Goal: Task Accomplishment & Management: Use online tool/utility

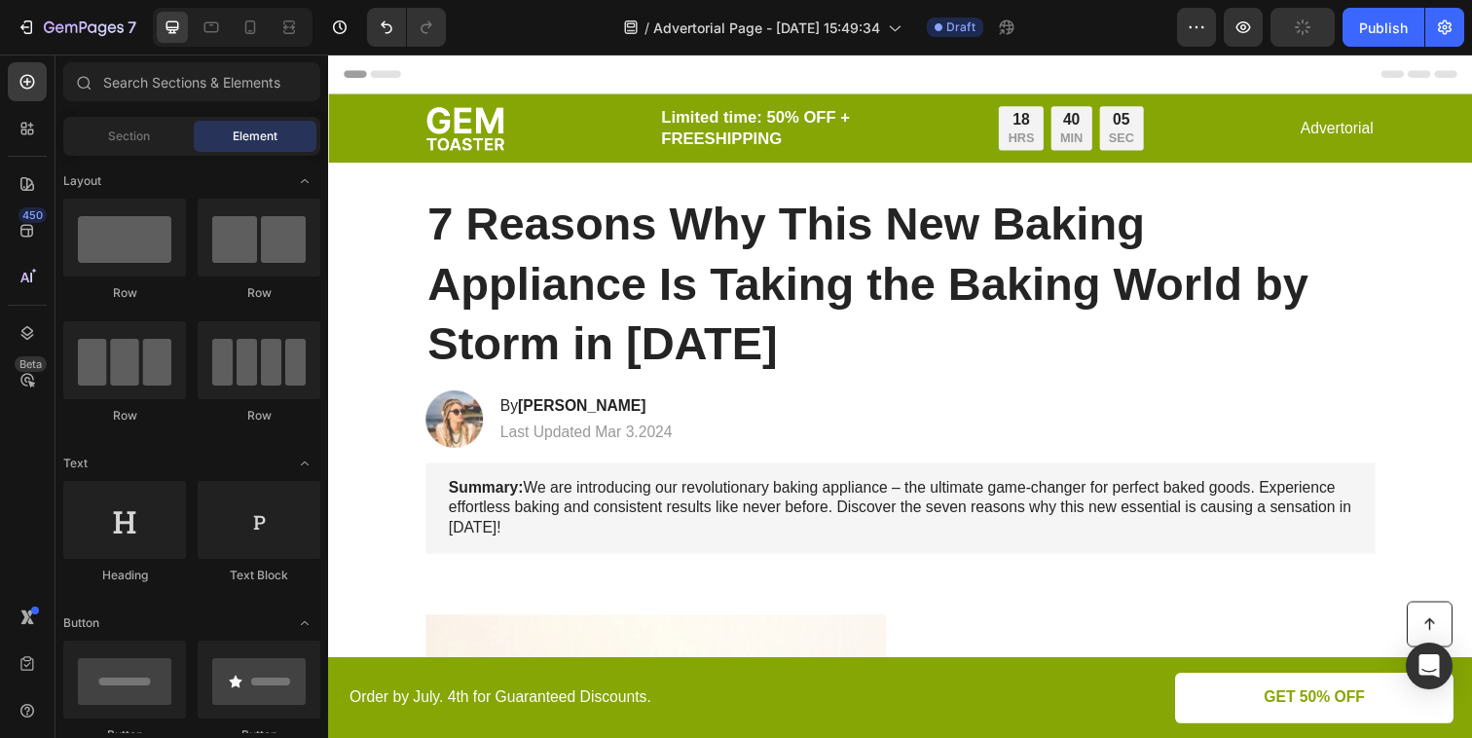
click at [836, 126] on p "Limited time: 50% OFF + FREESHIPPING" at bounding box center [827, 129] width 319 height 43
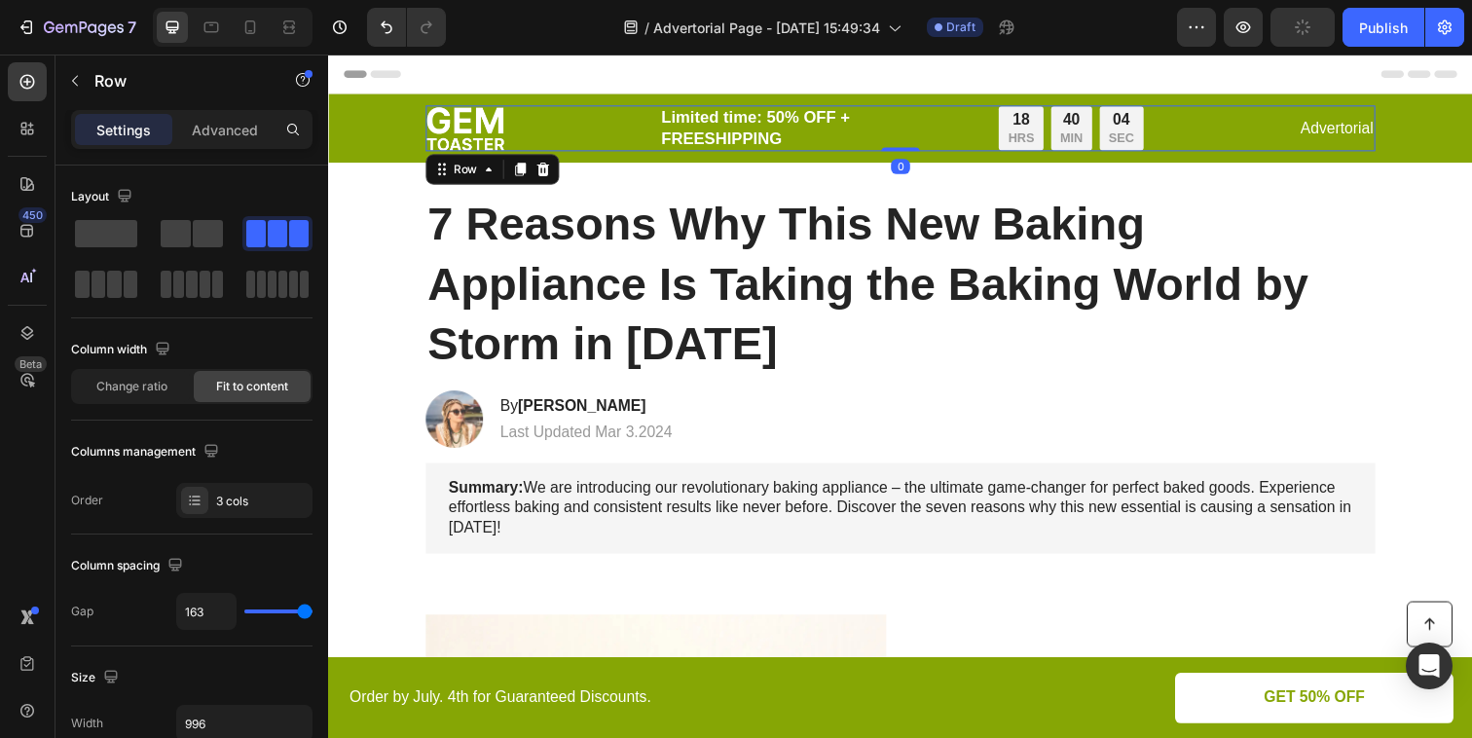
click at [557, 119] on div "Image Limited time: 50% OFF + FREESHIPPING Text Block 18 HRS 40 MIN 04 SEC Coun…" at bounding box center [912, 129] width 970 height 47
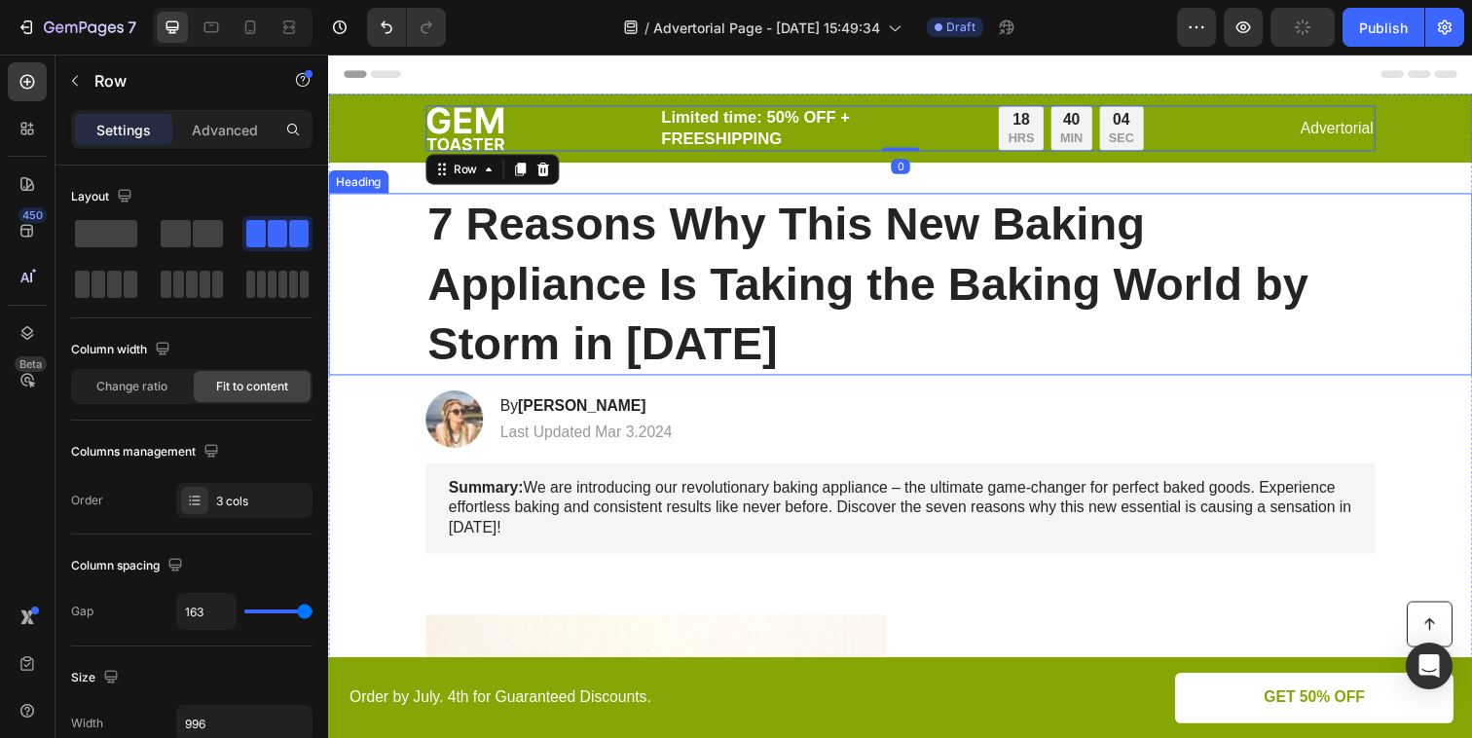
click at [568, 219] on h1 "7 Reasons Why This New Baking Appliance Is Taking the Baking World by Storm in …" at bounding box center [912, 289] width 970 height 186
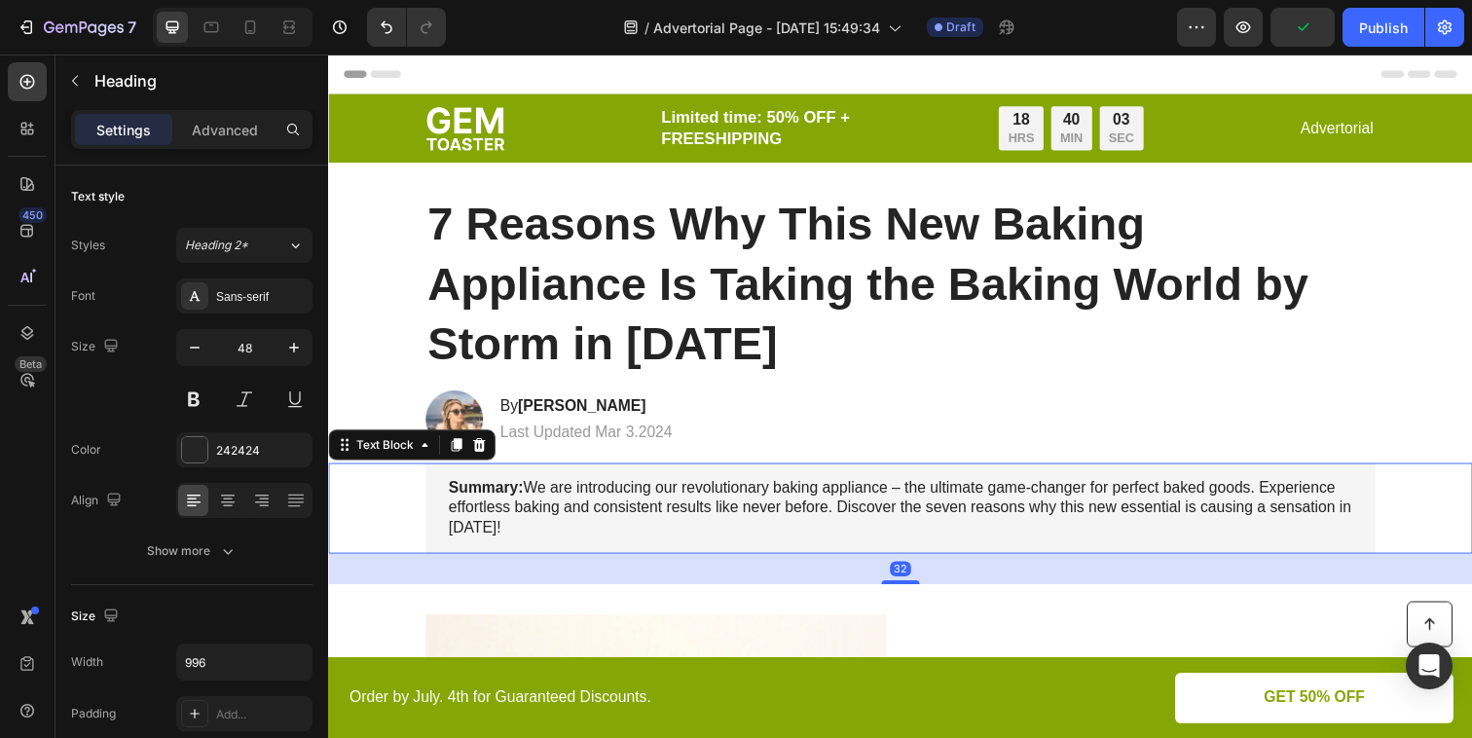
click at [650, 479] on div "Summary: We are introducing our revolutionary baking appliance – the ultimate g…" at bounding box center [912, 517] width 970 height 92
click at [667, 436] on p "Last Updated Mar 3.2024" at bounding box center [591, 440] width 176 height 20
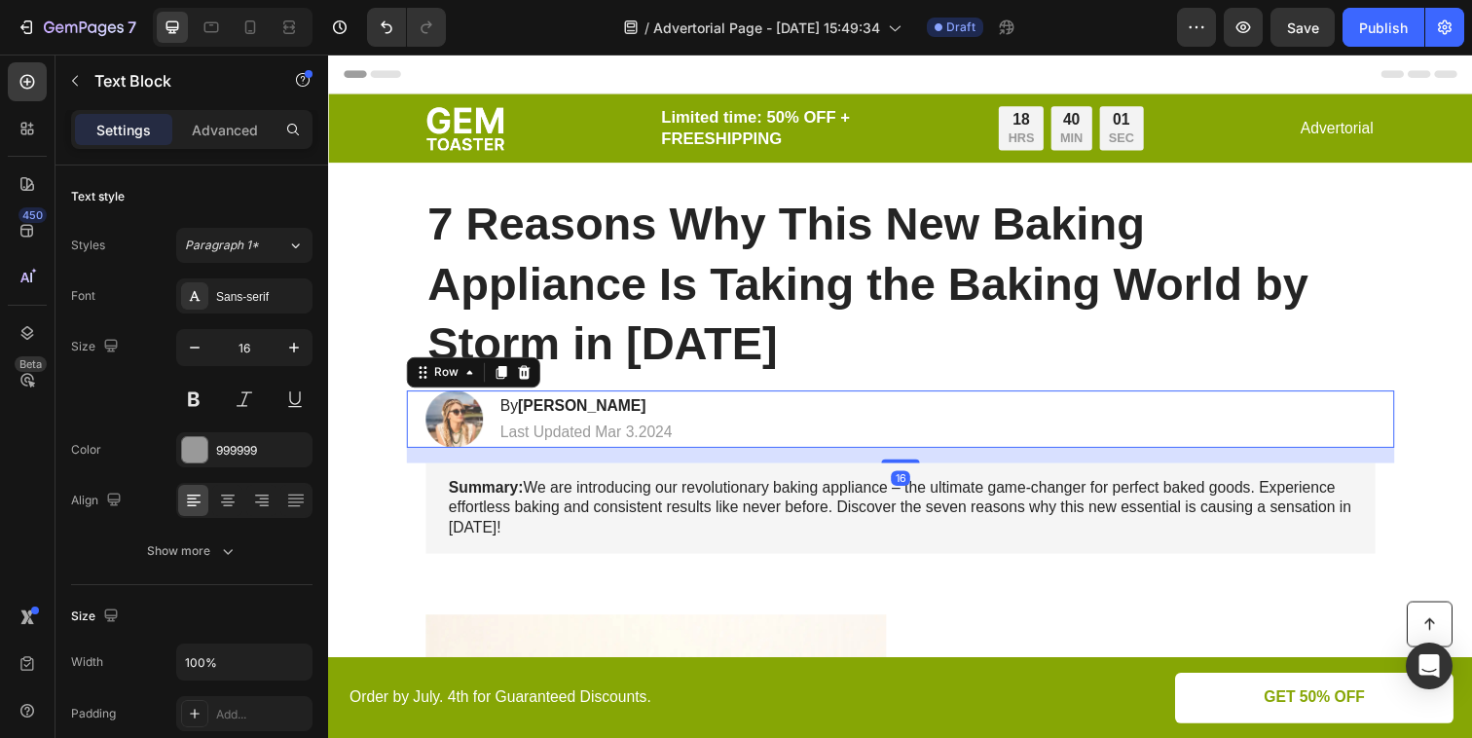
click at [769, 418] on div "Image By [PERSON_NAME] Heading Last Updated Mar 3.2024 Text Block Row 16" at bounding box center [912, 426] width 1009 height 58
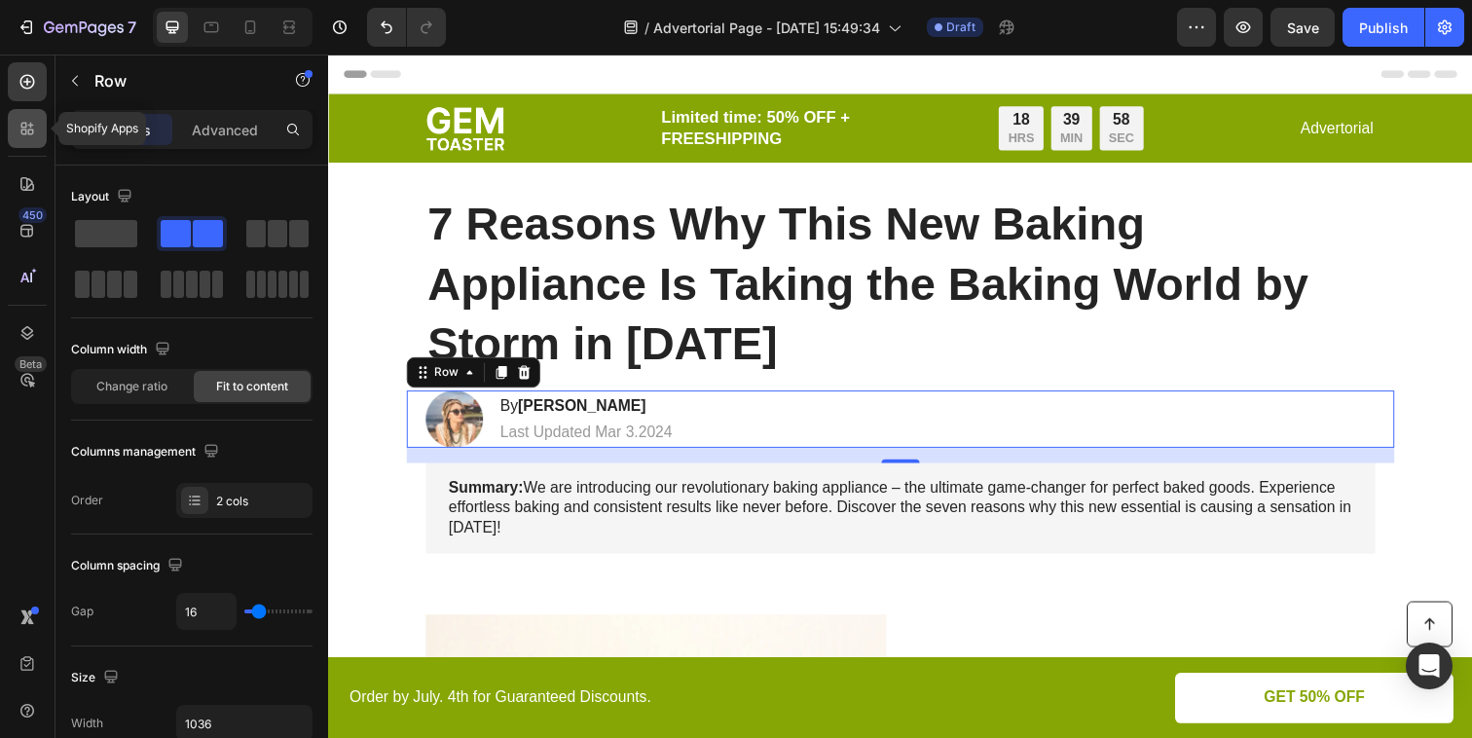
click at [26, 123] on icon at bounding box center [27, 128] width 19 height 19
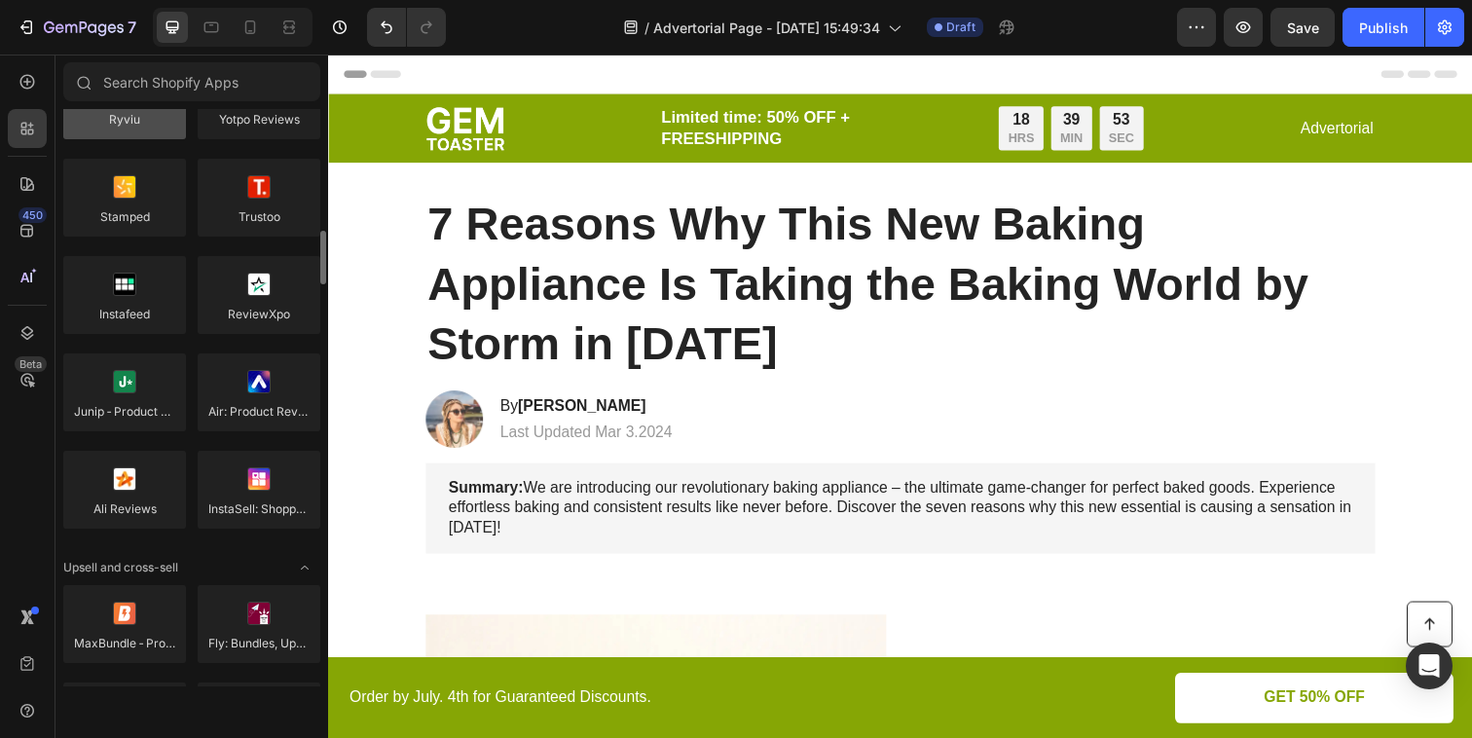
scroll to position [204, 0]
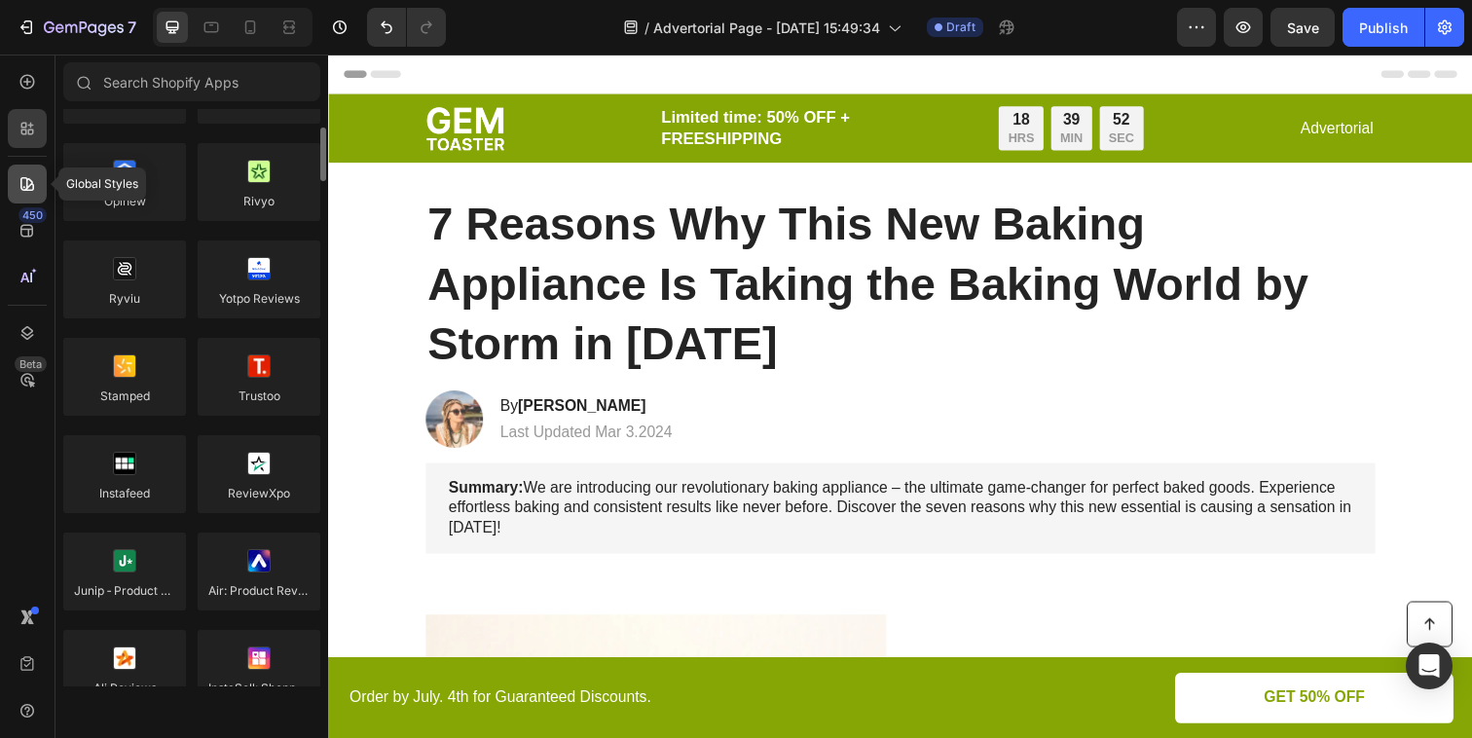
click at [35, 174] on icon at bounding box center [27, 183] width 19 height 19
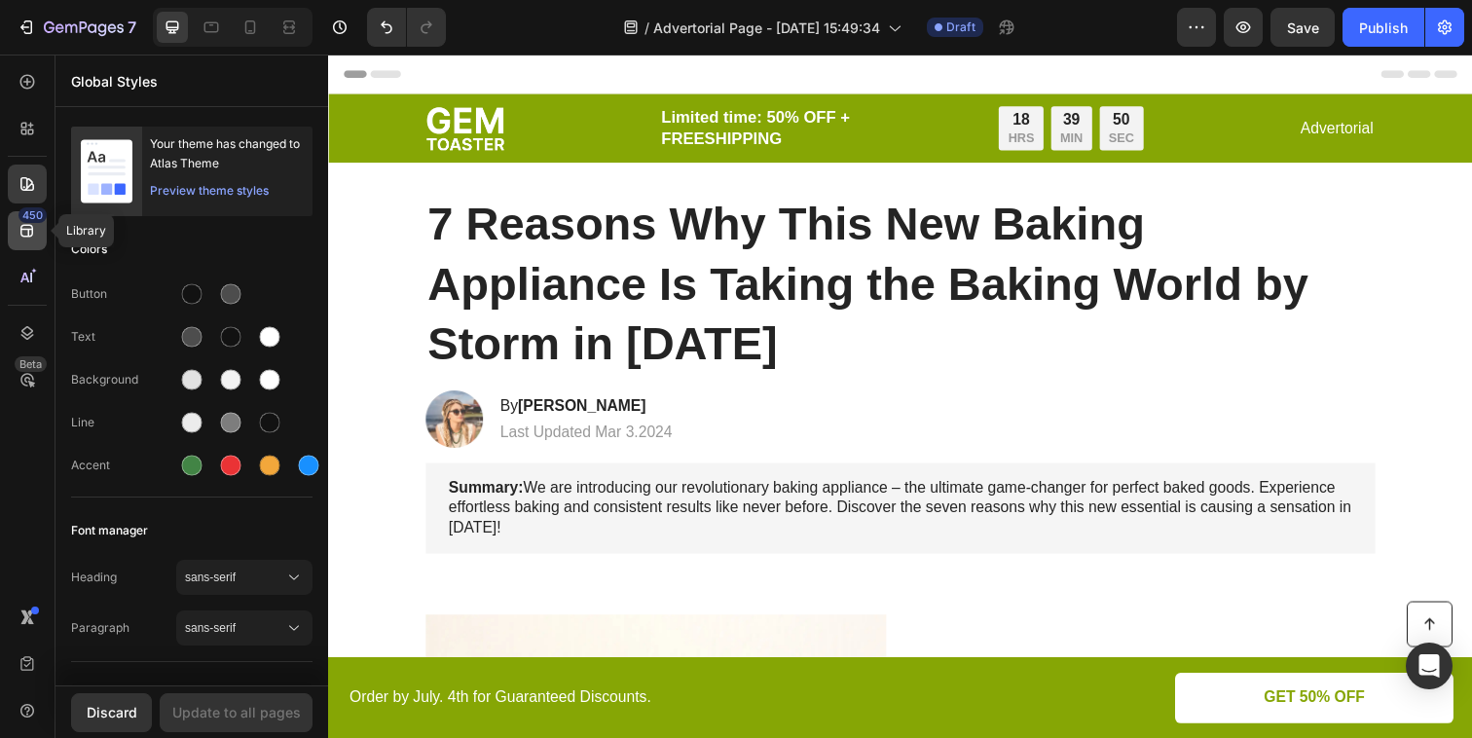
click at [21, 231] on icon at bounding box center [27, 230] width 19 height 19
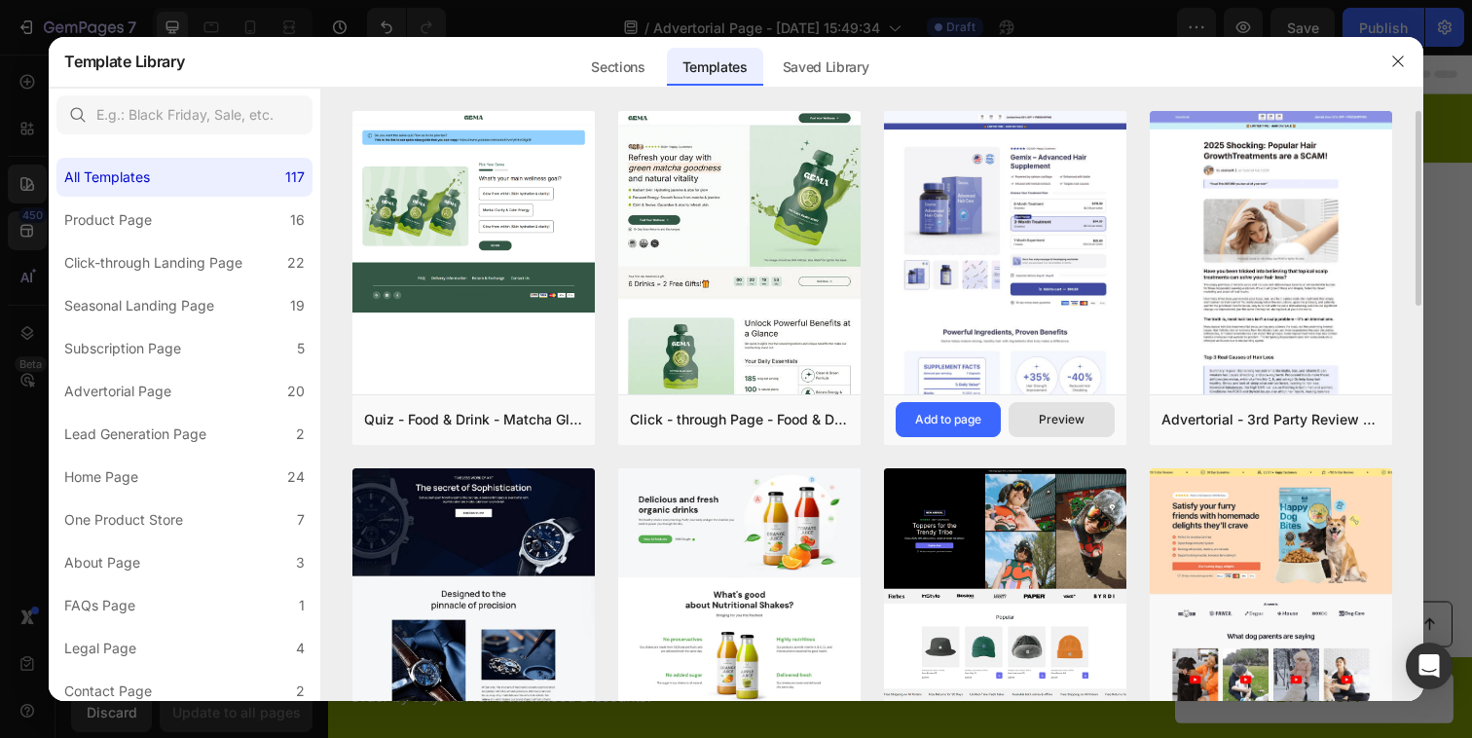
click at [1102, 418] on button "Preview" at bounding box center [1061, 419] width 105 height 35
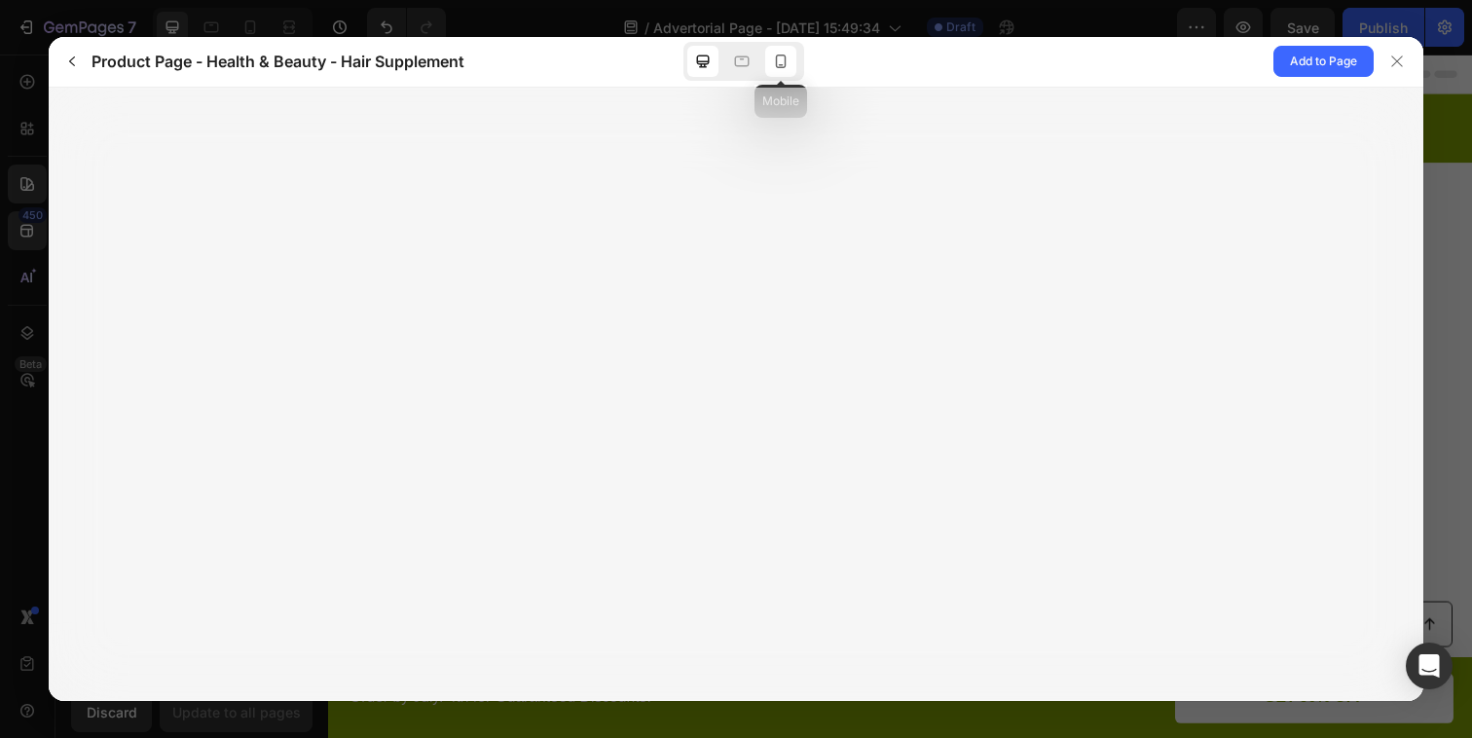
click at [786, 63] on icon at bounding box center [780, 61] width 19 height 19
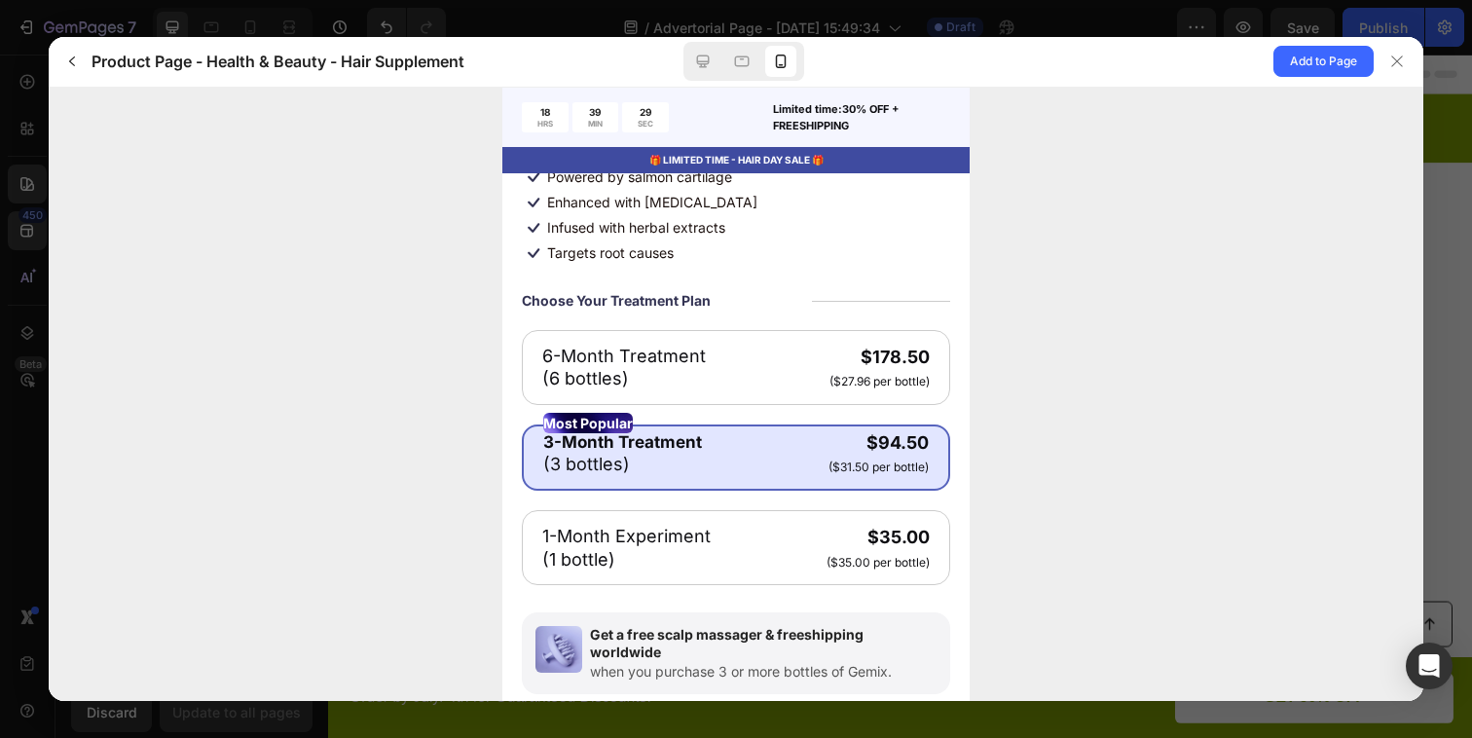
scroll to position [701, 0]
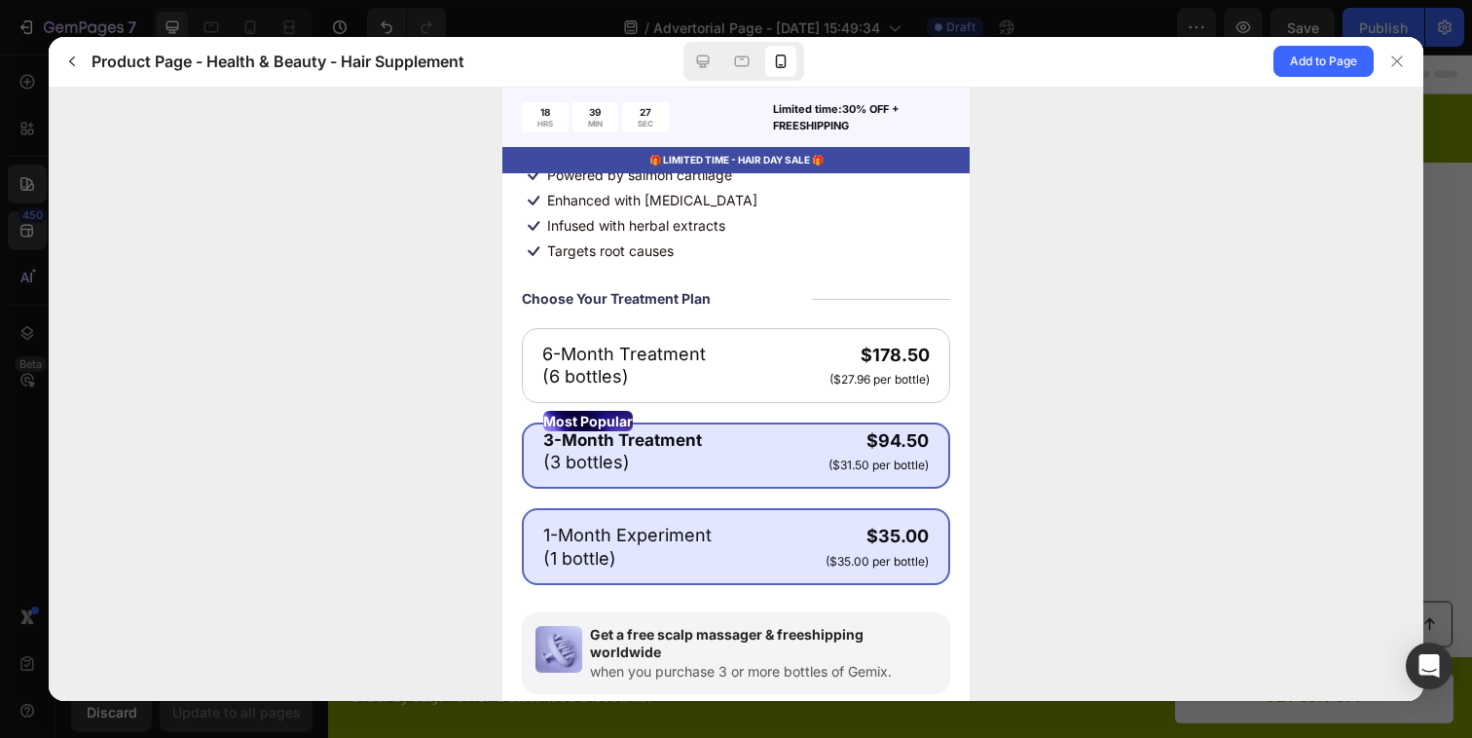
click at [853, 565] on p "($35.00 per bottle)" at bounding box center [877, 560] width 103 height 16
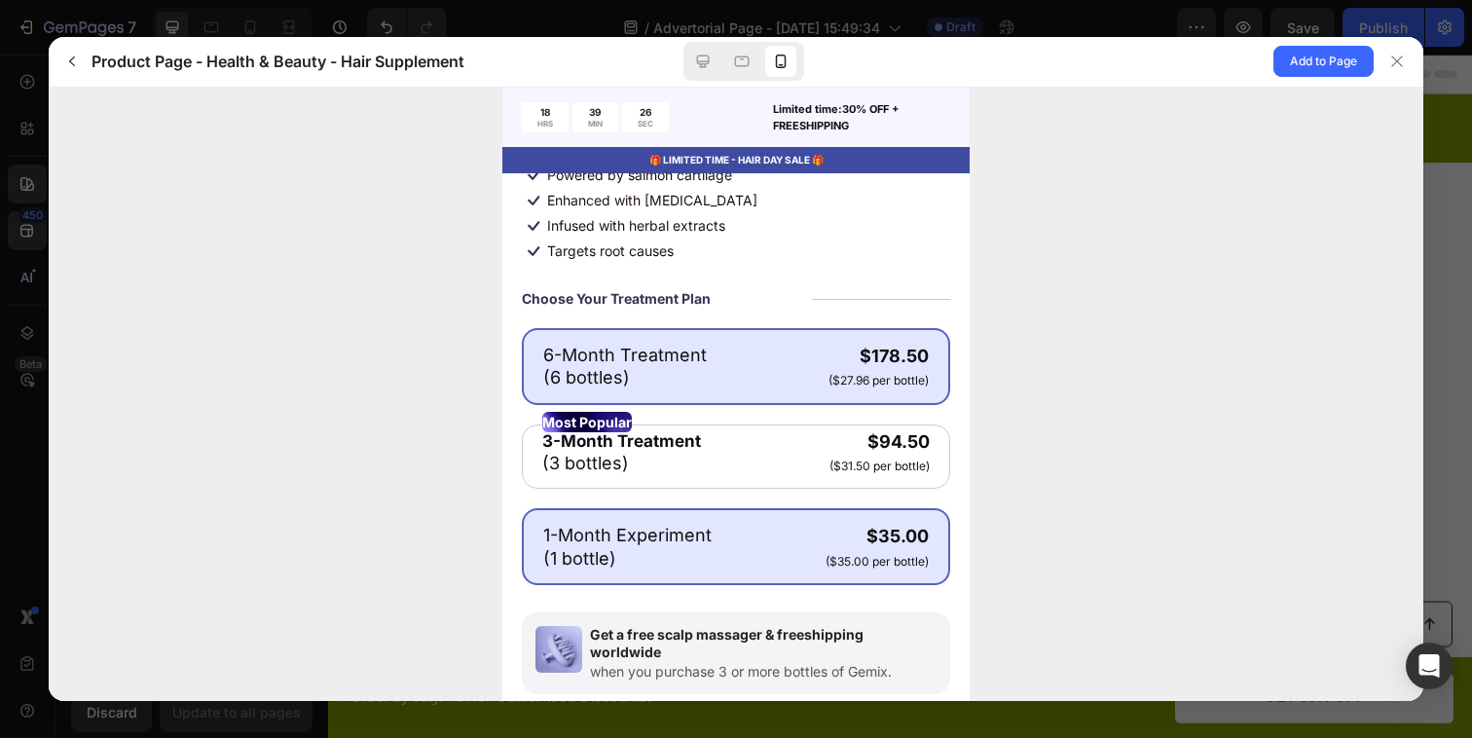
click at [858, 348] on div "$178.50" at bounding box center [879, 355] width 100 height 22
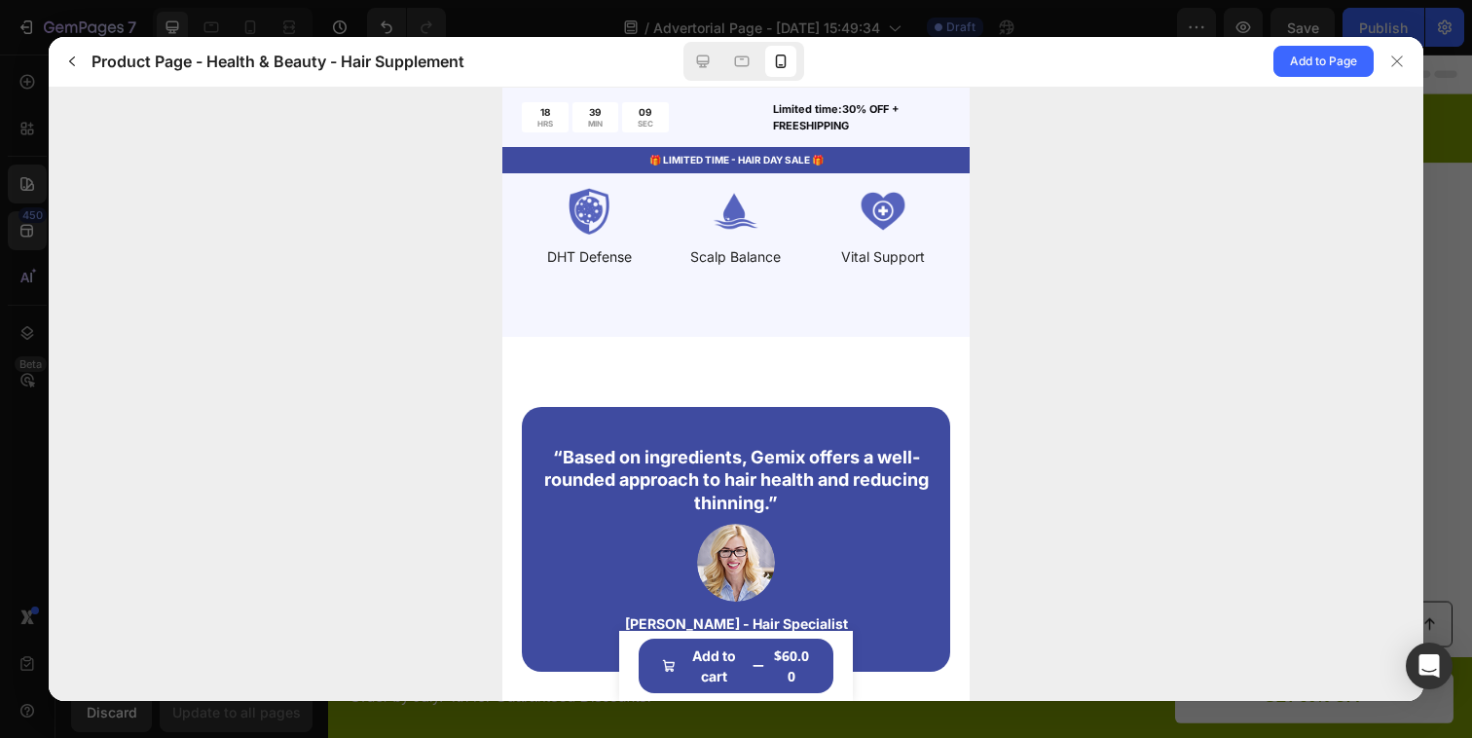
scroll to position [3289, 0]
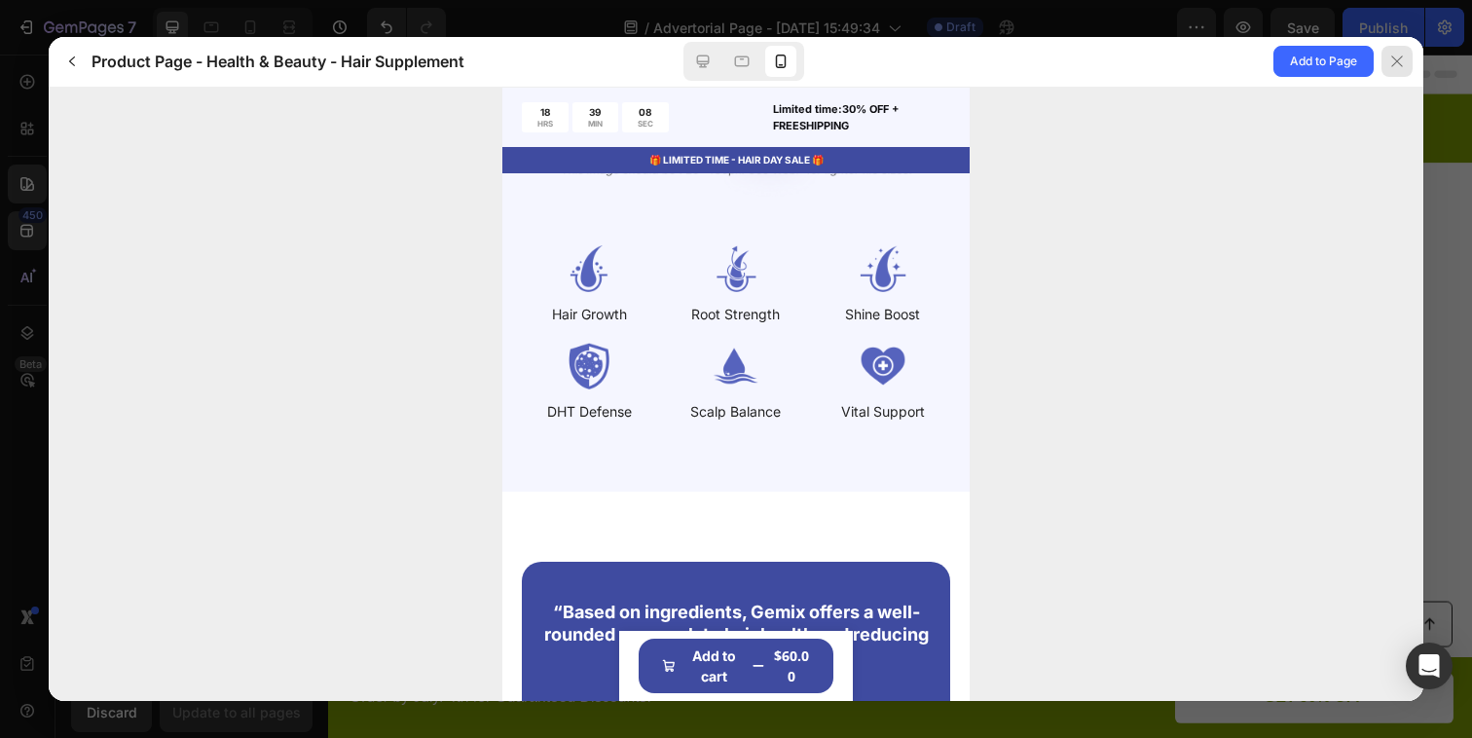
click at [1392, 59] on icon at bounding box center [1398, 62] width 16 height 16
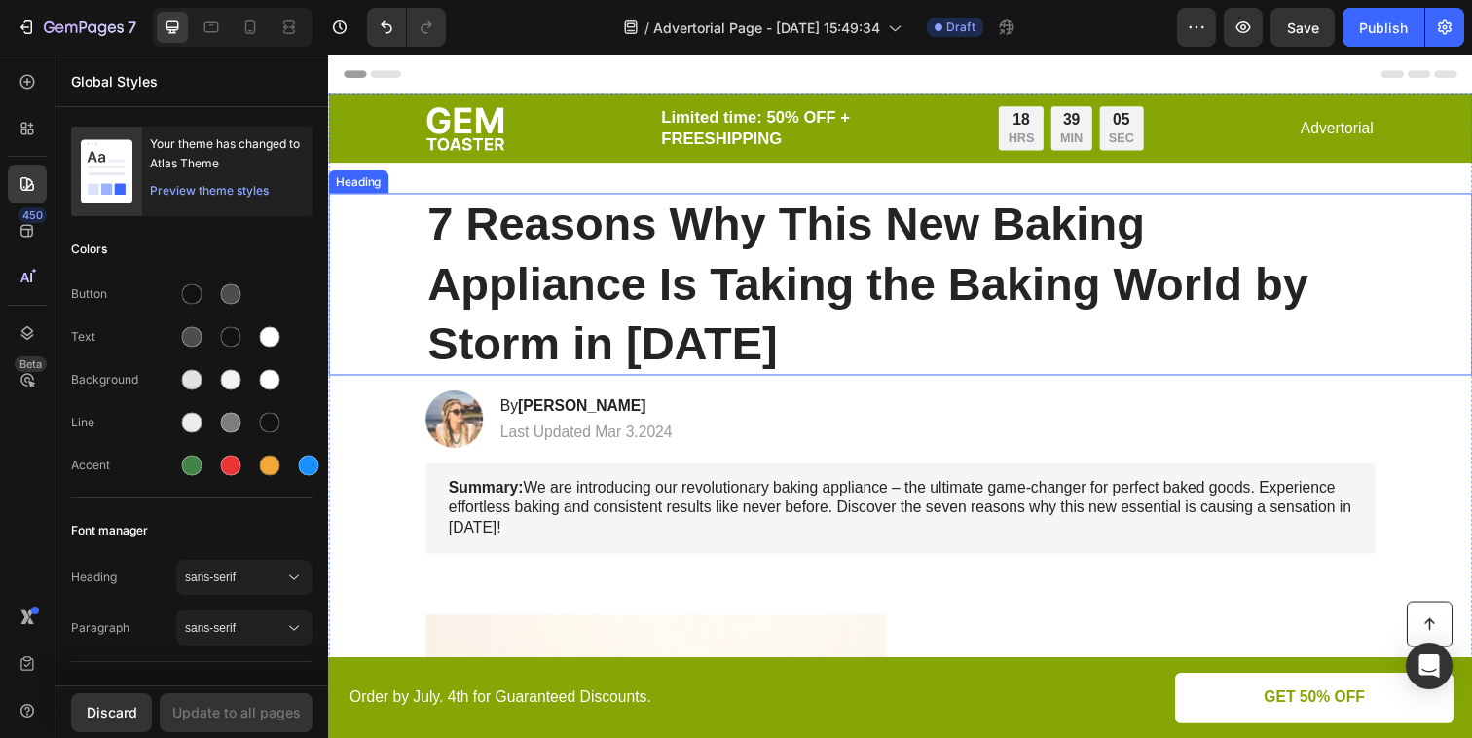
click at [757, 253] on h1 "7 Reasons Why This New Baking Appliance Is Taking the Baking World by Storm in …" at bounding box center [912, 289] width 970 height 186
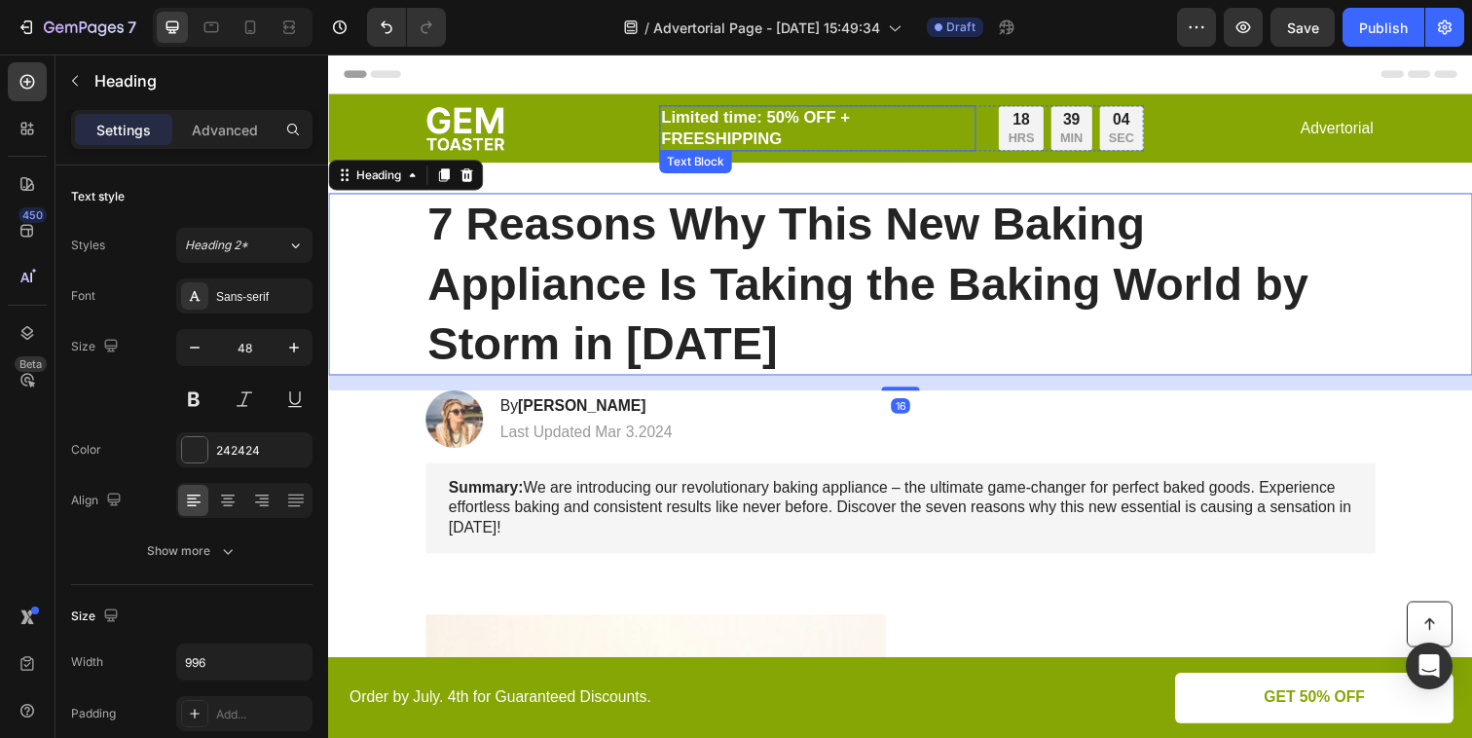
click at [969, 131] on p "Limited time: 50% OFF + FREESHIPPING" at bounding box center [827, 129] width 319 height 43
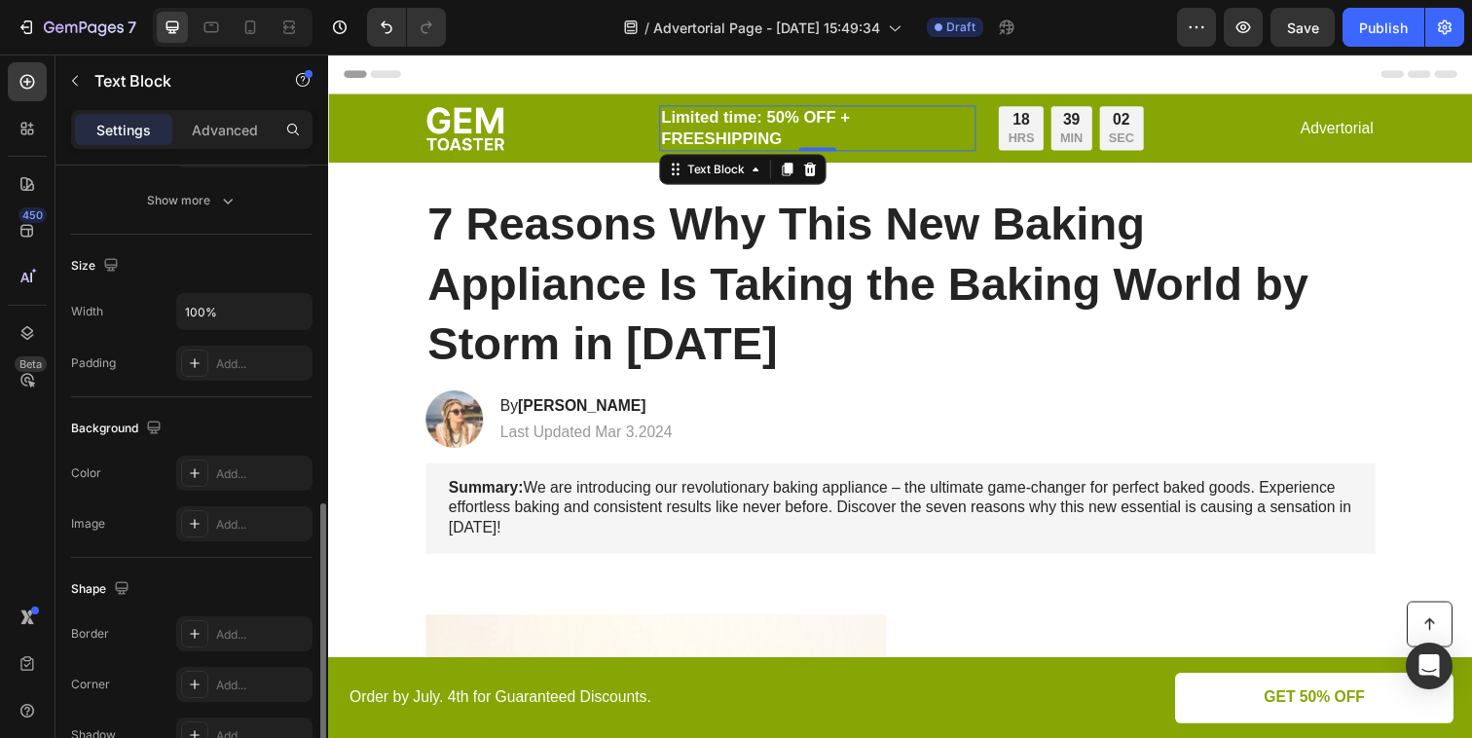
scroll to position [526, 0]
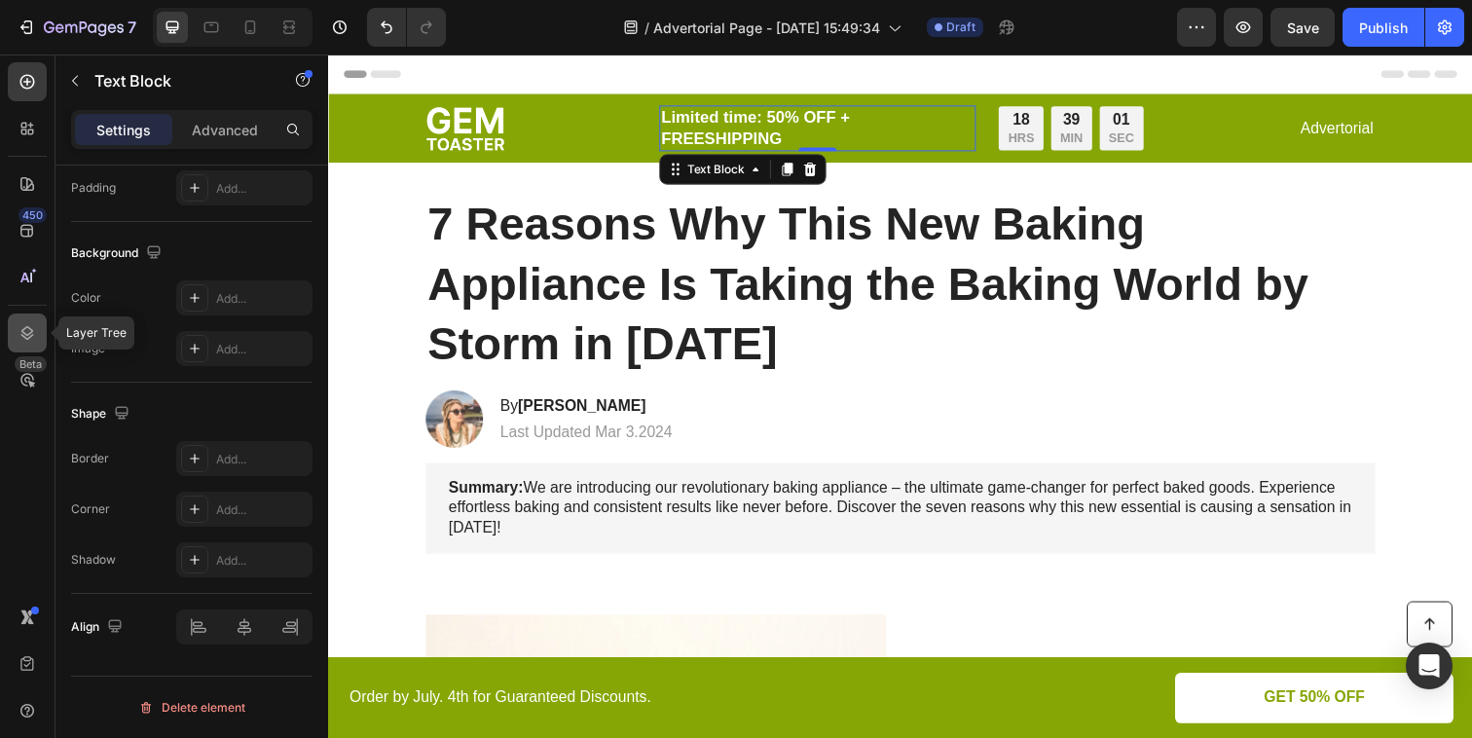
click at [23, 340] on icon at bounding box center [27, 332] width 19 height 19
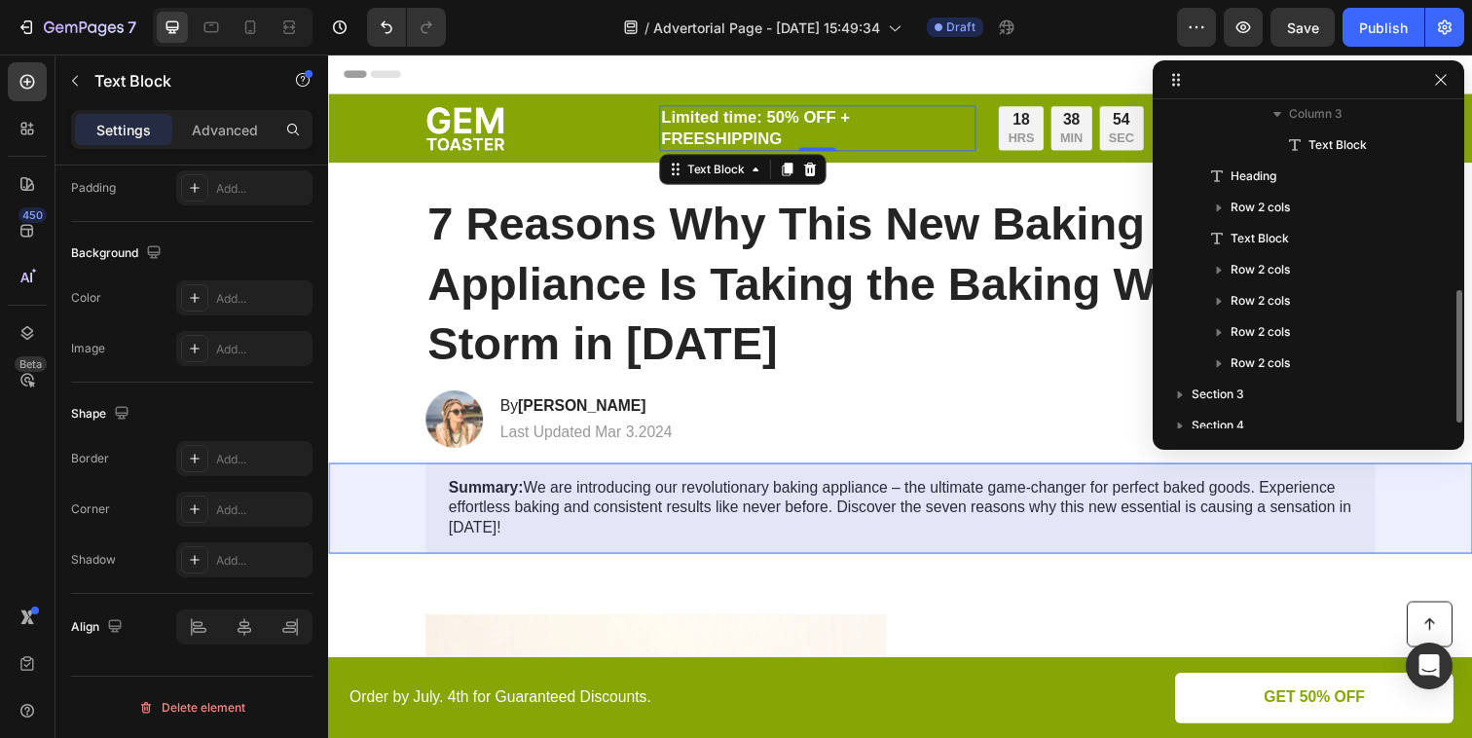
scroll to position [458, 0]
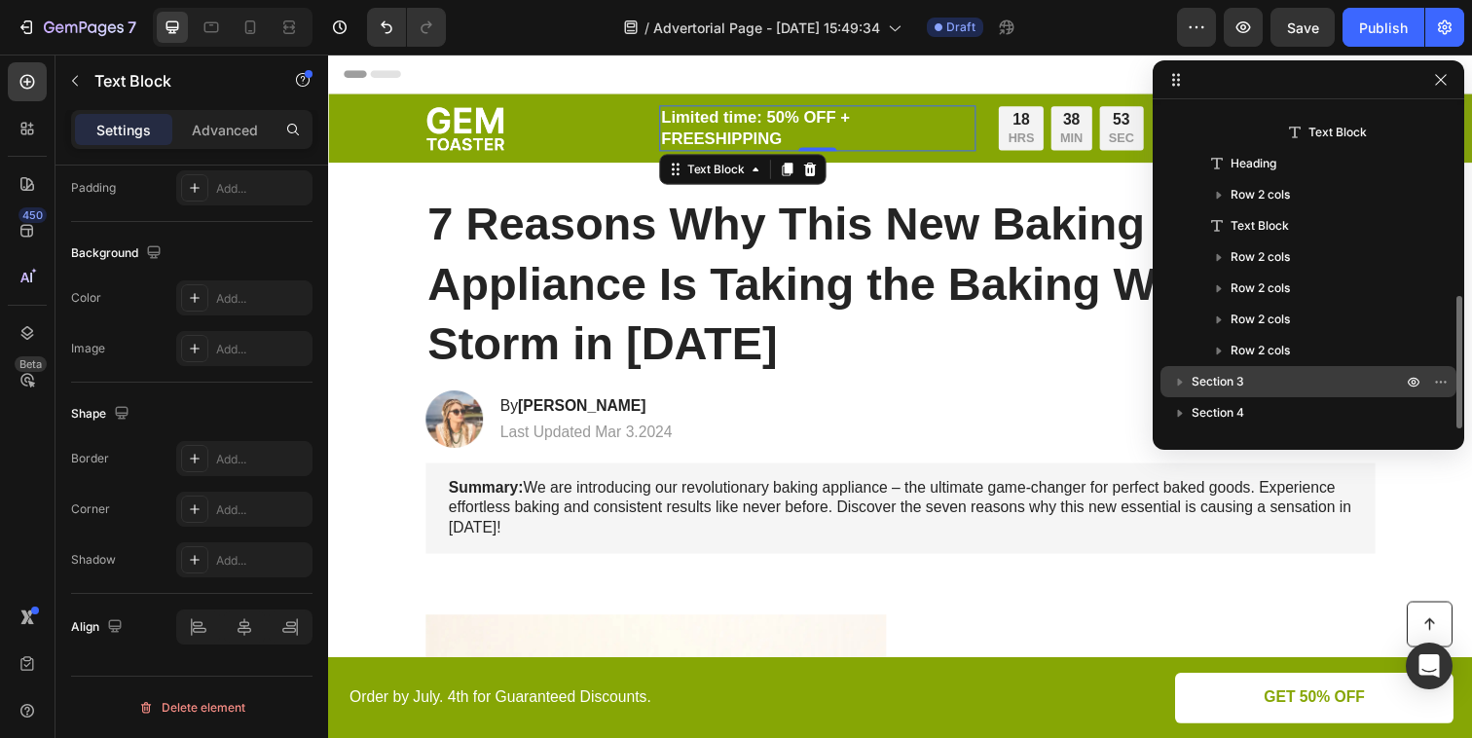
click at [1197, 376] on span "Section 3" at bounding box center [1218, 381] width 53 height 19
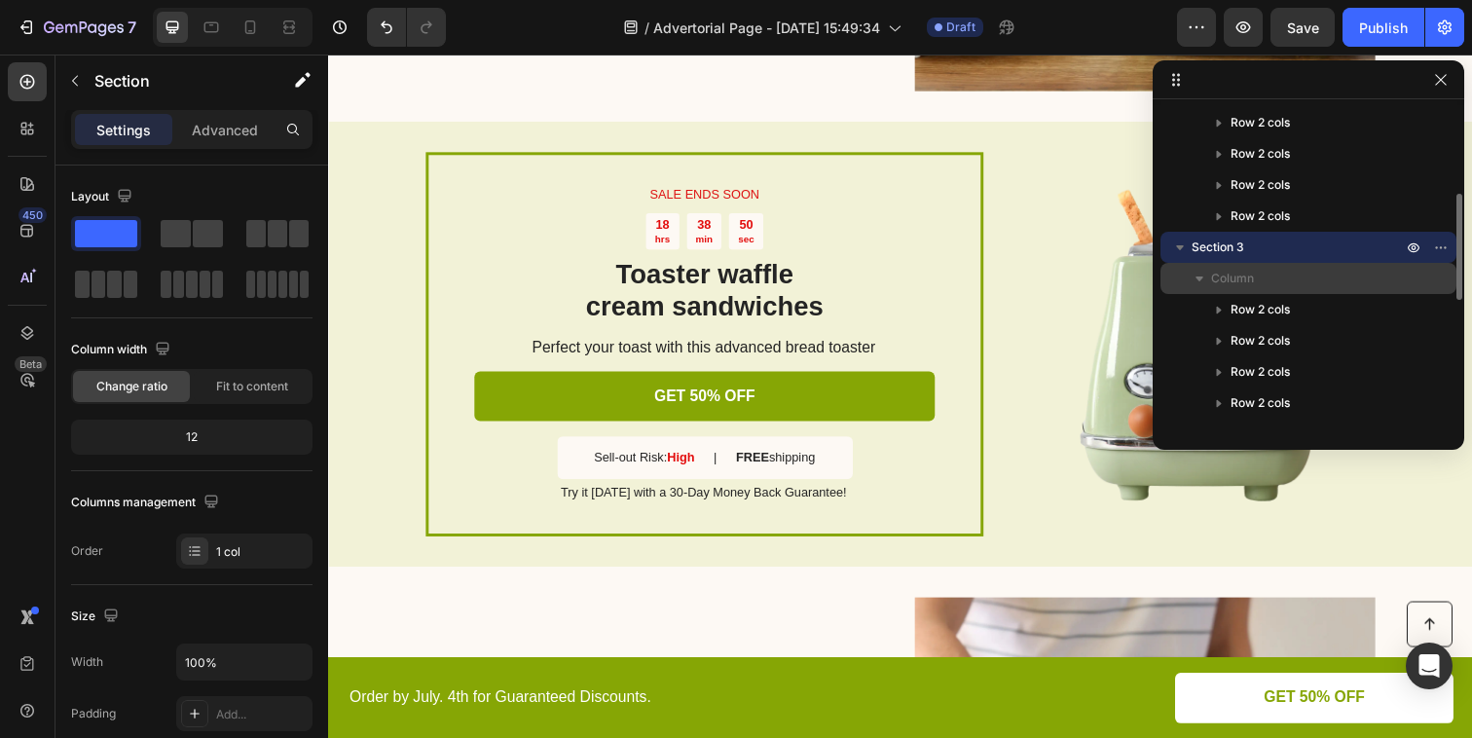
scroll to position [644, 0]
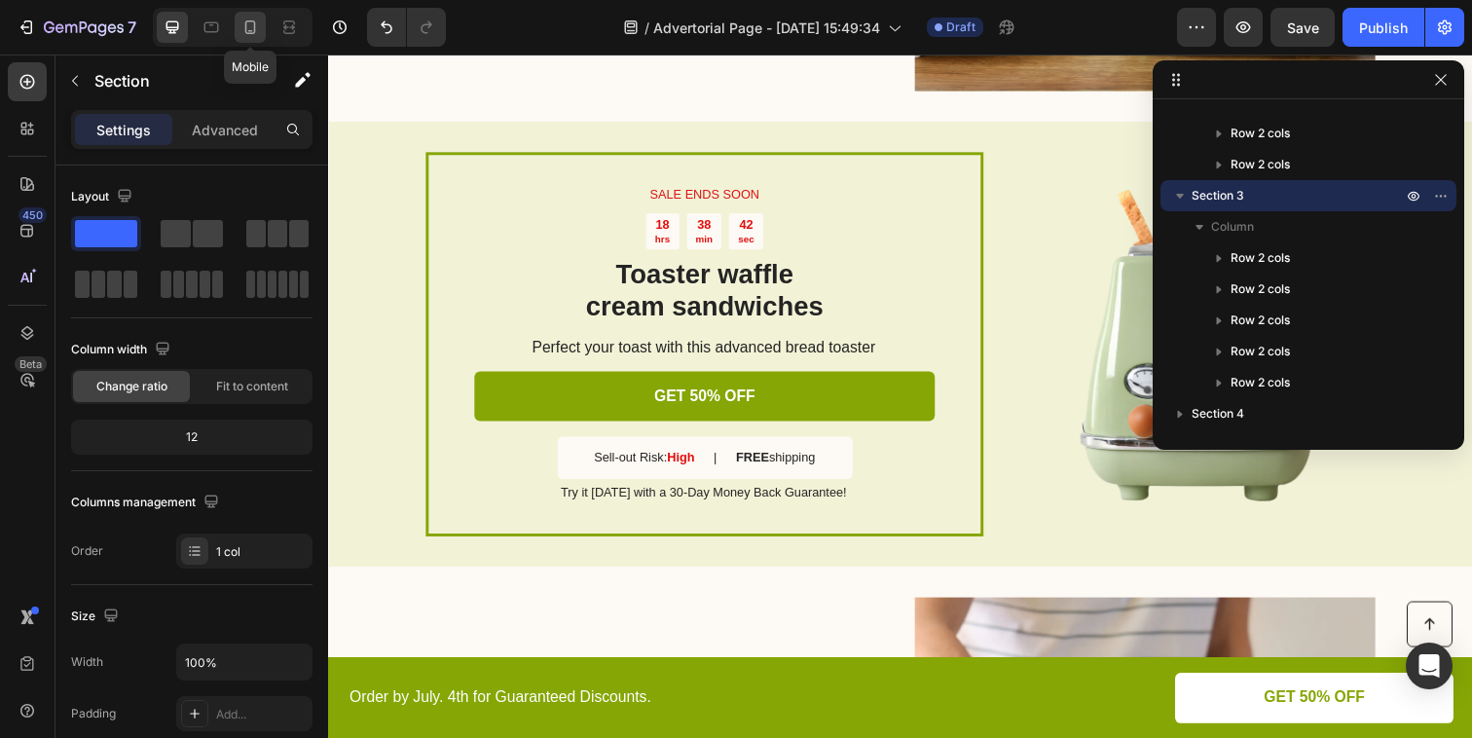
click at [260, 35] on div at bounding box center [250, 27] width 31 height 31
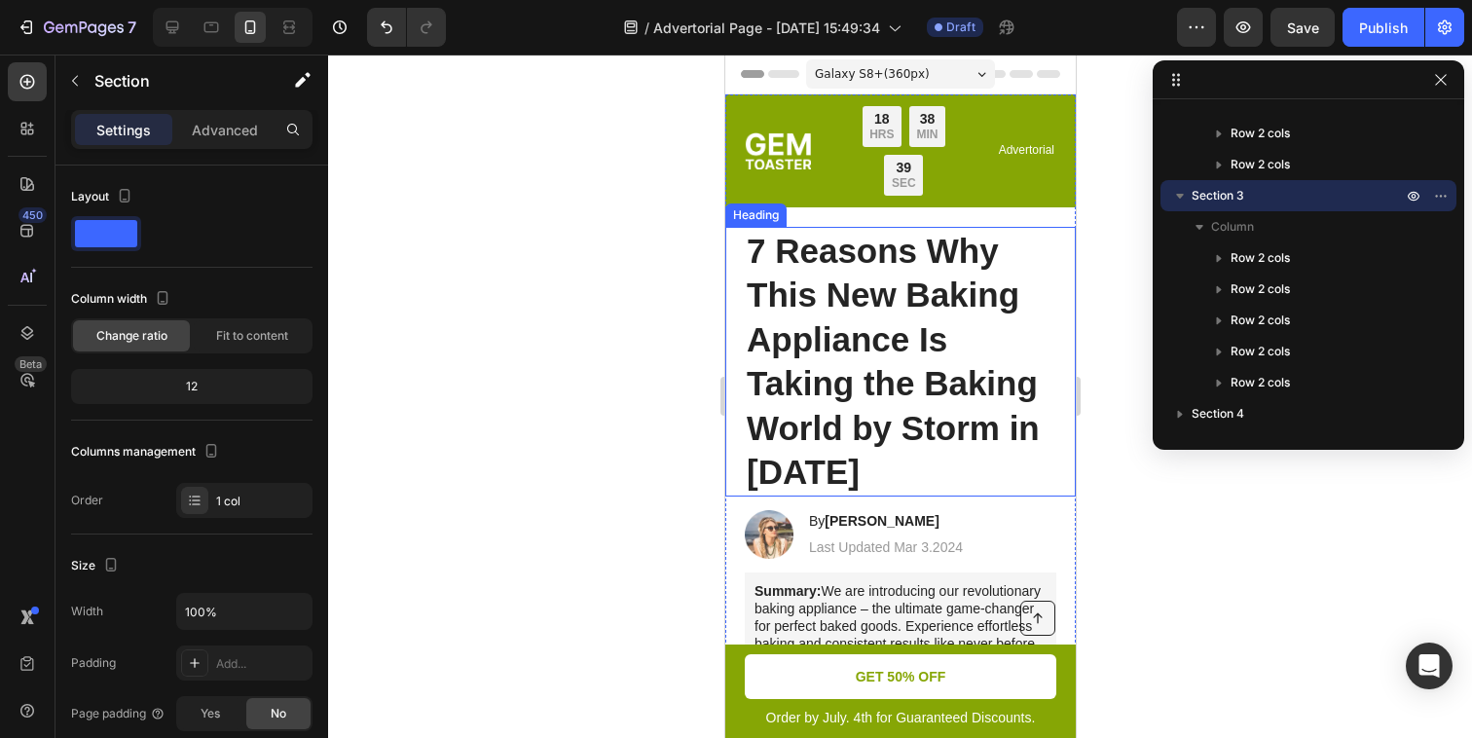
click at [934, 299] on h1 "7 Reasons Why This New Baking Appliance Is Taking the Baking World by Storm in …" at bounding box center [900, 362] width 312 height 270
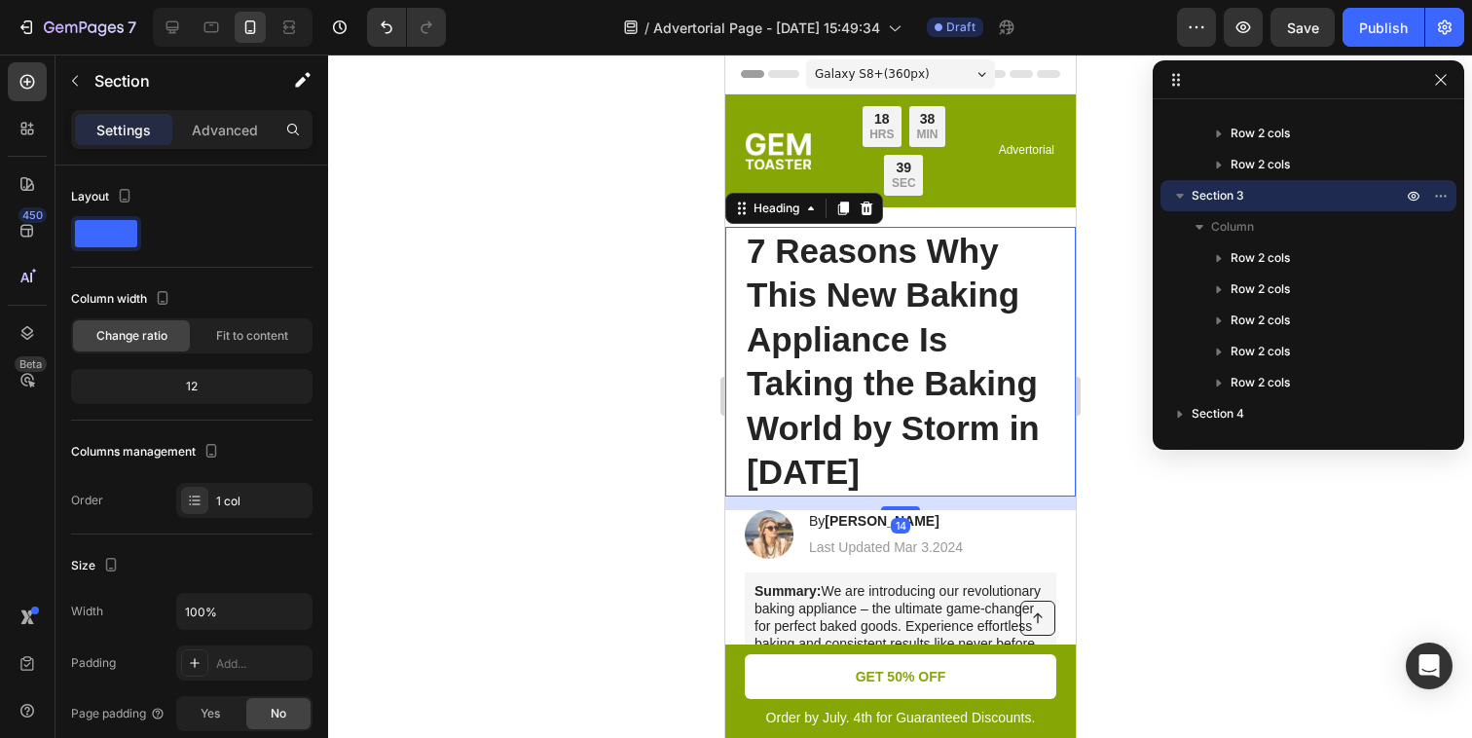
scroll to position [368, 0]
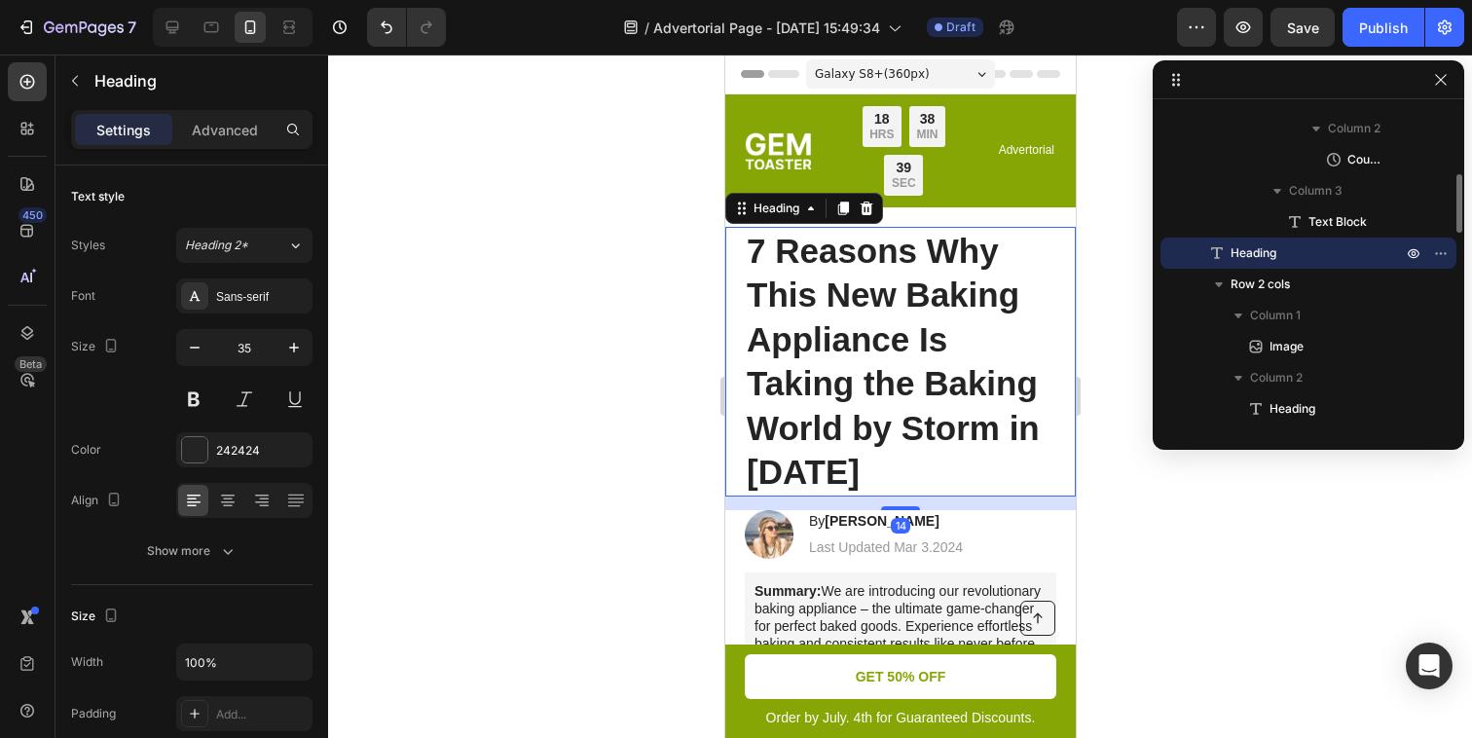
click at [934, 299] on h1 "7 Reasons Why This New Baking Appliance Is Taking the Baking World by Storm in …" at bounding box center [900, 362] width 312 height 270
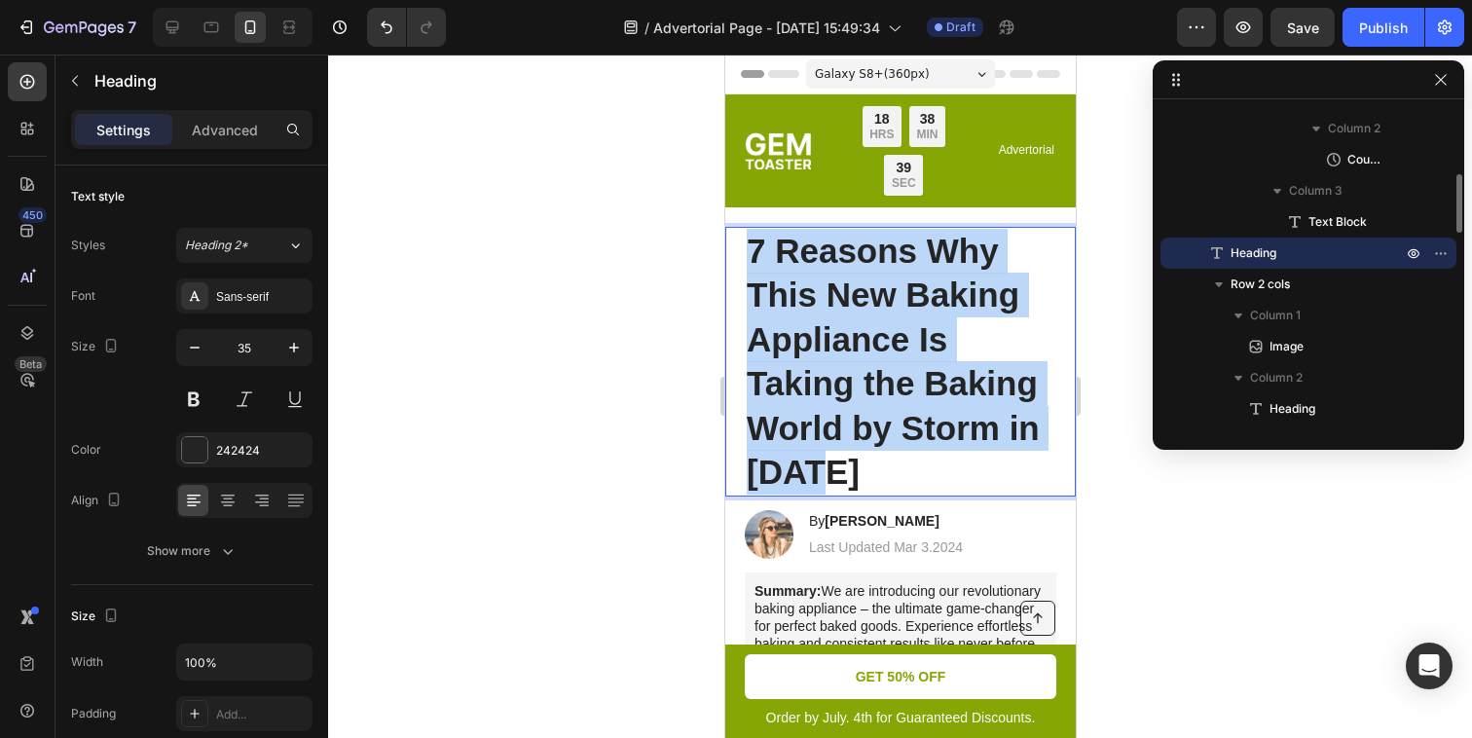
click at [934, 299] on p "7 Reasons Why This New Baking Appliance Is Taking the Baking World by Storm in …" at bounding box center [900, 362] width 308 height 266
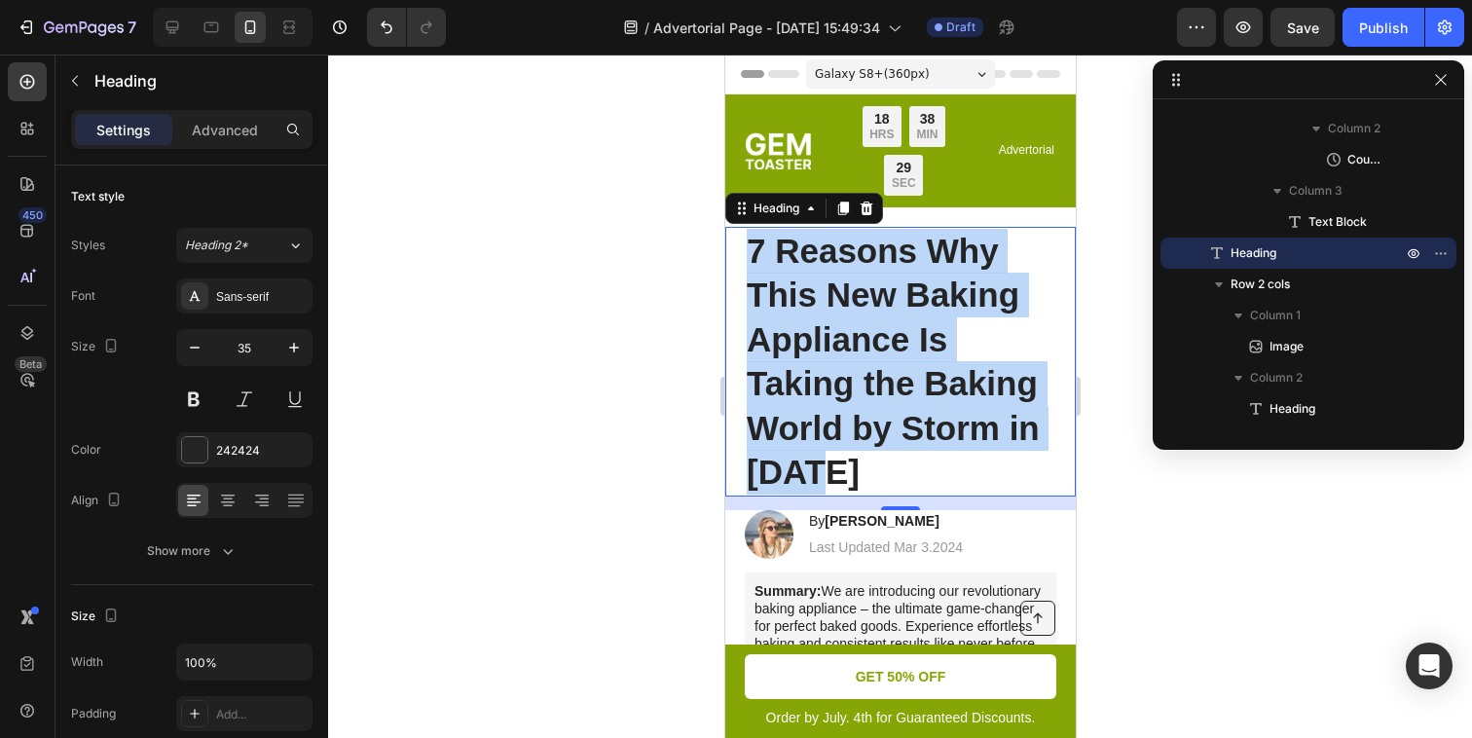
click at [975, 370] on p "7 Reasons Why This New Baking Appliance Is Taking the Baking World by Storm in …" at bounding box center [900, 362] width 308 height 266
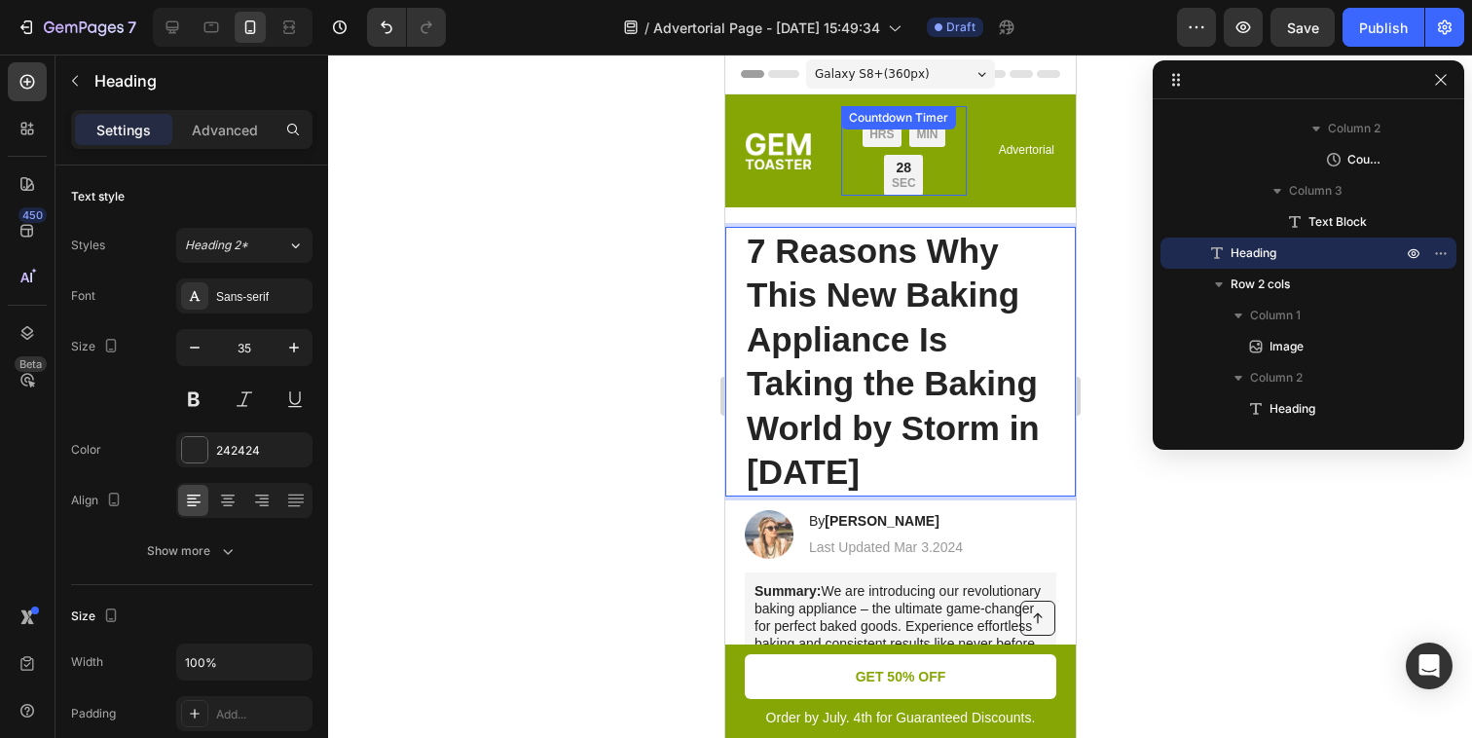
click at [936, 144] on div "38 MIN" at bounding box center [927, 126] width 36 height 41
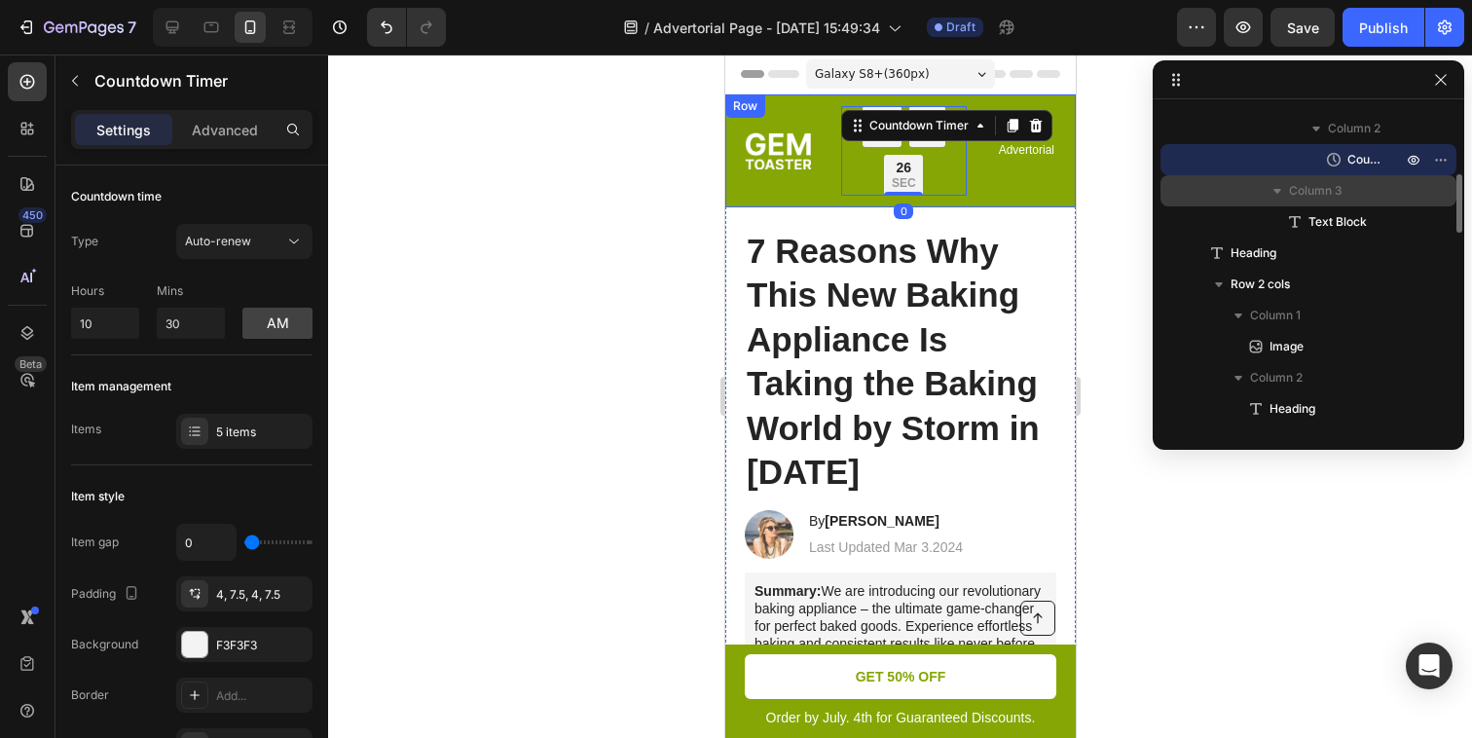
scroll to position [315, 0]
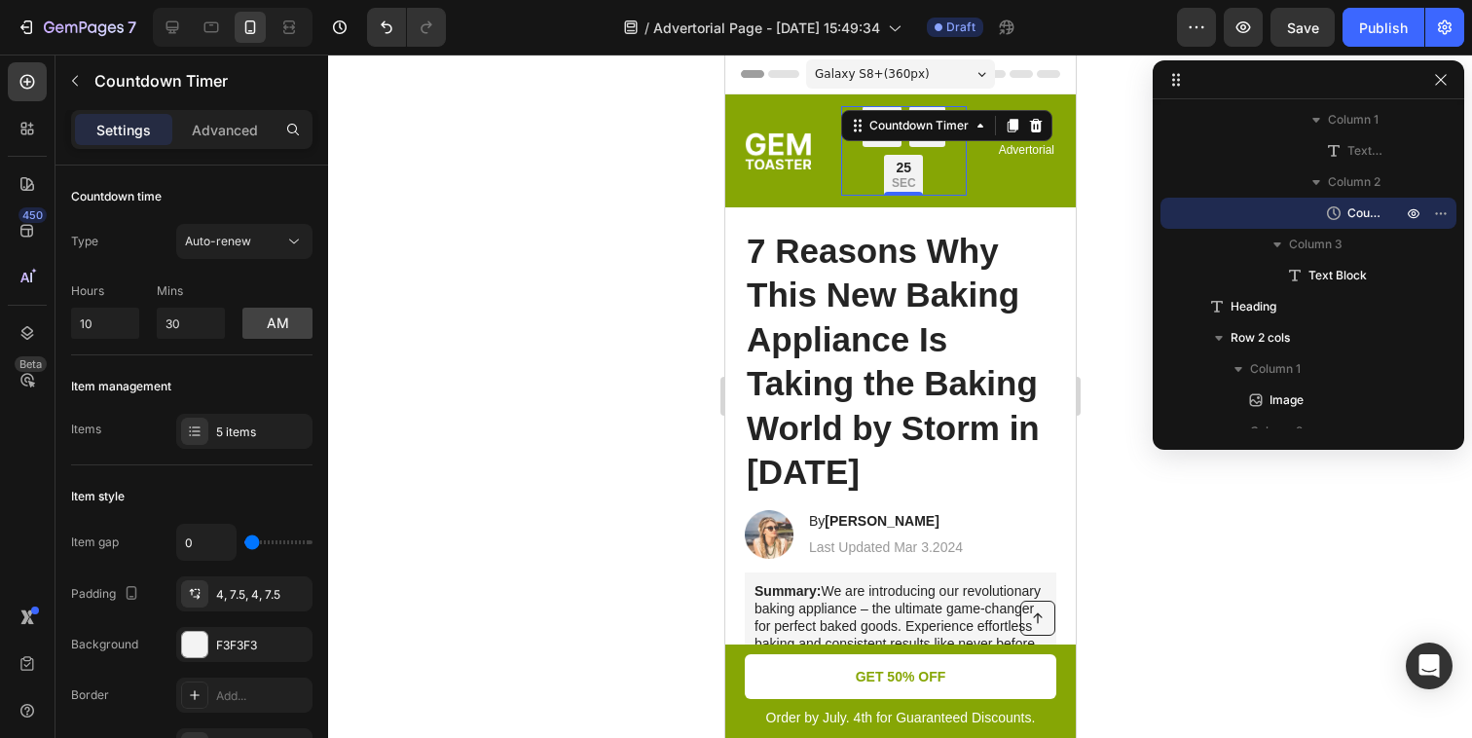
click at [953, 66] on div "Galaxy S8+ ( 360 px)" at bounding box center [899, 73] width 189 height 29
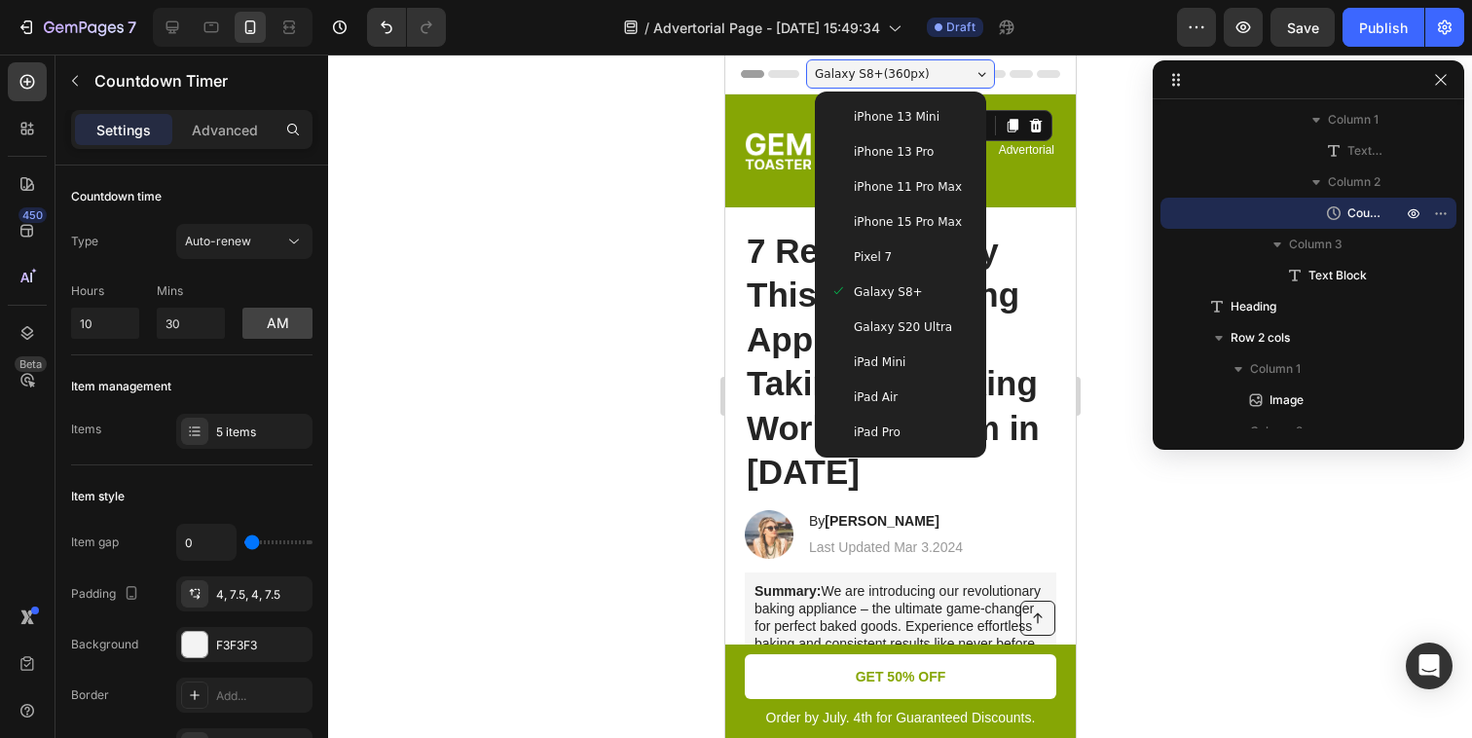
click at [934, 124] on div "iPhone 13 Mini" at bounding box center [900, 116] width 140 height 19
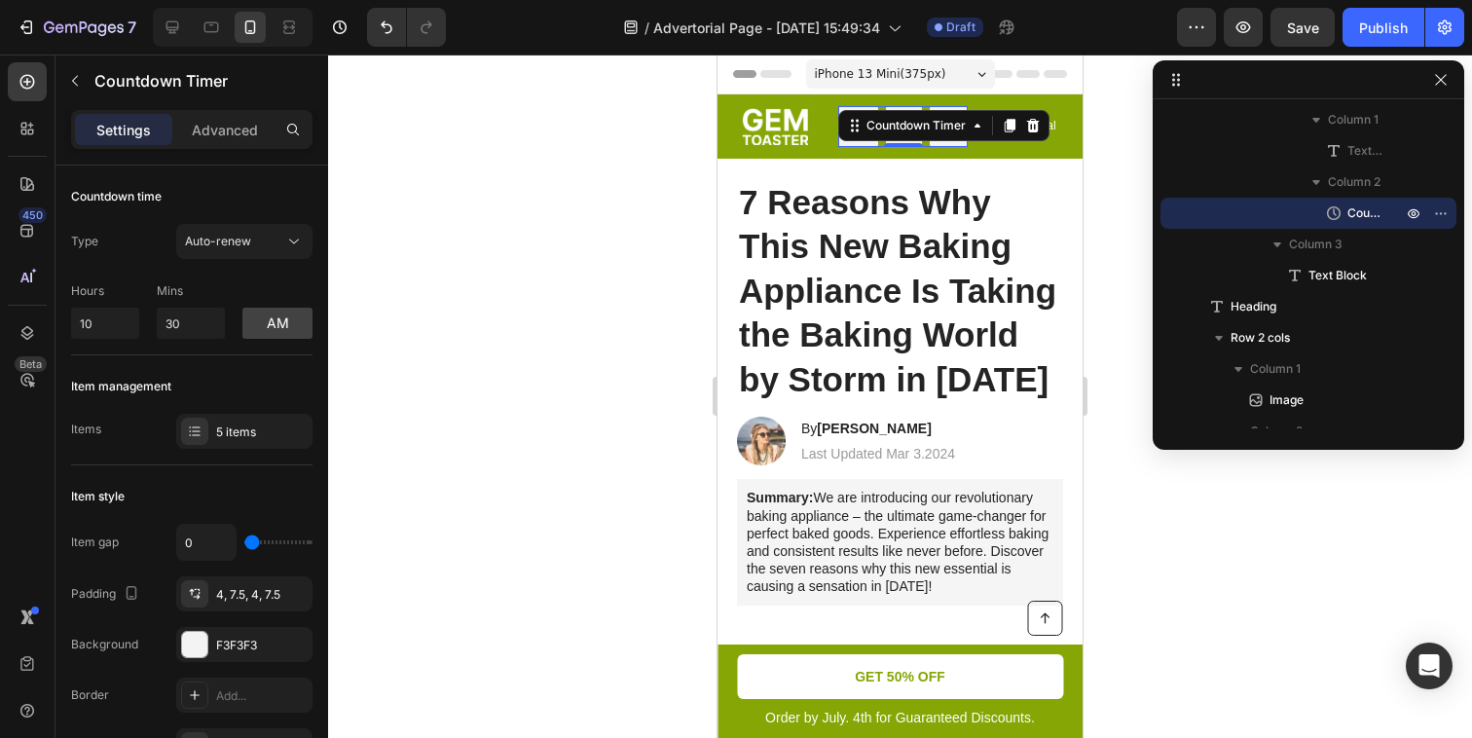
click at [946, 75] on div "iPhone 13 Mini ( 375 px)" at bounding box center [900, 73] width 189 height 29
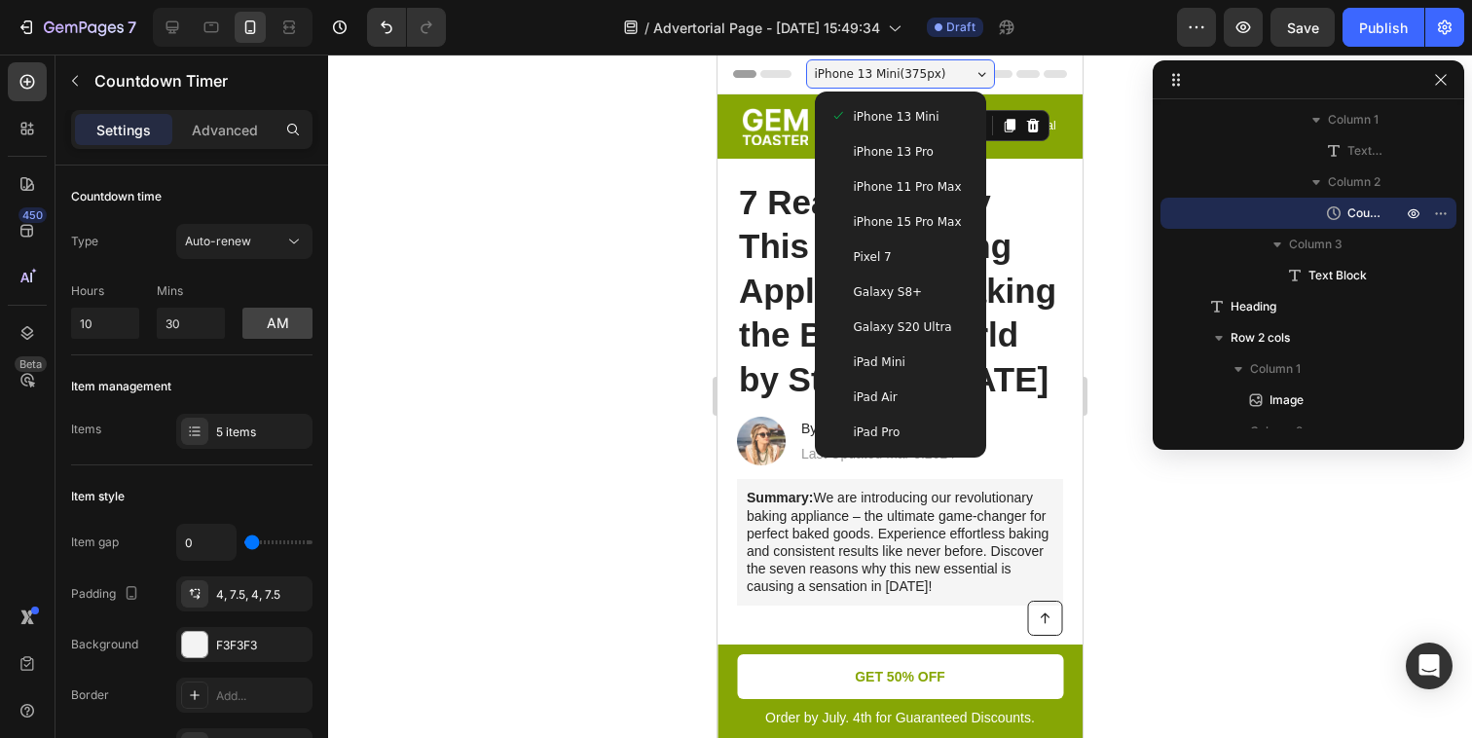
click at [929, 297] on div "Galaxy S8+" at bounding box center [901, 291] width 140 height 19
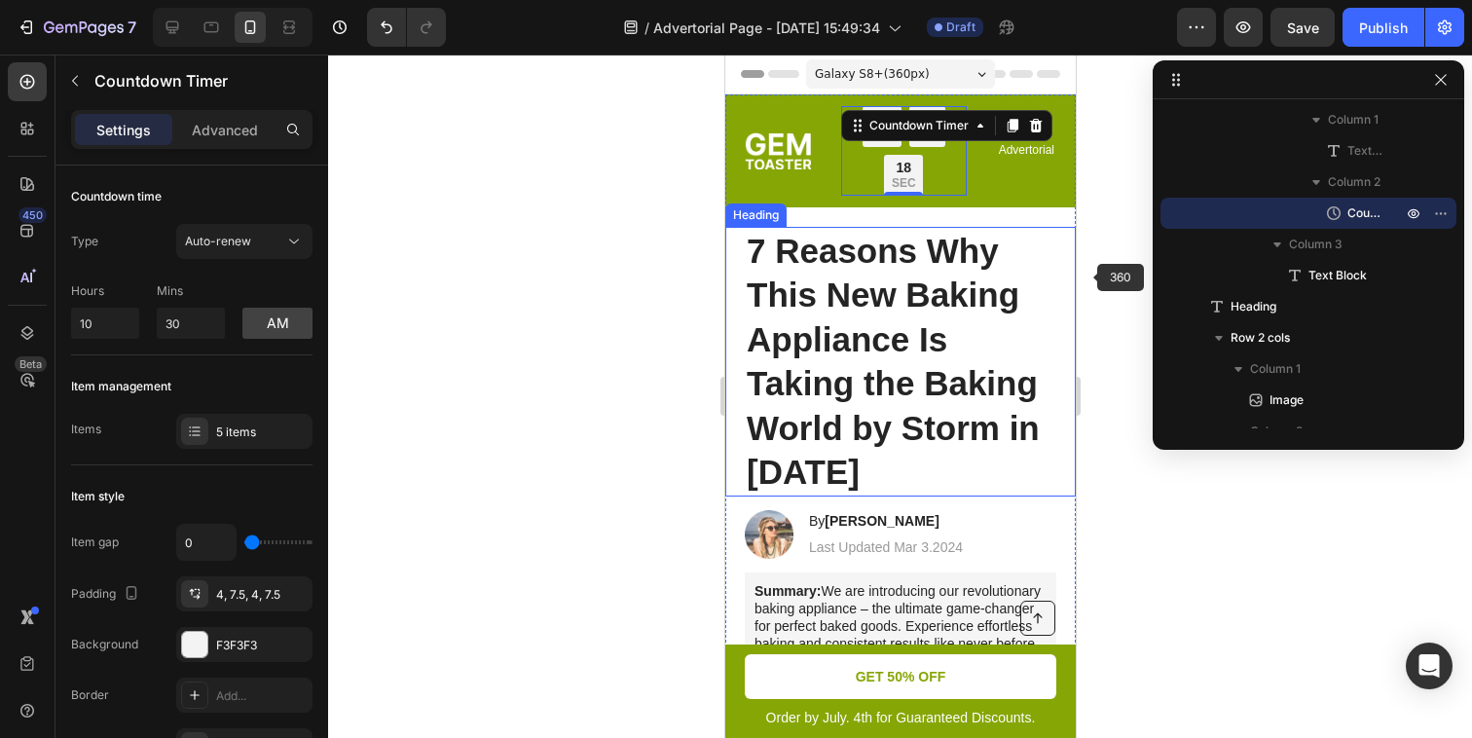
click at [1097, 269] on div at bounding box center [900, 397] width 1144 height 684
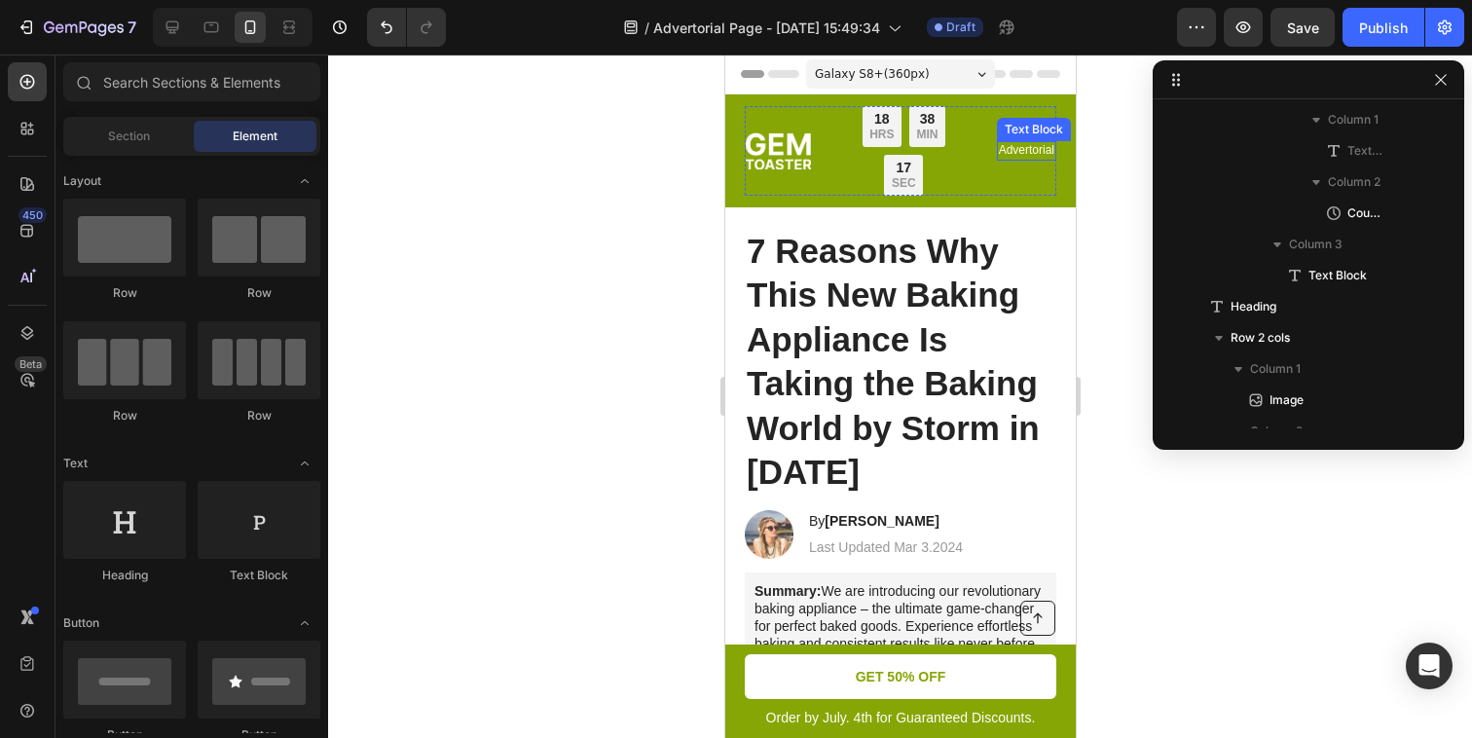
click at [1022, 152] on p "Advertorial" at bounding box center [1026, 151] width 56 height 16
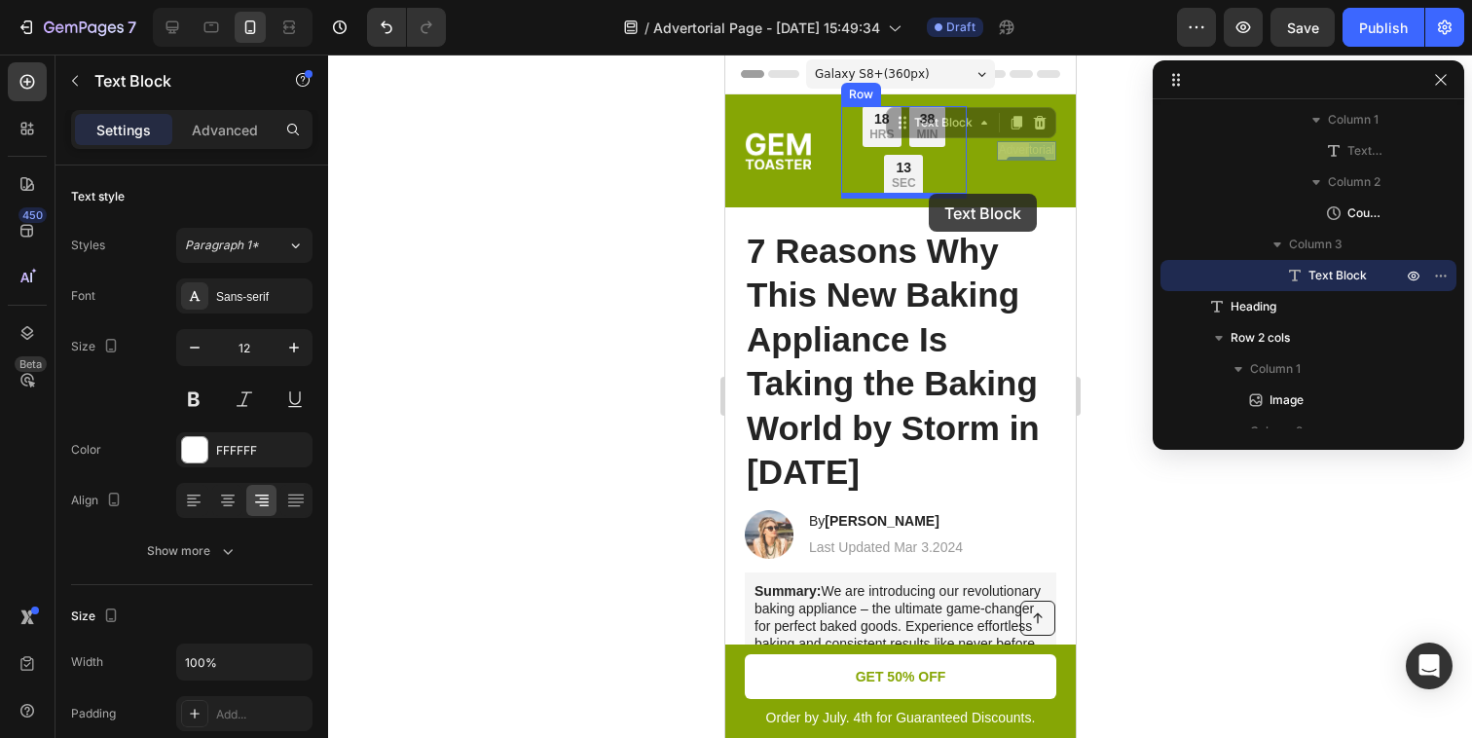
drag, startPoint x: 1026, startPoint y: 150, endPoint x: 928, endPoint y: 194, distance: 107.7
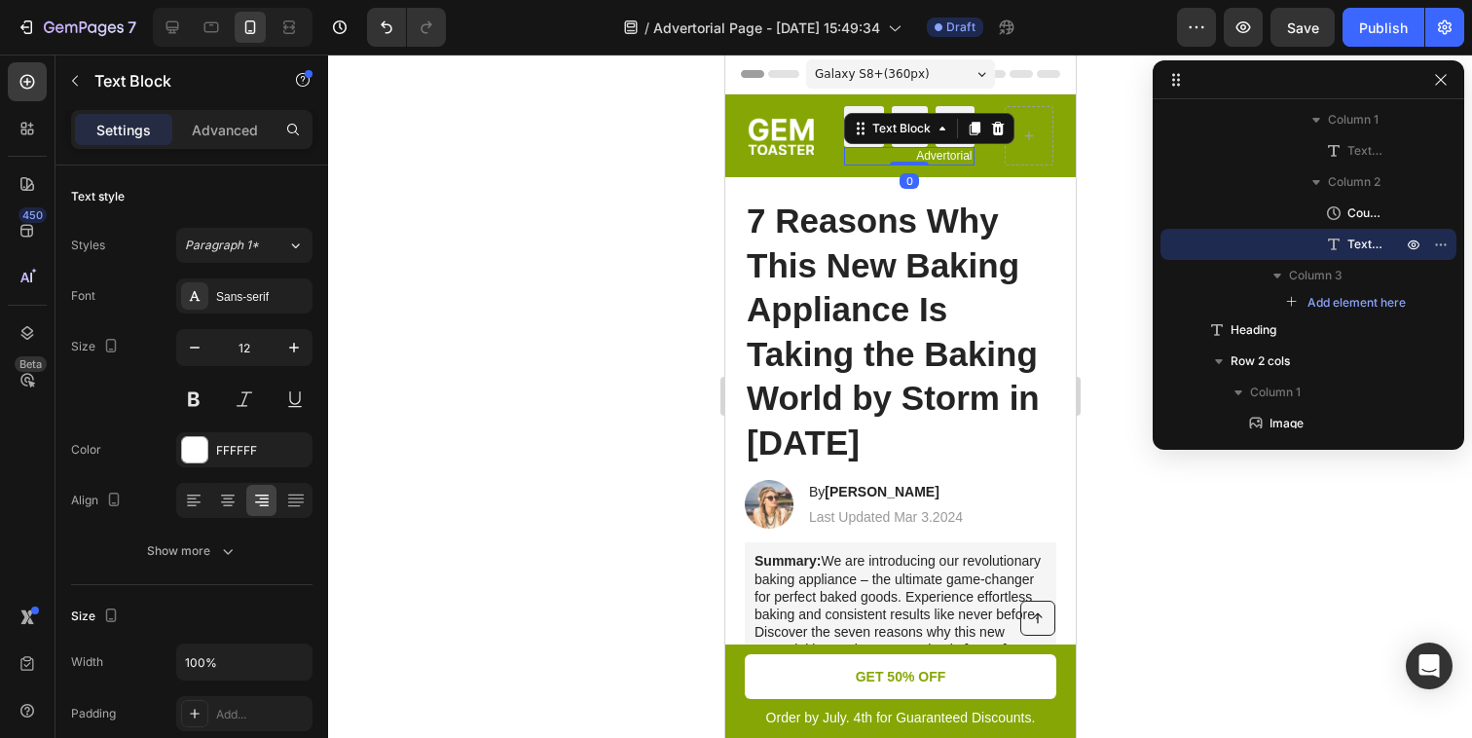
click at [1096, 152] on div at bounding box center [900, 397] width 1144 height 684
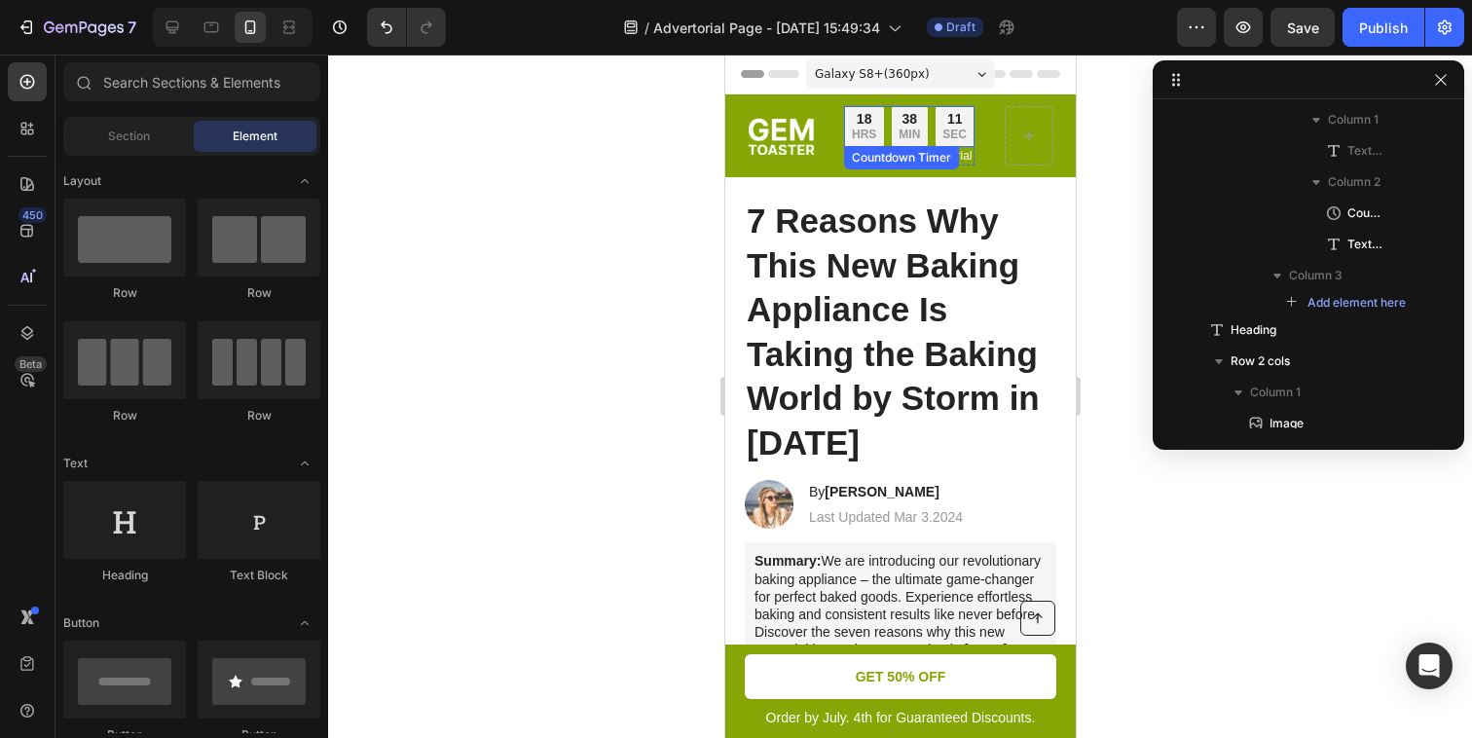
click at [947, 136] on p "SEC" at bounding box center [954, 136] width 24 height 16
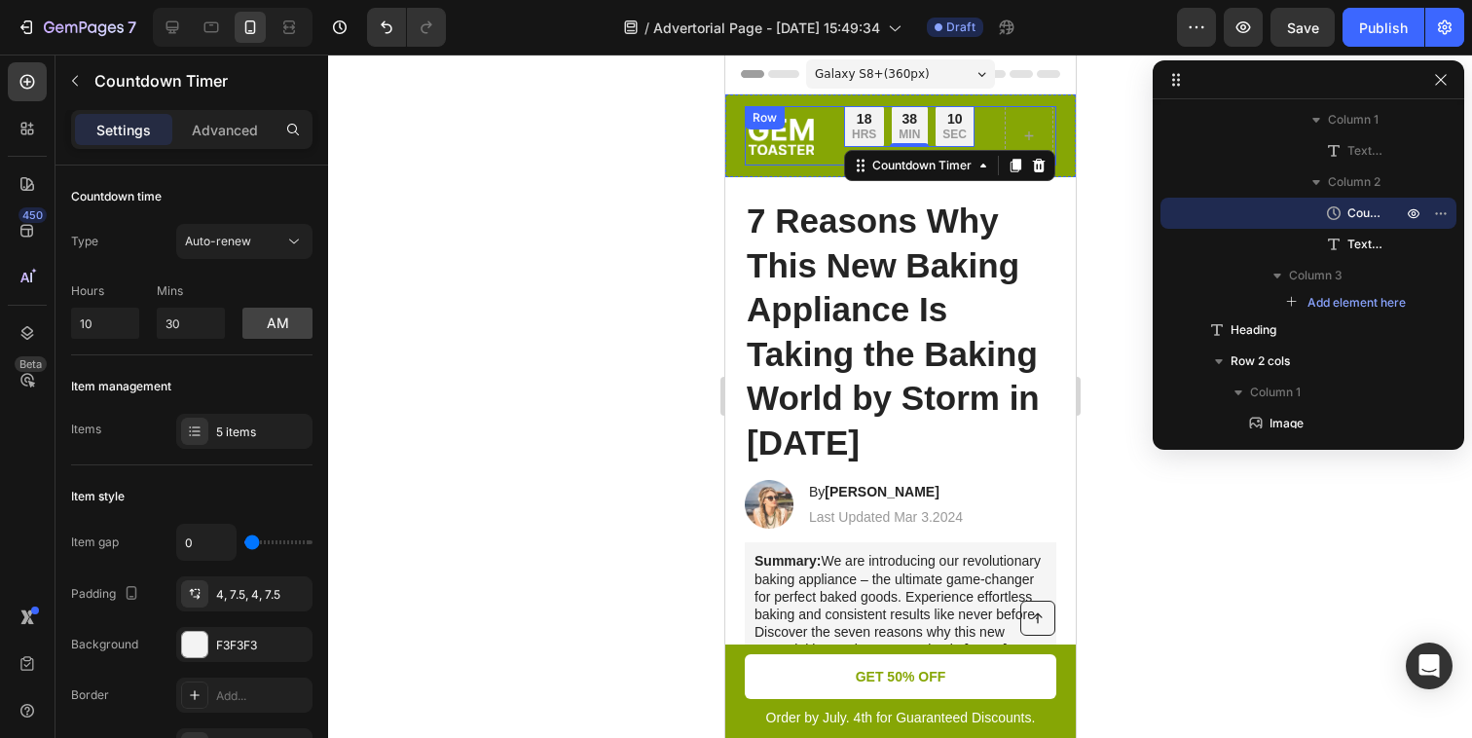
click at [1001, 114] on div "Image Limited time: 50% OFF + FREESHIPPING Text Block 18 HRS 38 MIN 10 SEC Coun…" at bounding box center [900, 135] width 312 height 59
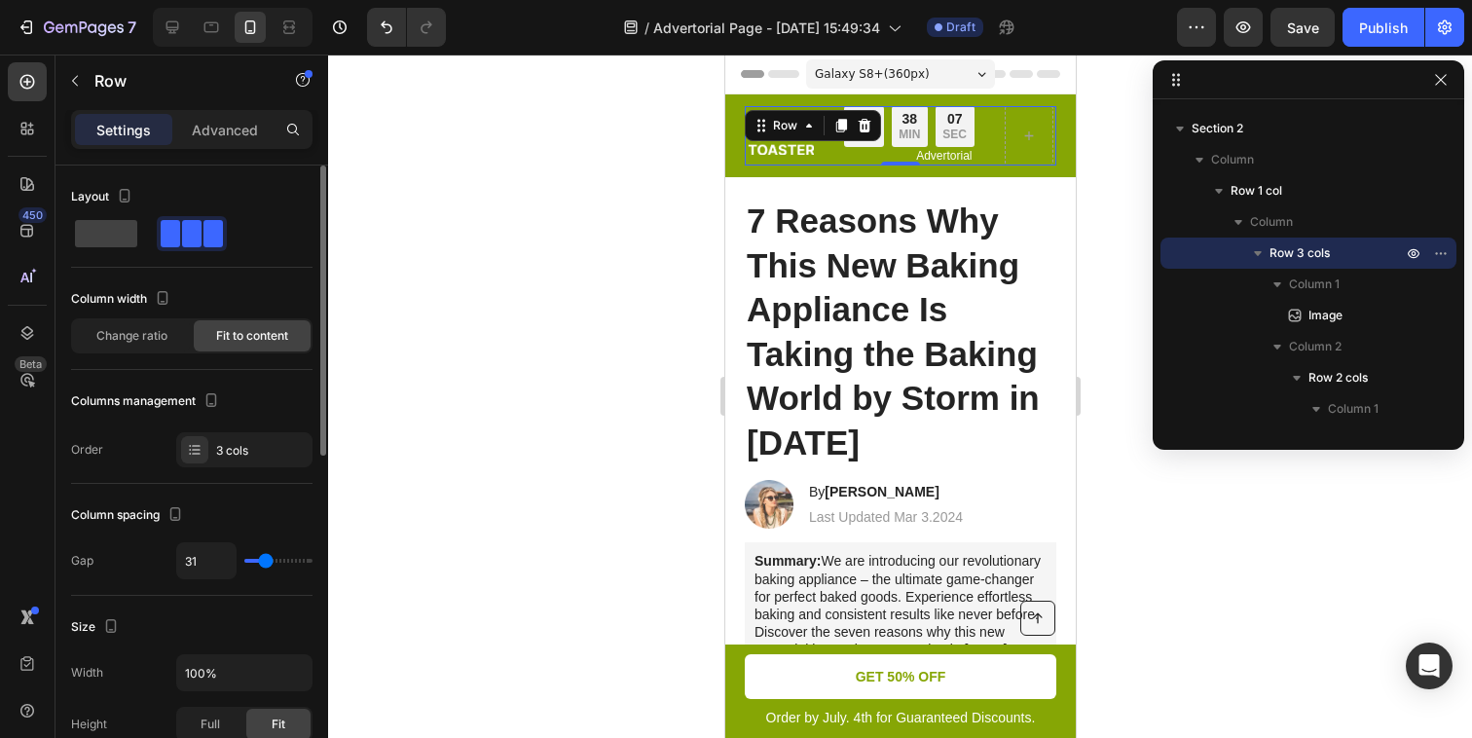
click at [181, 238] on div at bounding box center [192, 233] width 62 height 27
click at [91, 223] on span at bounding box center [106, 233] width 62 height 27
type input "0"
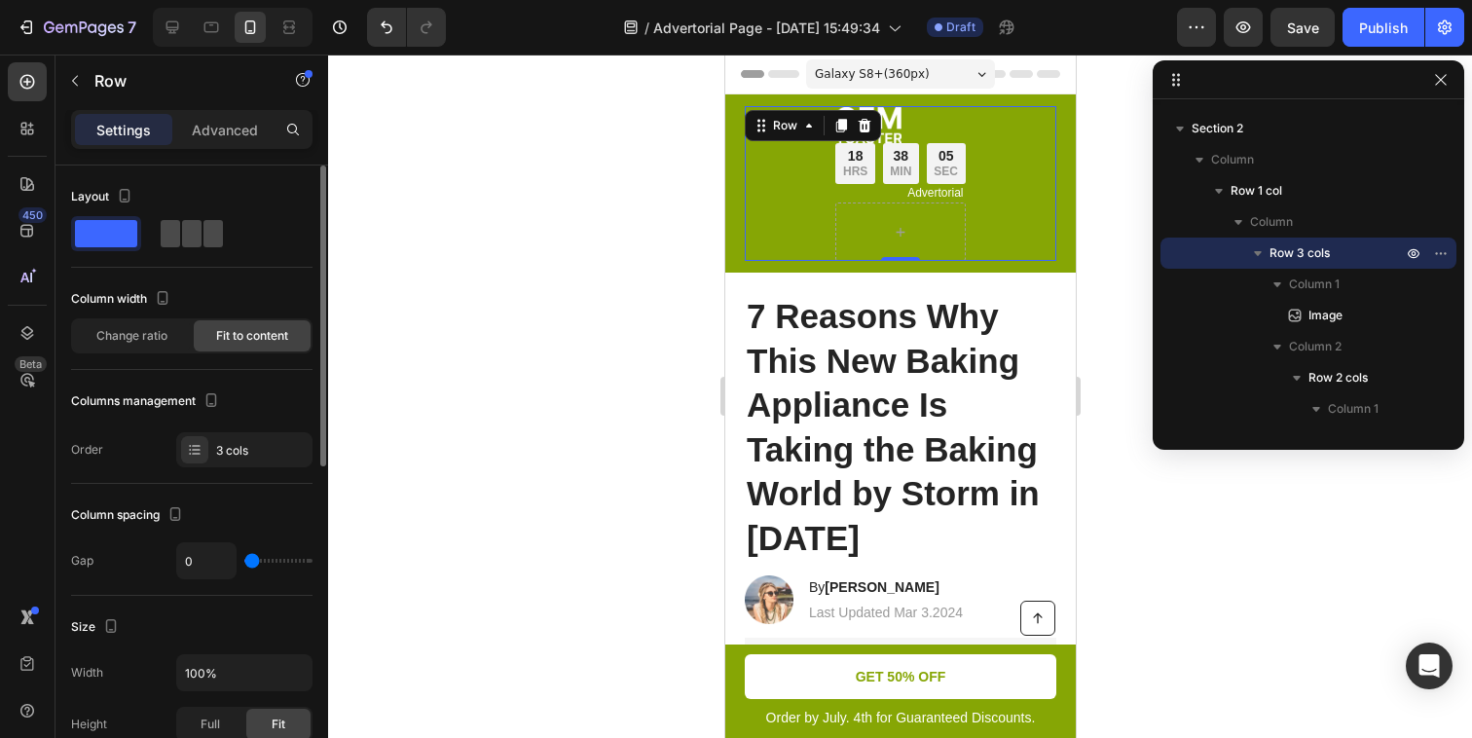
click at [204, 241] on span at bounding box center [213, 233] width 19 height 27
type input "31"
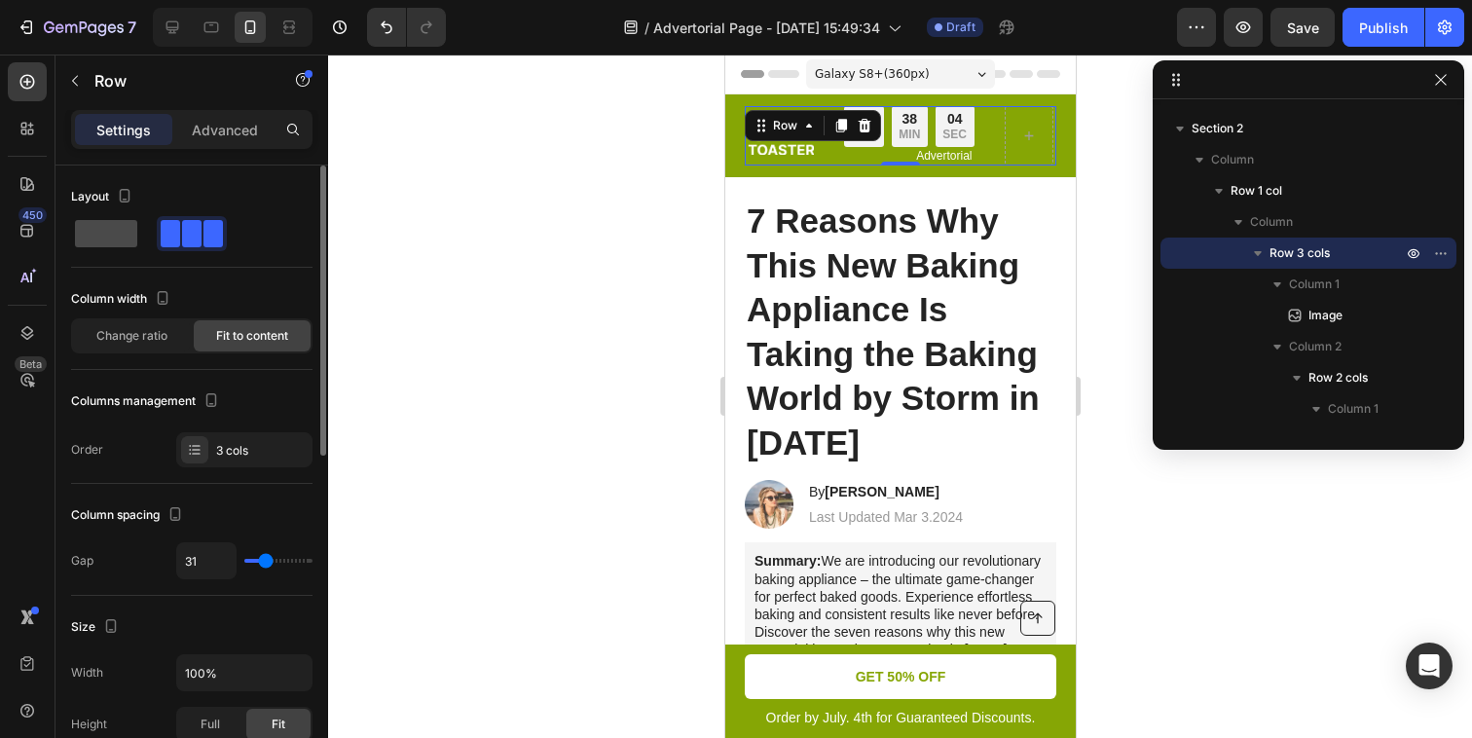
click at [101, 234] on span at bounding box center [106, 233] width 62 height 27
type input "0"
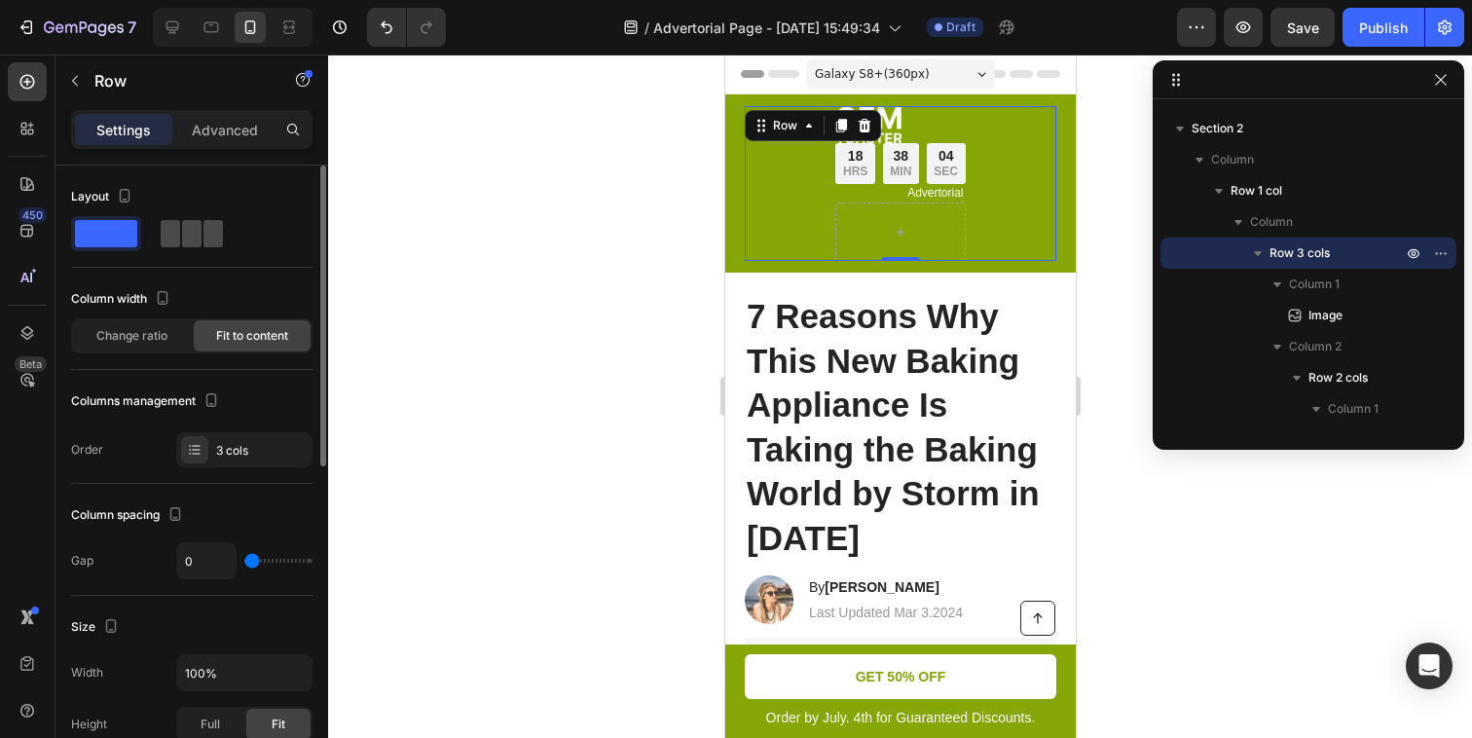
click at [182, 234] on span at bounding box center [191, 233] width 19 height 27
type input "31"
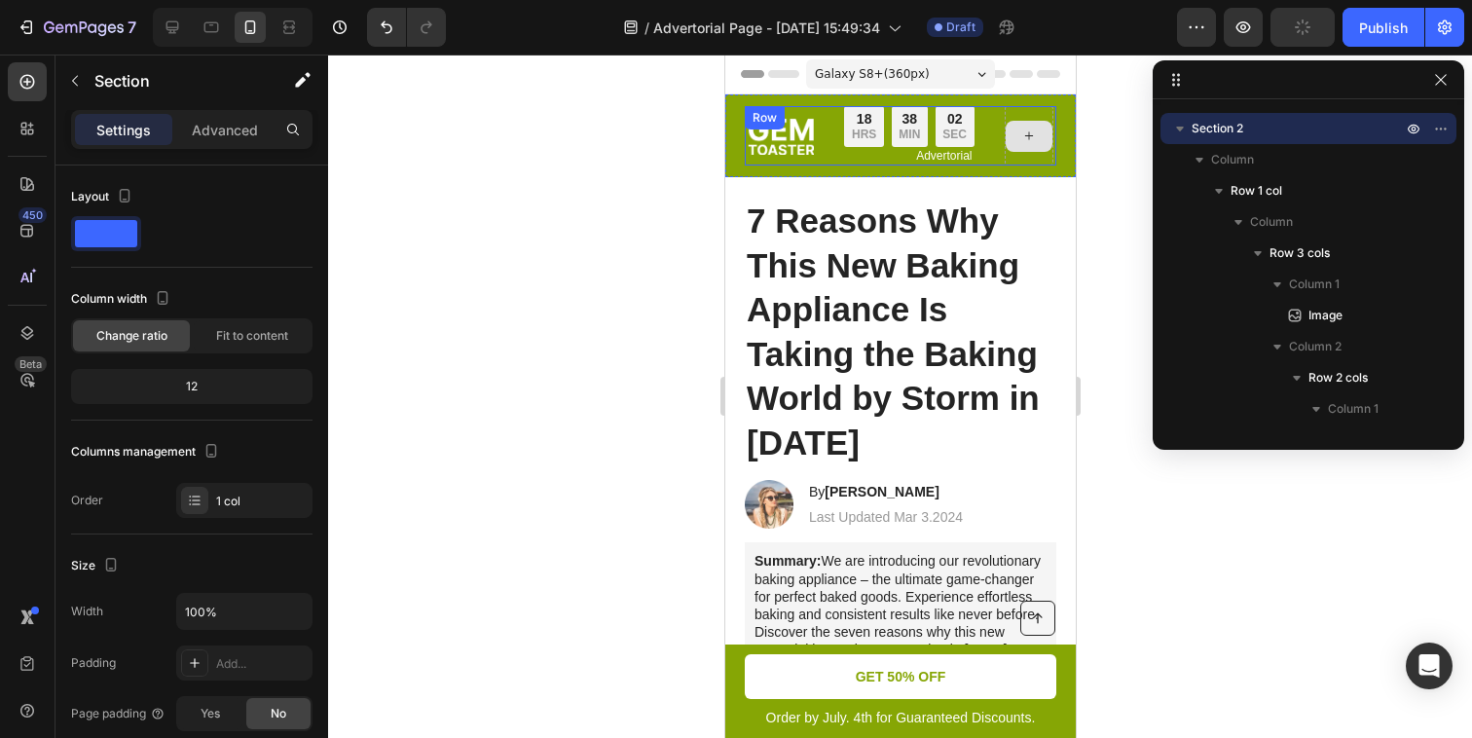
click at [1008, 145] on div at bounding box center [1028, 136] width 47 height 31
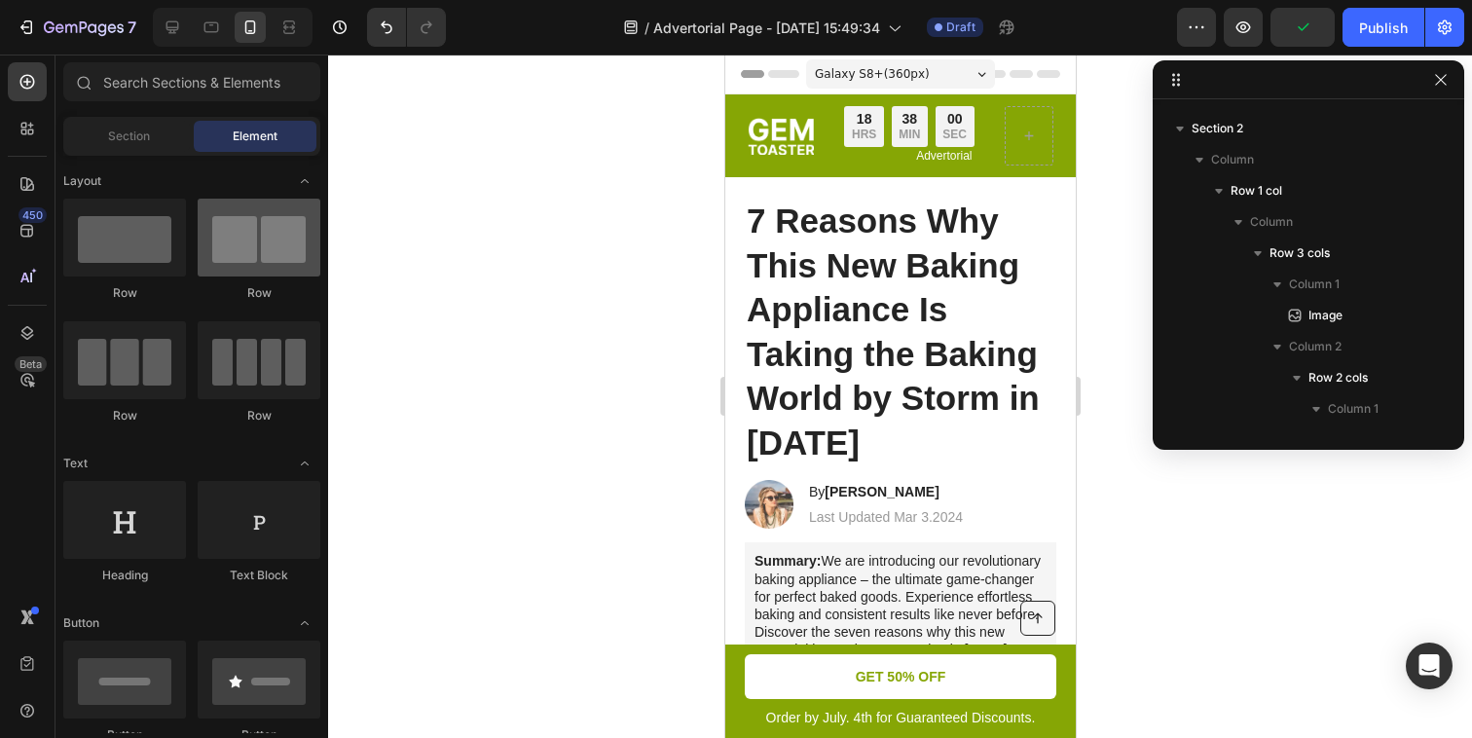
click at [236, 233] on div at bounding box center [259, 238] width 123 height 78
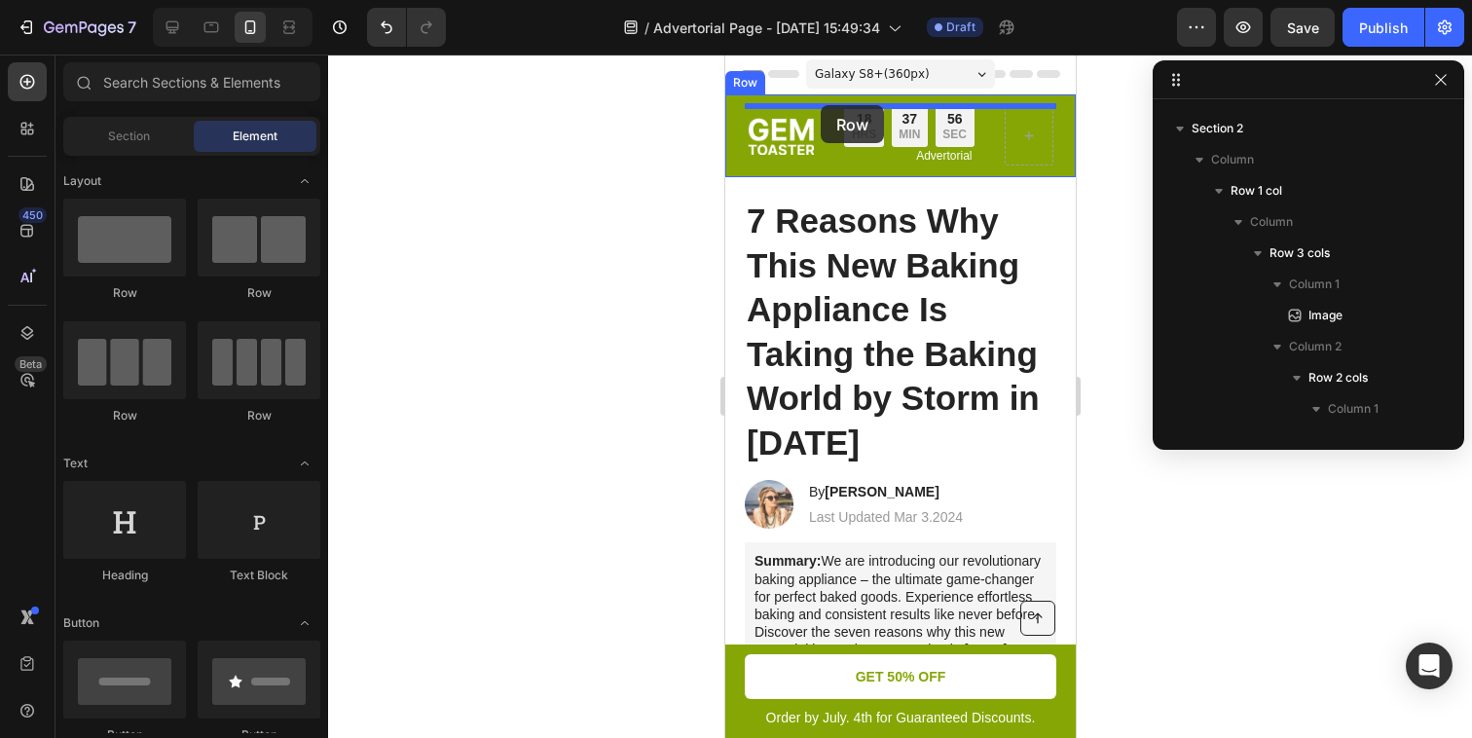
drag, startPoint x: 993, startPoint y: 296, endPoint x: 820, endPoint y: 105, distance: 257.8
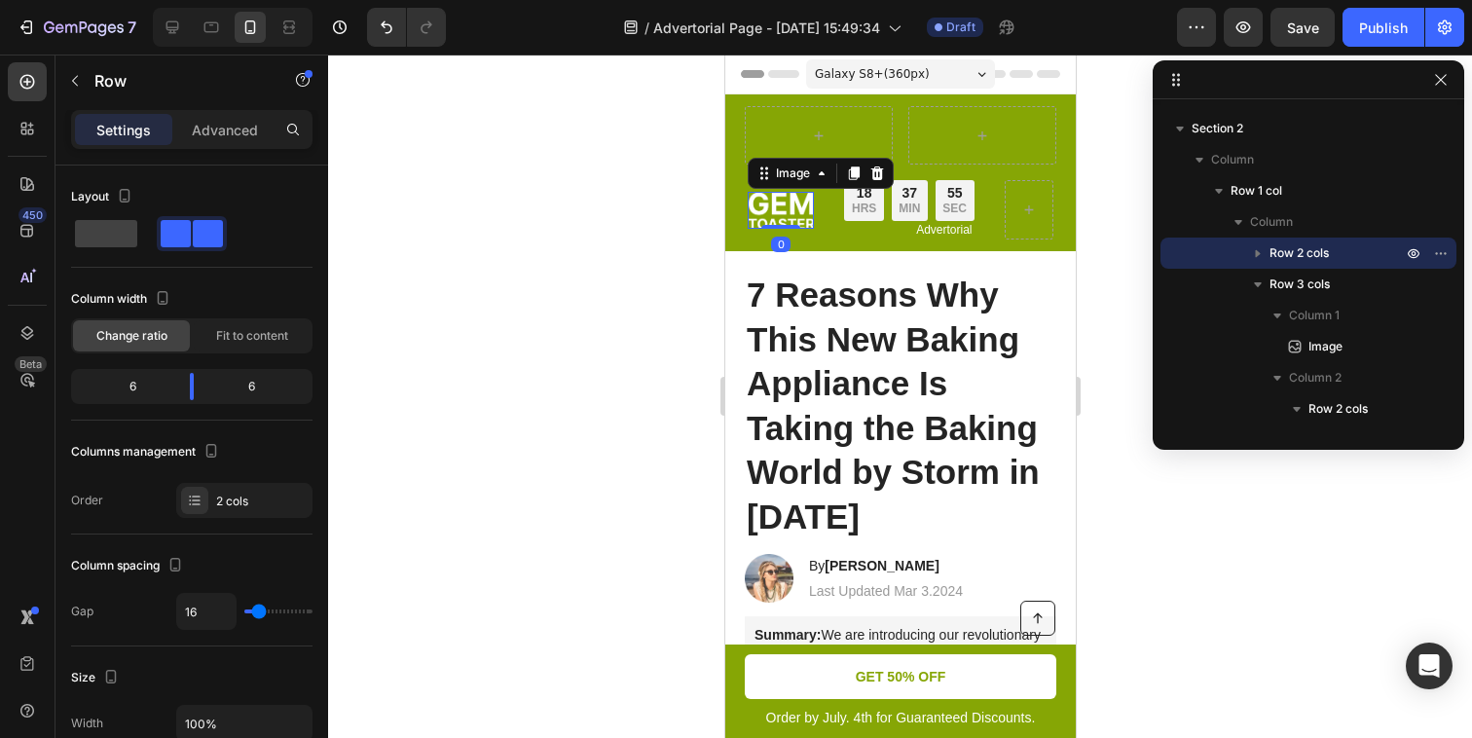
click at [793, 205] on img at bounding box center [780, 210] width 66 height 37
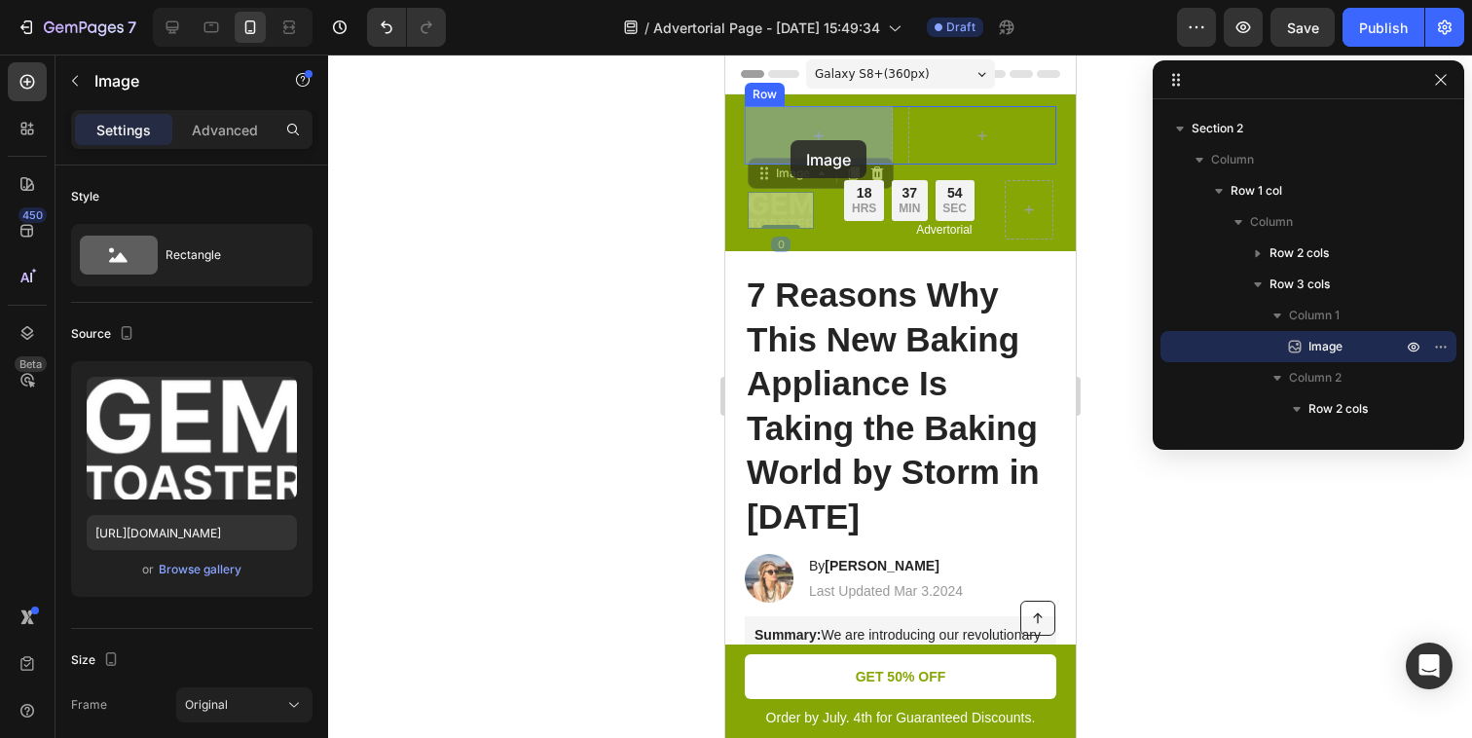
drag, startPoint x: 790, startPoint y: 206, endPoint x: 790, endPoint y: 140, distance: 66.2
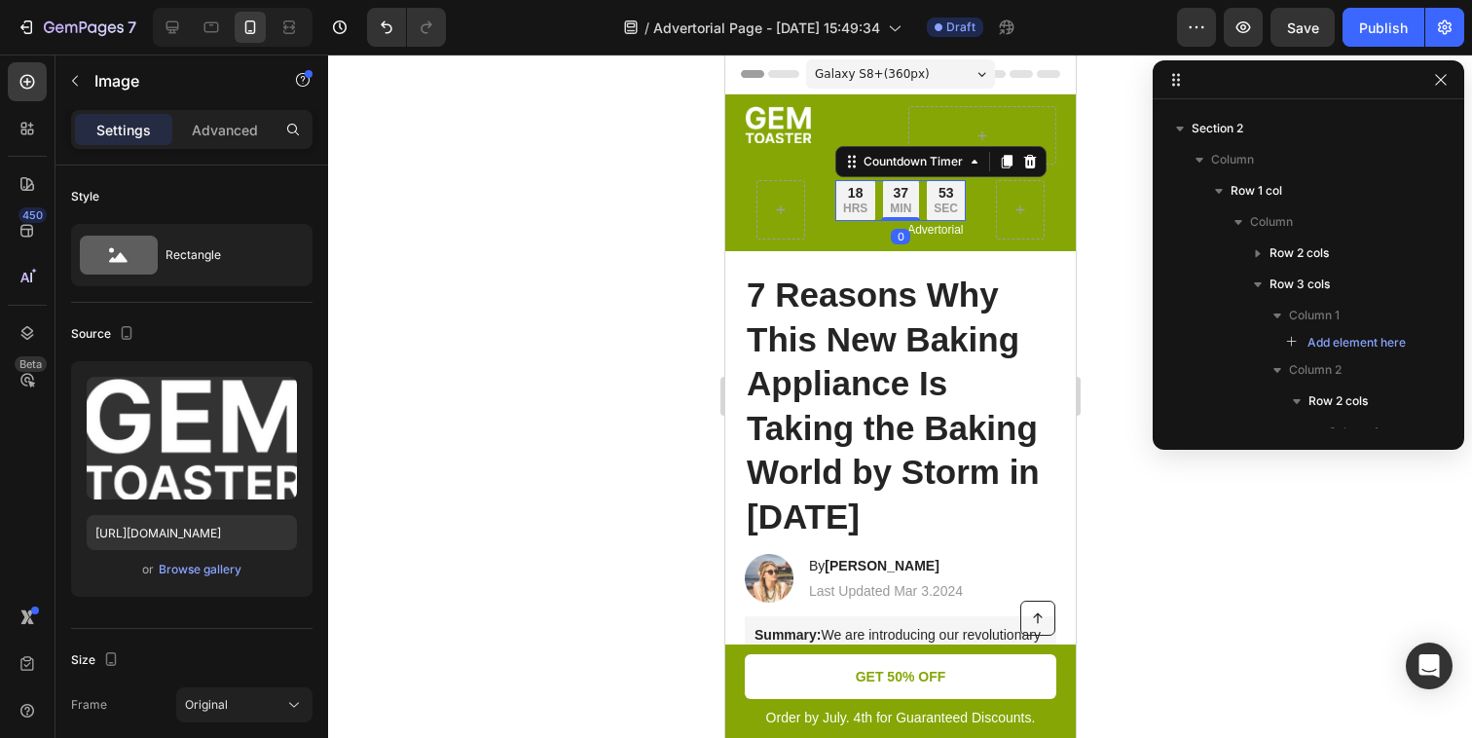
scroll to position [298, 0]
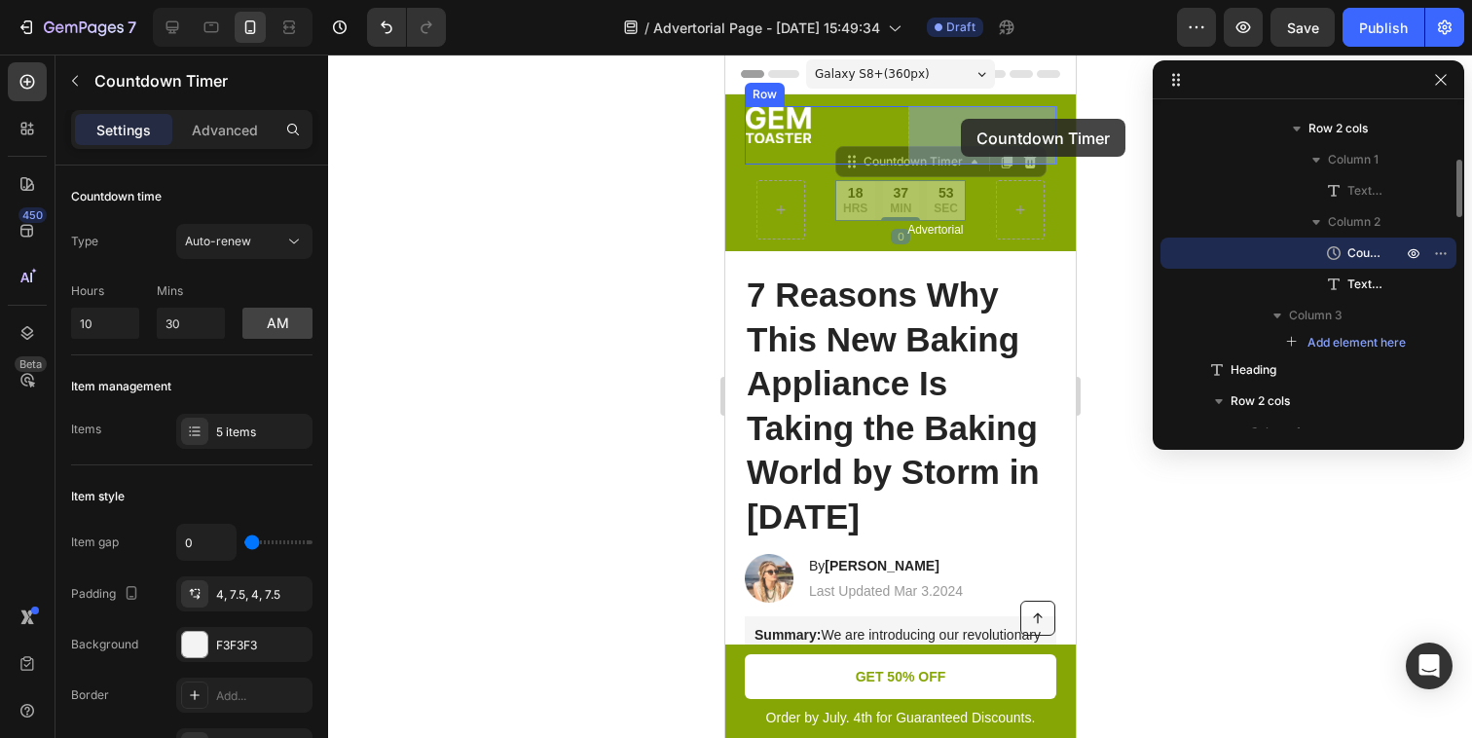
drag, startPoint x: 917, startPoint y: 206, endPoint x: 961, endPoint y: 118, distance: 98.9
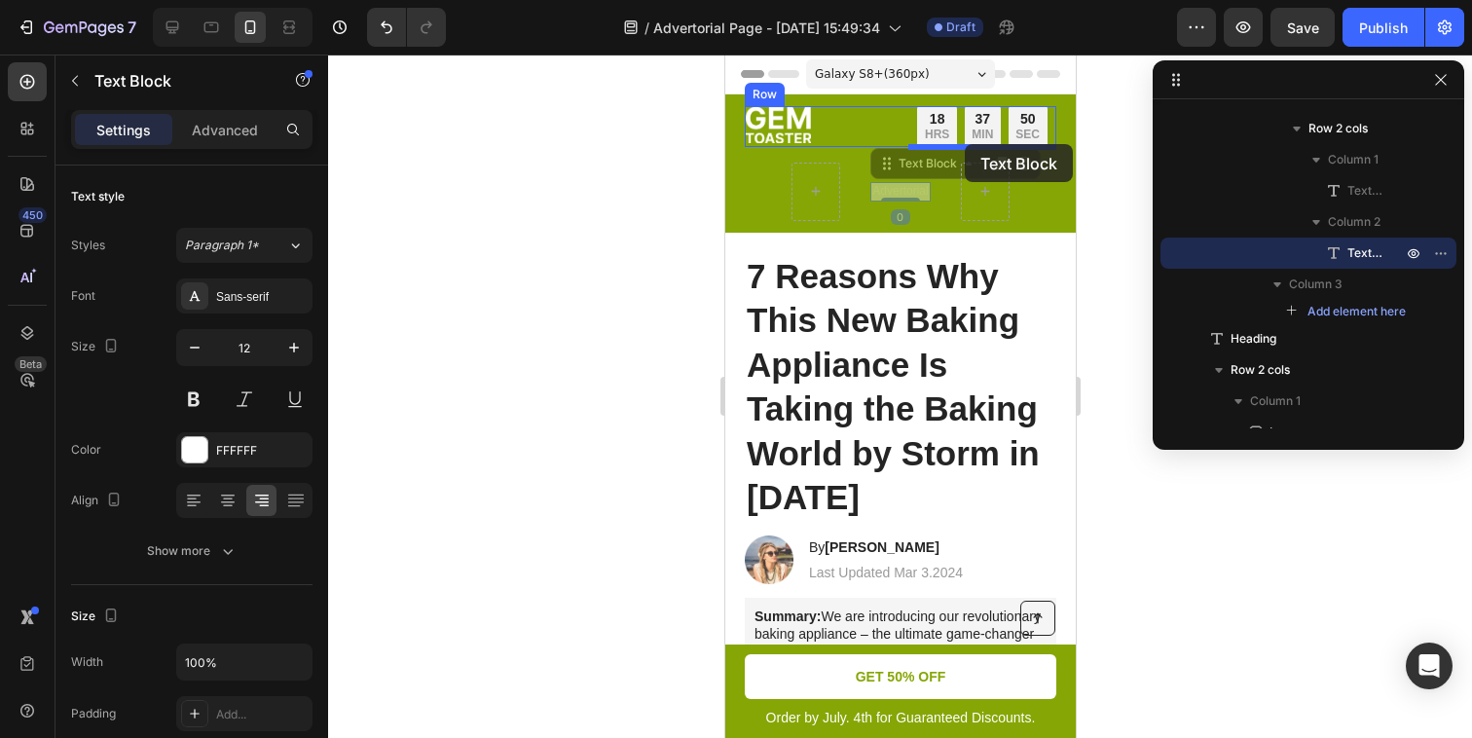
drag, startPoint x: 900, startPoint y: 197, endPoint x: 964, endPoint y: 144, distance: 83.0
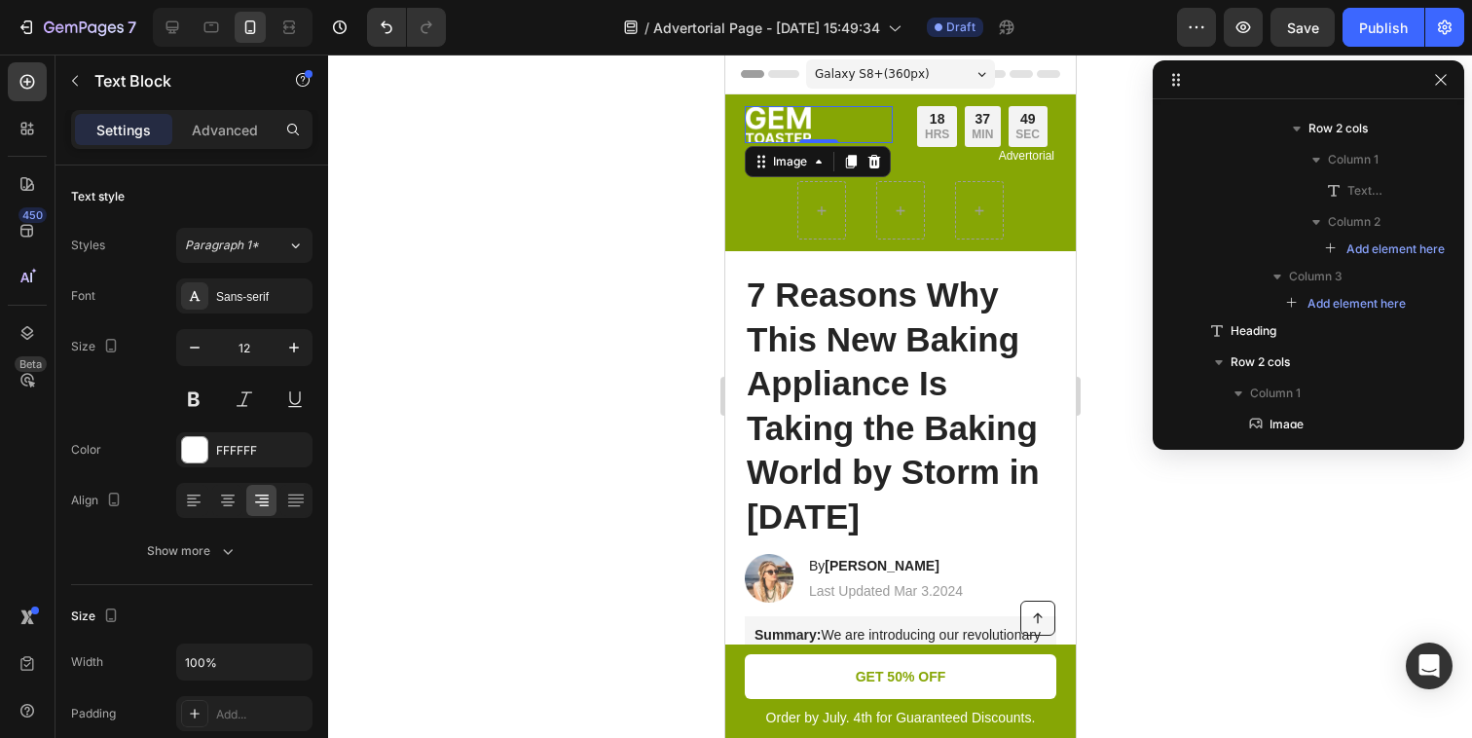
click at [889, 120] on div at bounding box center [818, 124] width 148 height 37
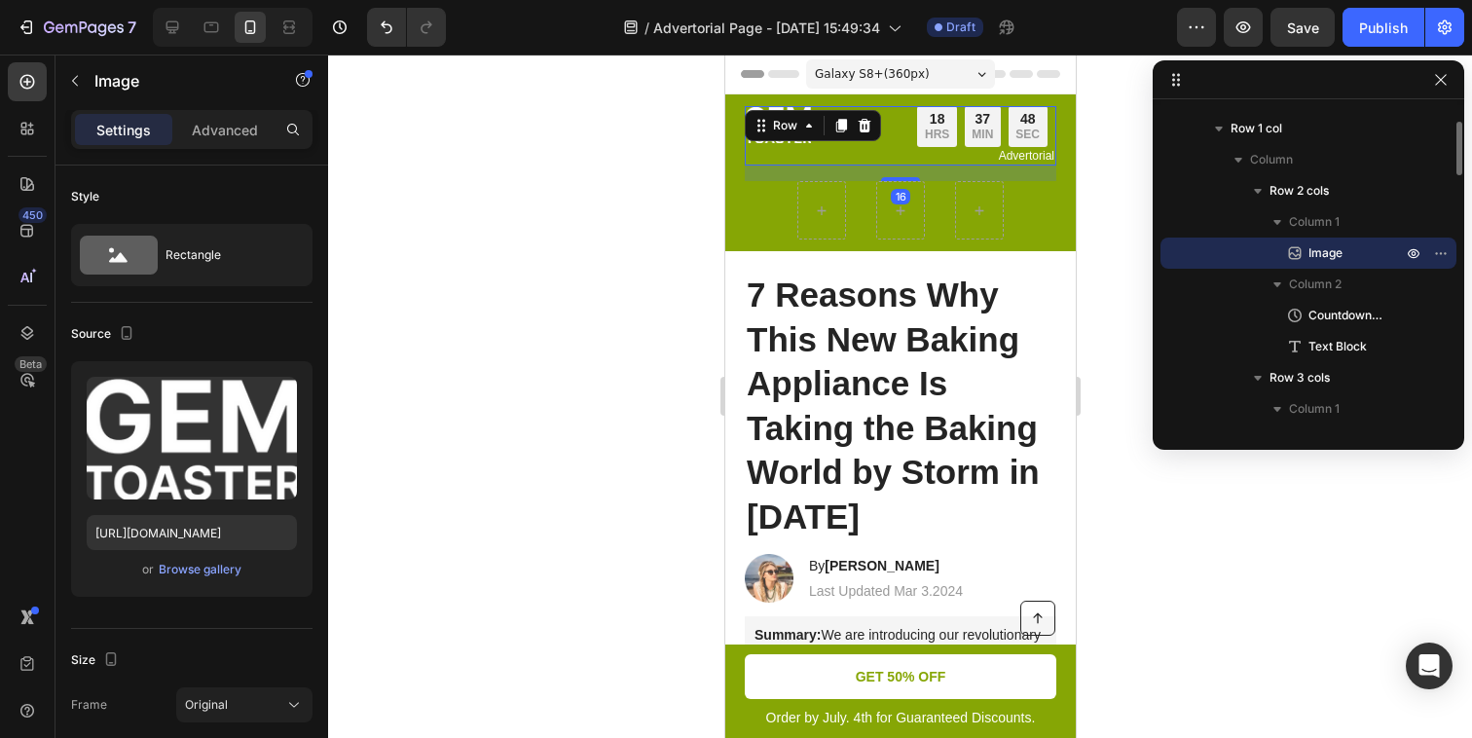
click at [896, 124] on div "Image 18 HRS 37 MIN 48 SEC Countdown Timer Advertorial Text Block Row 16" at bounding box center [900, 135] width 312 height 59
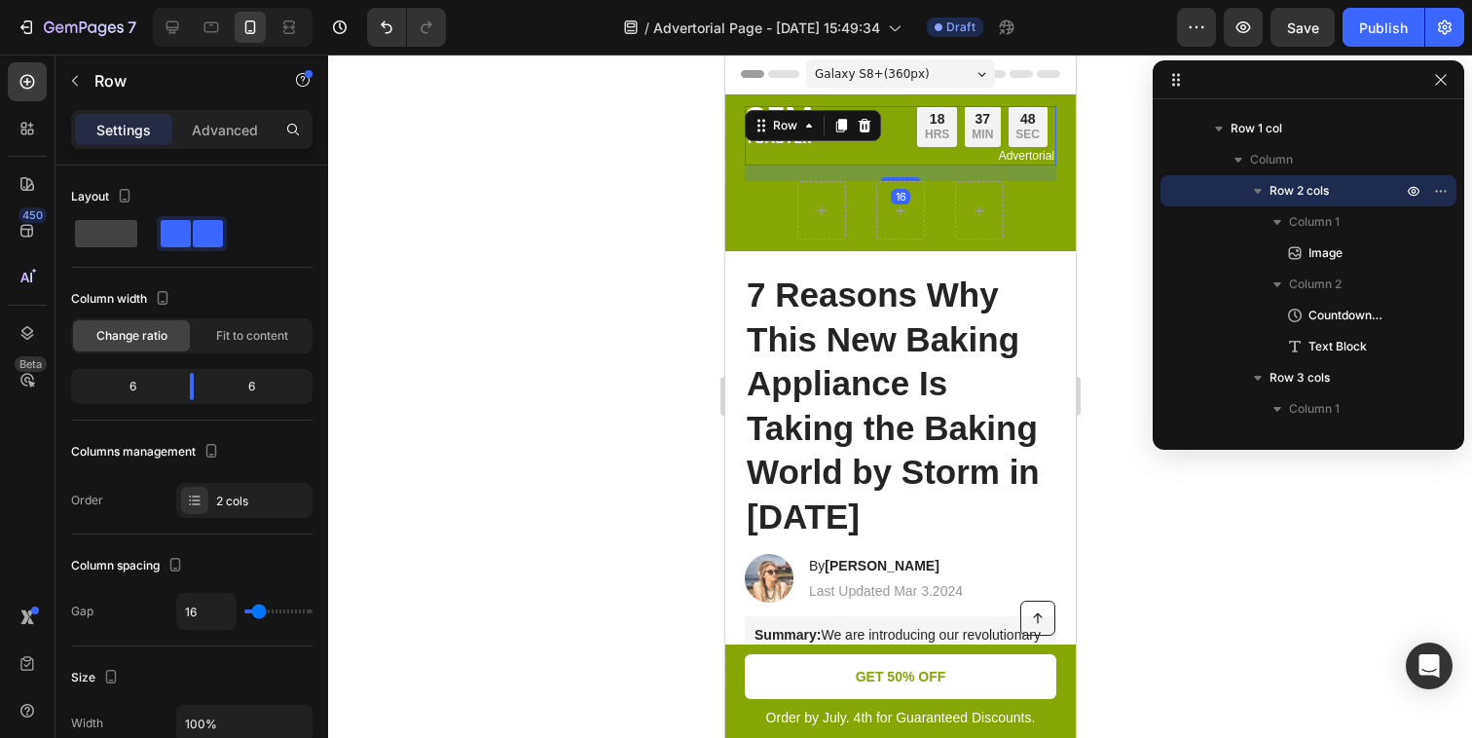
click at [904, 124] on div "Image 18 HRS 37 MIN 48 SEC Countdown Timer Advertorial Text Block Row 16" at bounding box center [900, 135] width 312 height 59
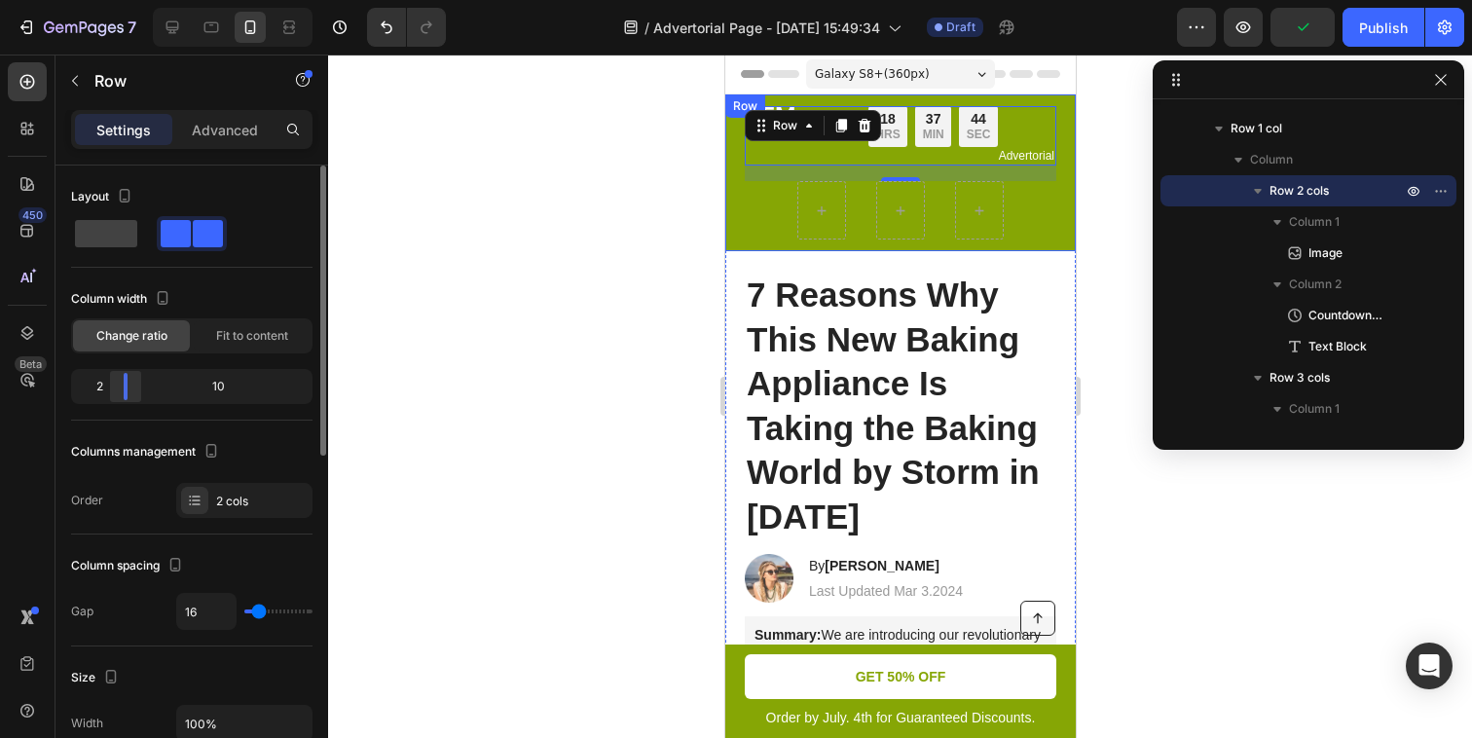
drag, startPoint x: 187, startPoint y: 390, endPoint x: 120, endPoint y: 386, distance: 67.3
click at [120, 0] on body "7 / Advertorial Page - [DATE] 15:49:34 Draft Preview Publish 450 Beta Sections(…" at bounding box center [736, 0] width 1472 height 0
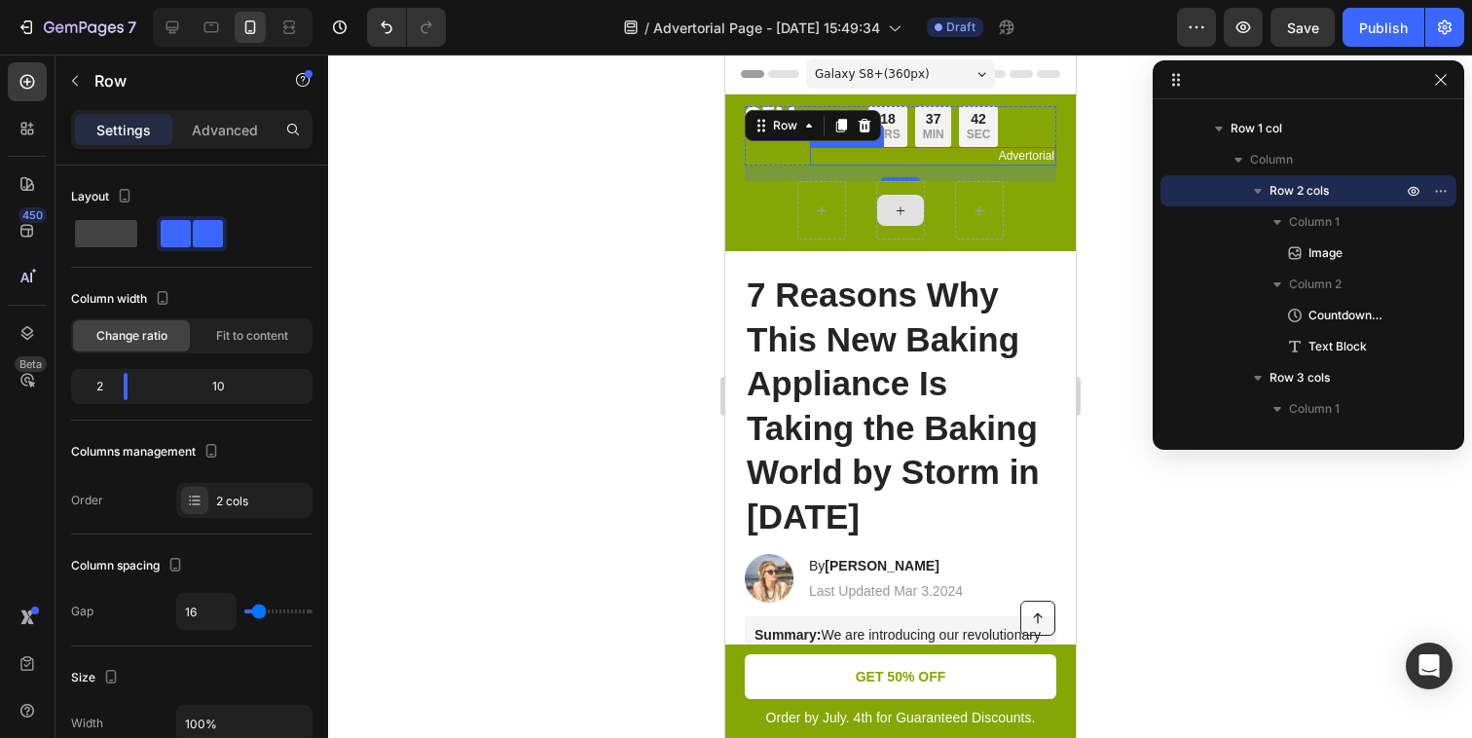
click at [1040, 153] on p "Advertorial" at bounding box center [932, 157] width 242 height 16
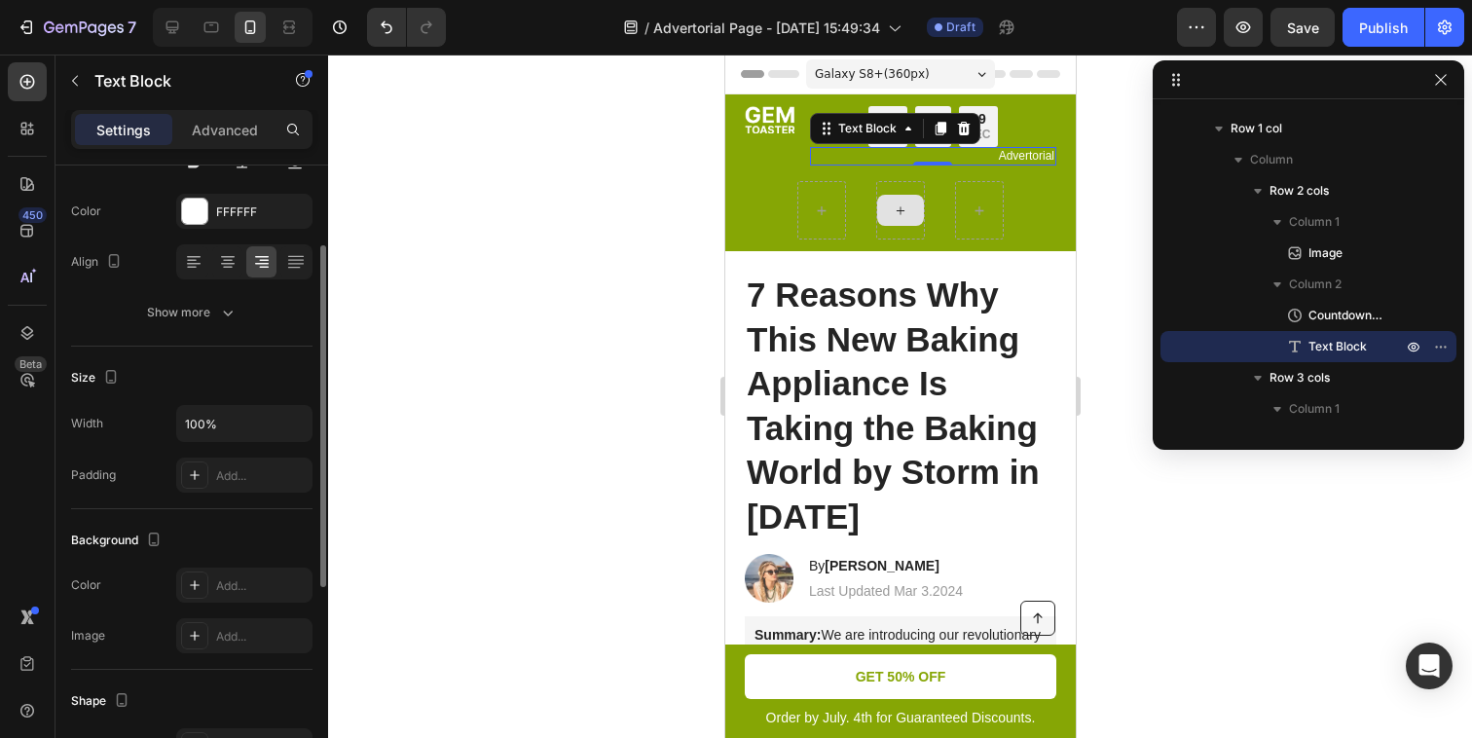
scroll to position [0, 0]
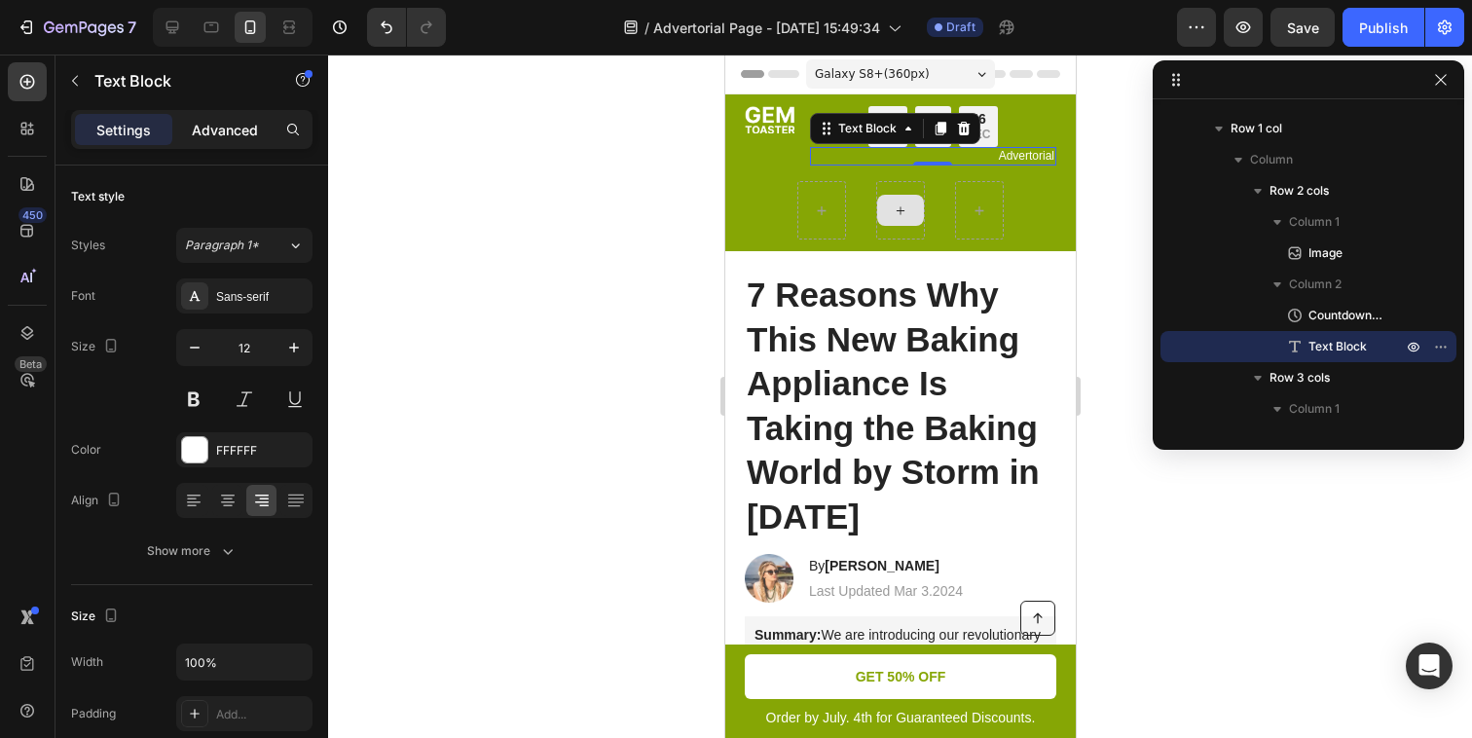
click at [250, 123] on p "Advanced" at bounding box center [225, 130] width 66 height 20
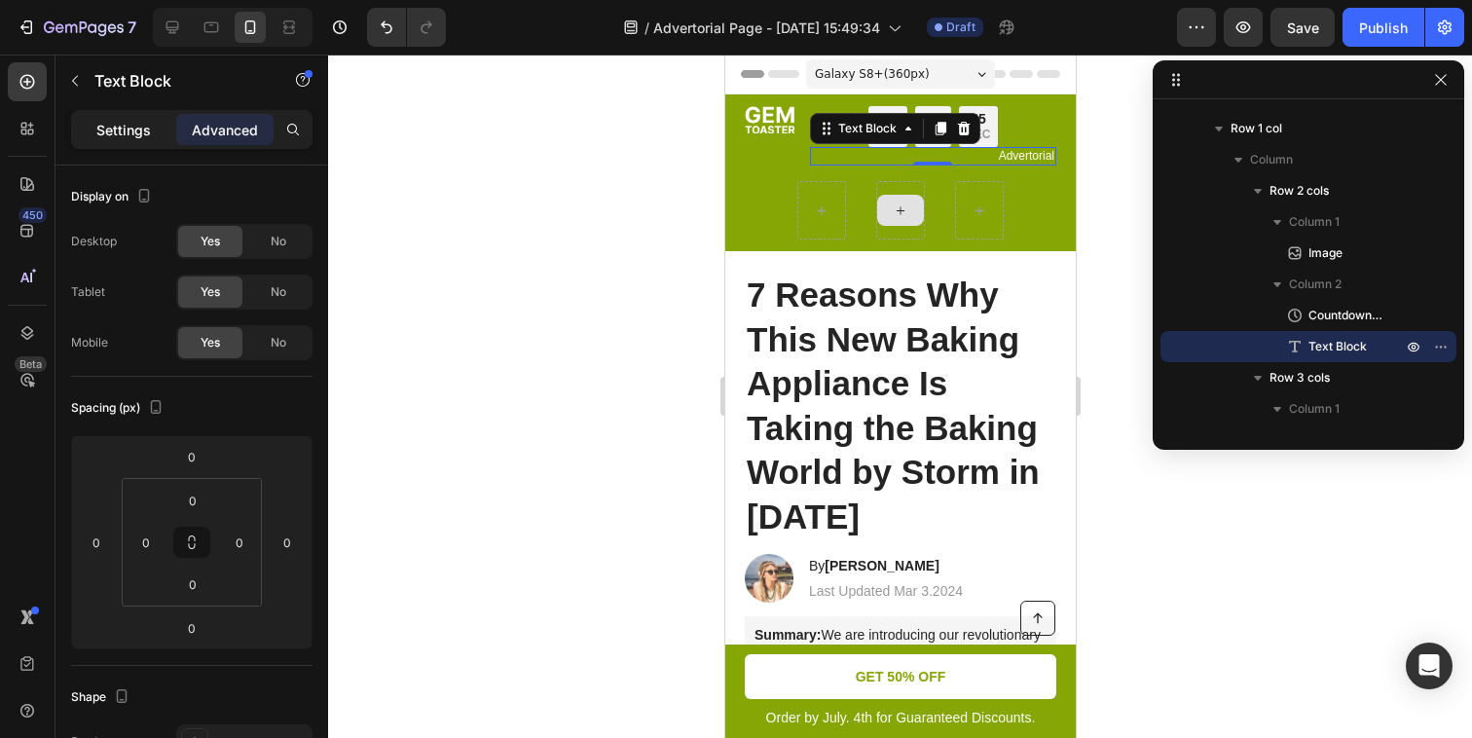
click at [127, 129] on p "Settings" at bounding box center [123, 130] width 55 height 20
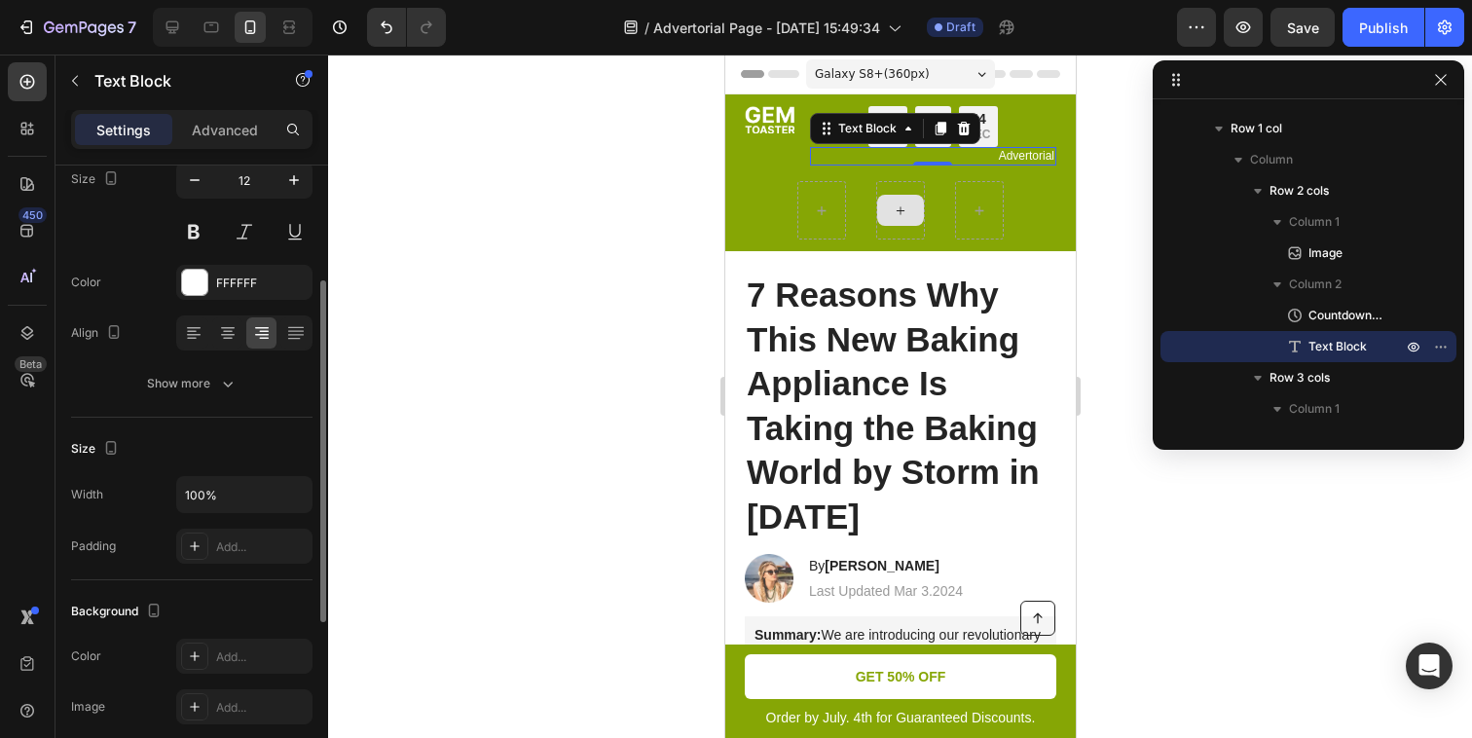
scroll to position [340, 0]
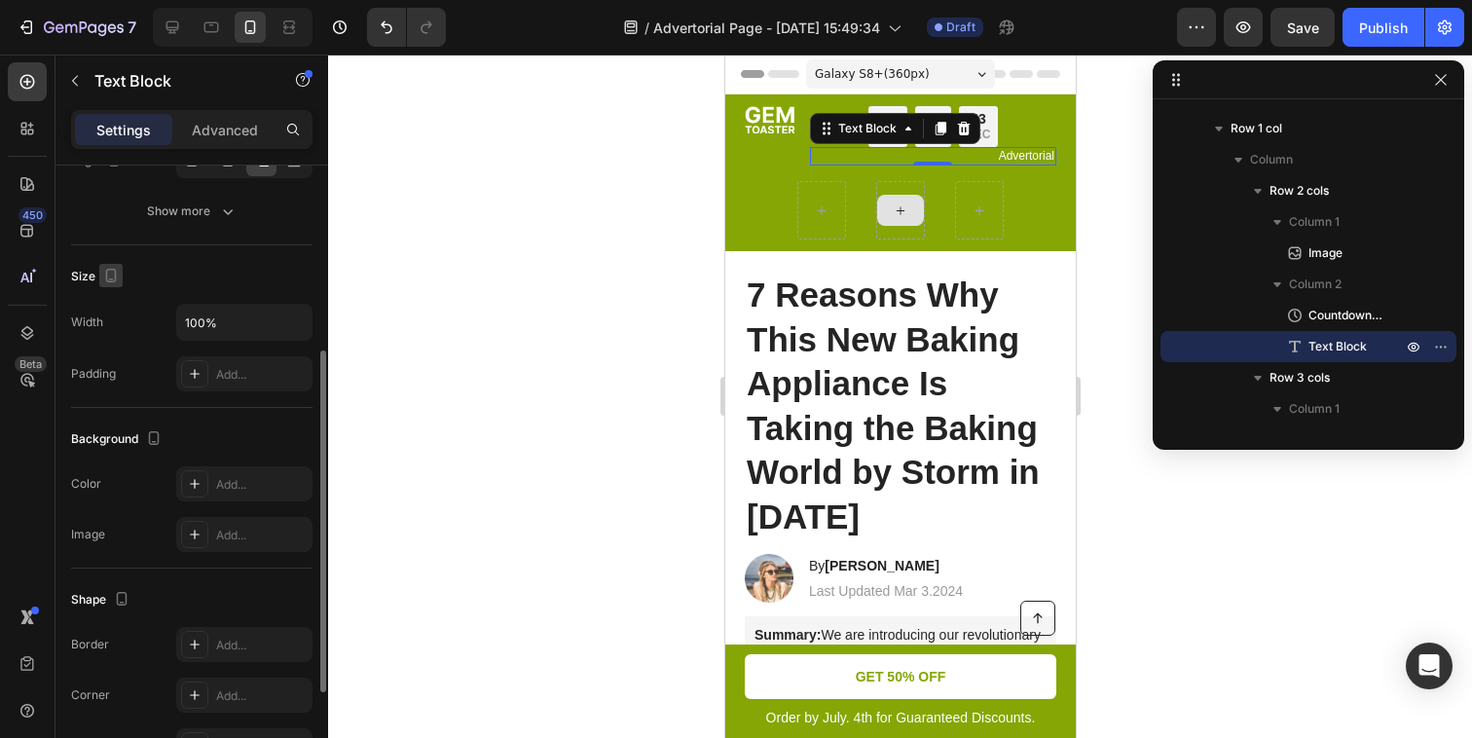
click at [114, 281] on icon "button" at bounding box center [110, 275] width 19 height 19
click at [120, 315] on icon "button" at bounding box center [114, 306] width 19 height 19
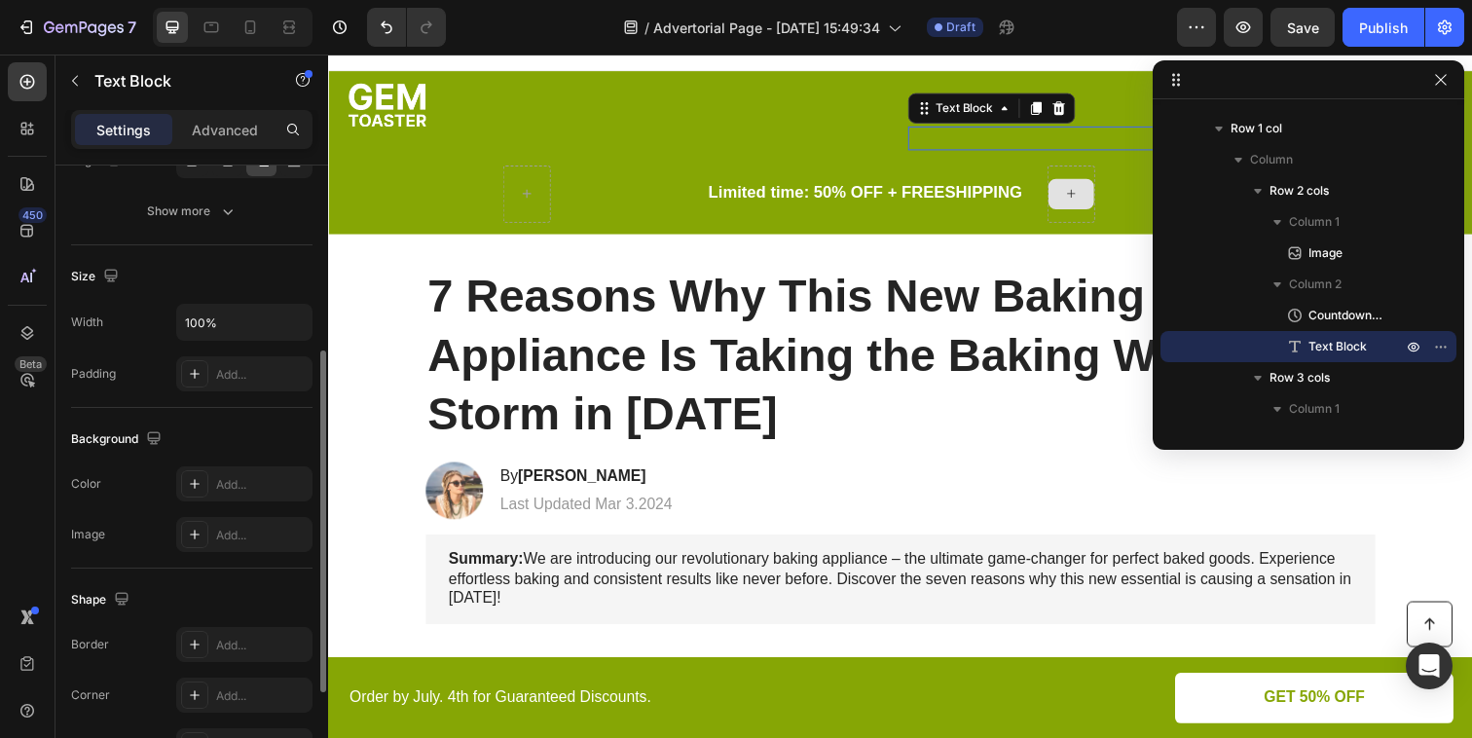
scroll to position [27, 0]
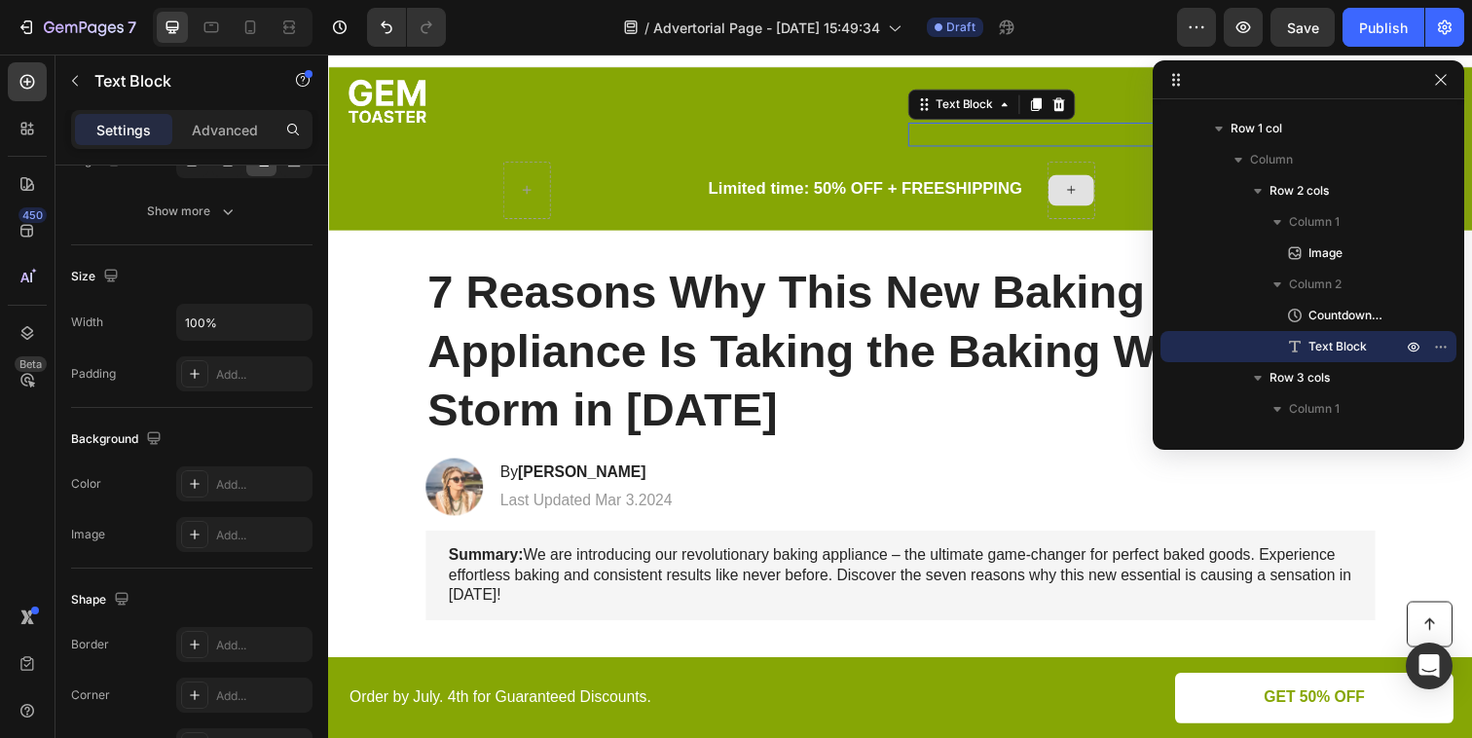
click at [116, 291] on div "Size" at bounding box center [191, 276] width 241 height 31
click at [116, 280] on icon "button" at bounding box center [110, 275] width 19 height 19
click at [112, 382] on icon "button" at bounding box center [115, 377] width 11 height 14
type input "12"
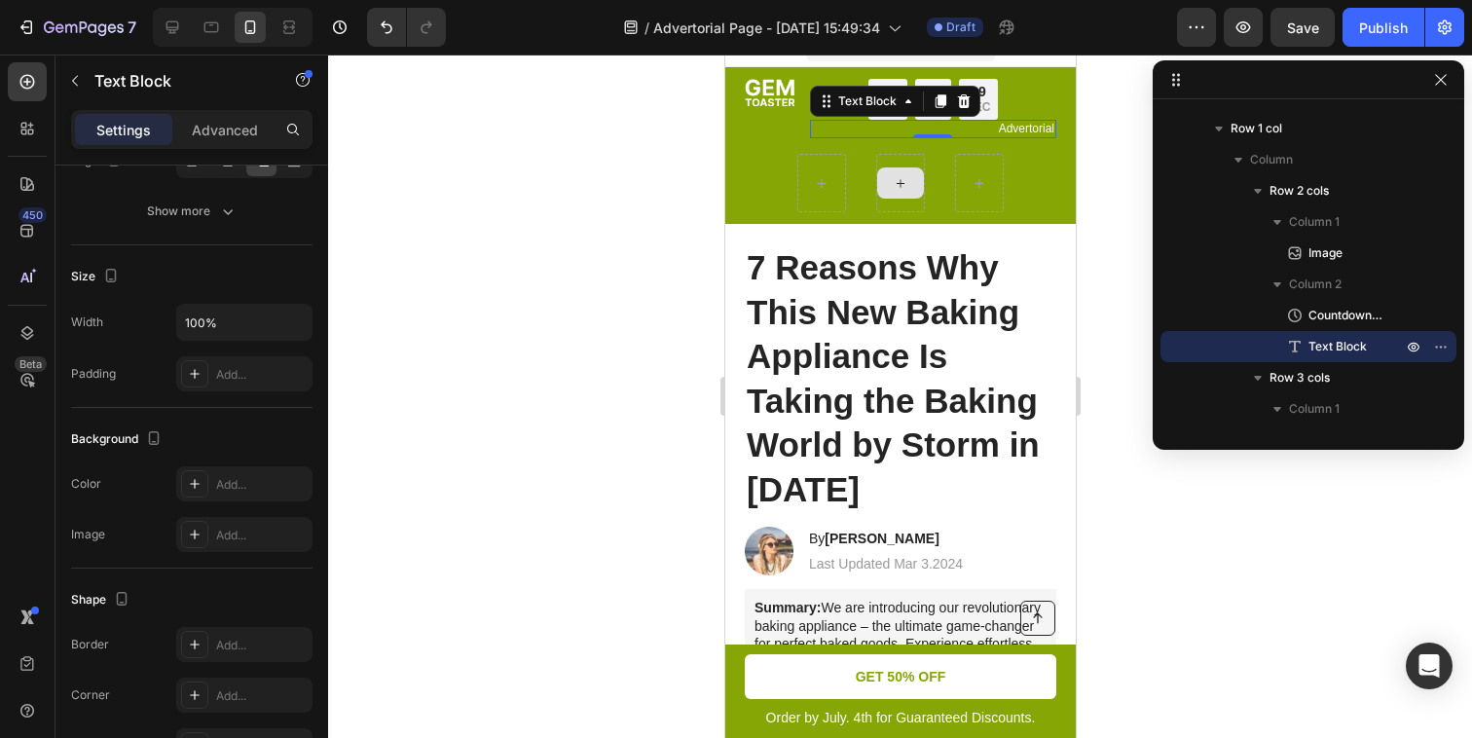
scroll to position [24, 0]
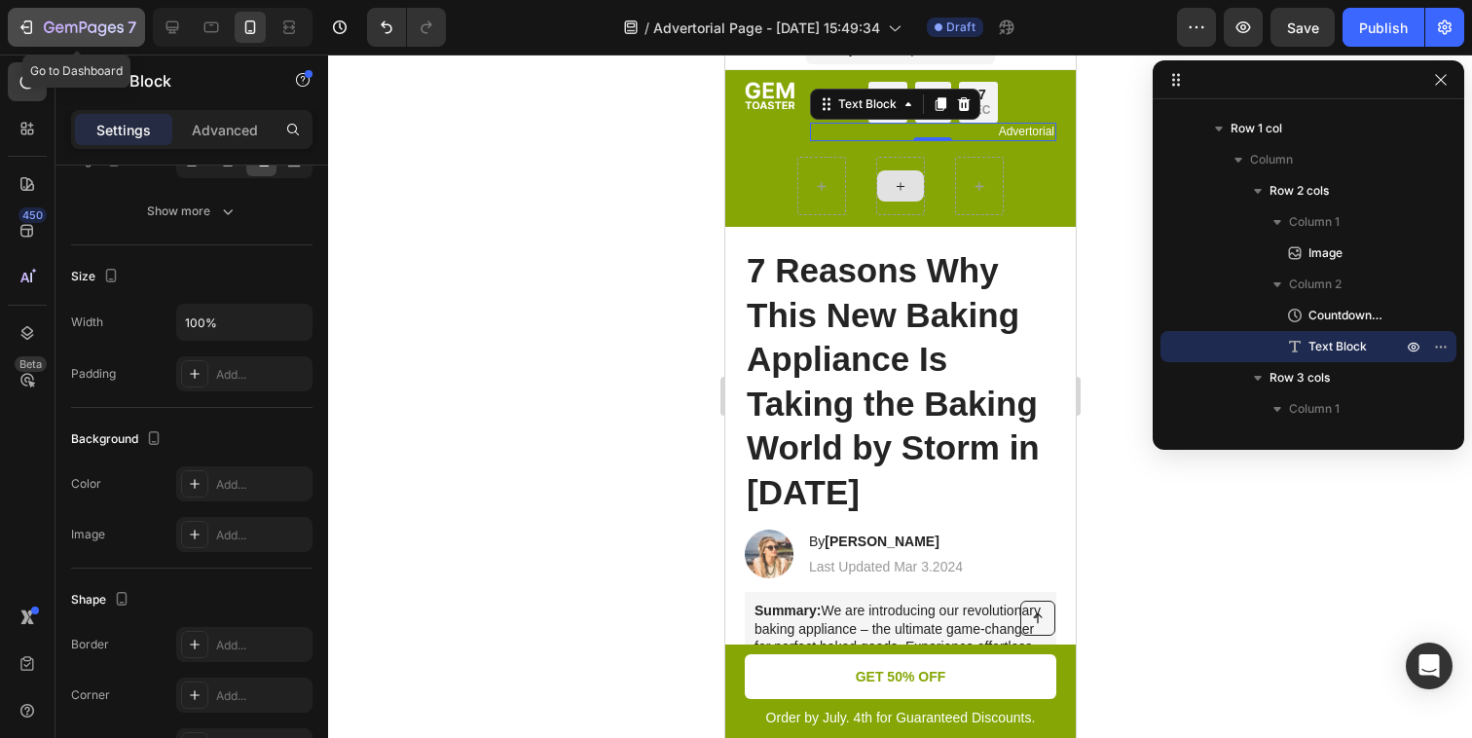
click at [27, 38] on div "7" at bounding box center [77, 27] width 120 height 23
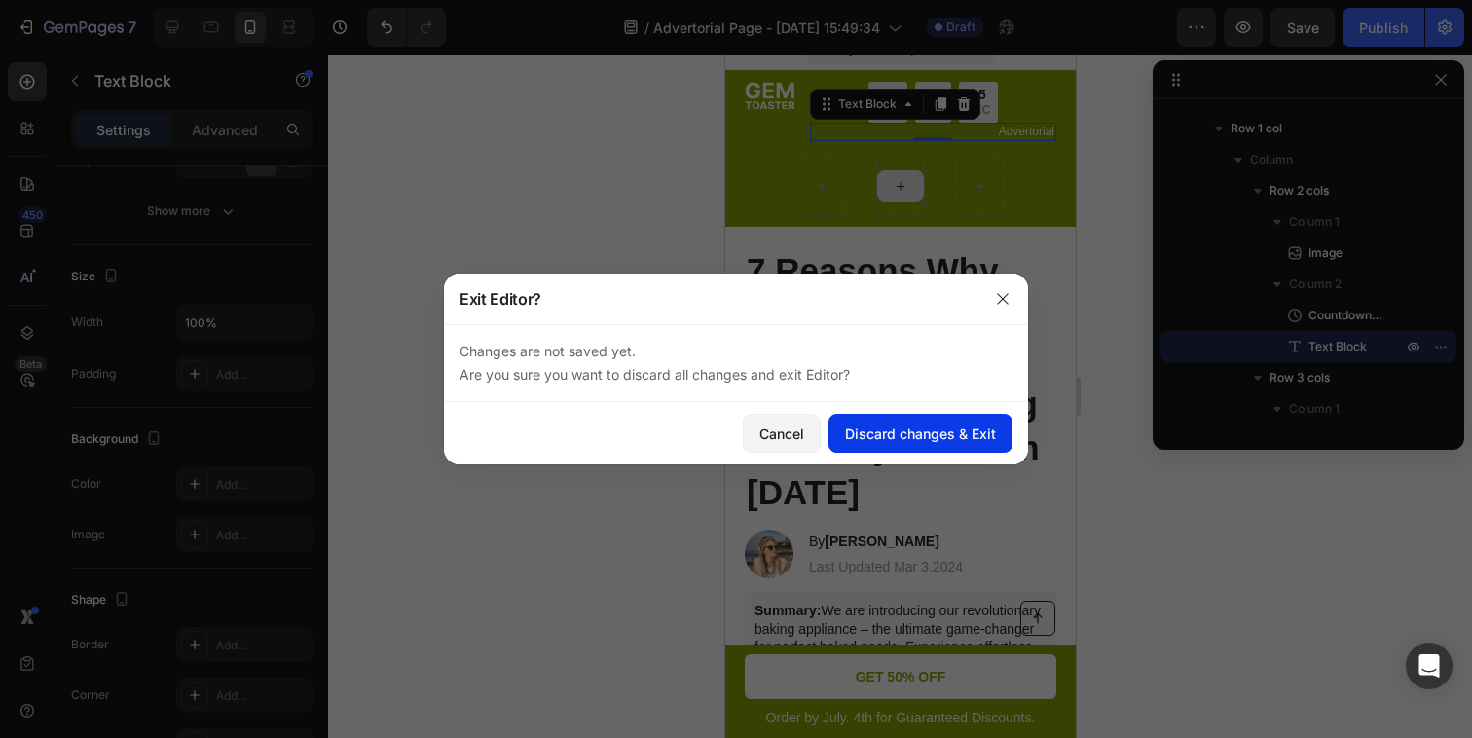
click at [900, 442] on div "Discard changes & Exit" at bounding box center [920, 434] width 151 height 20
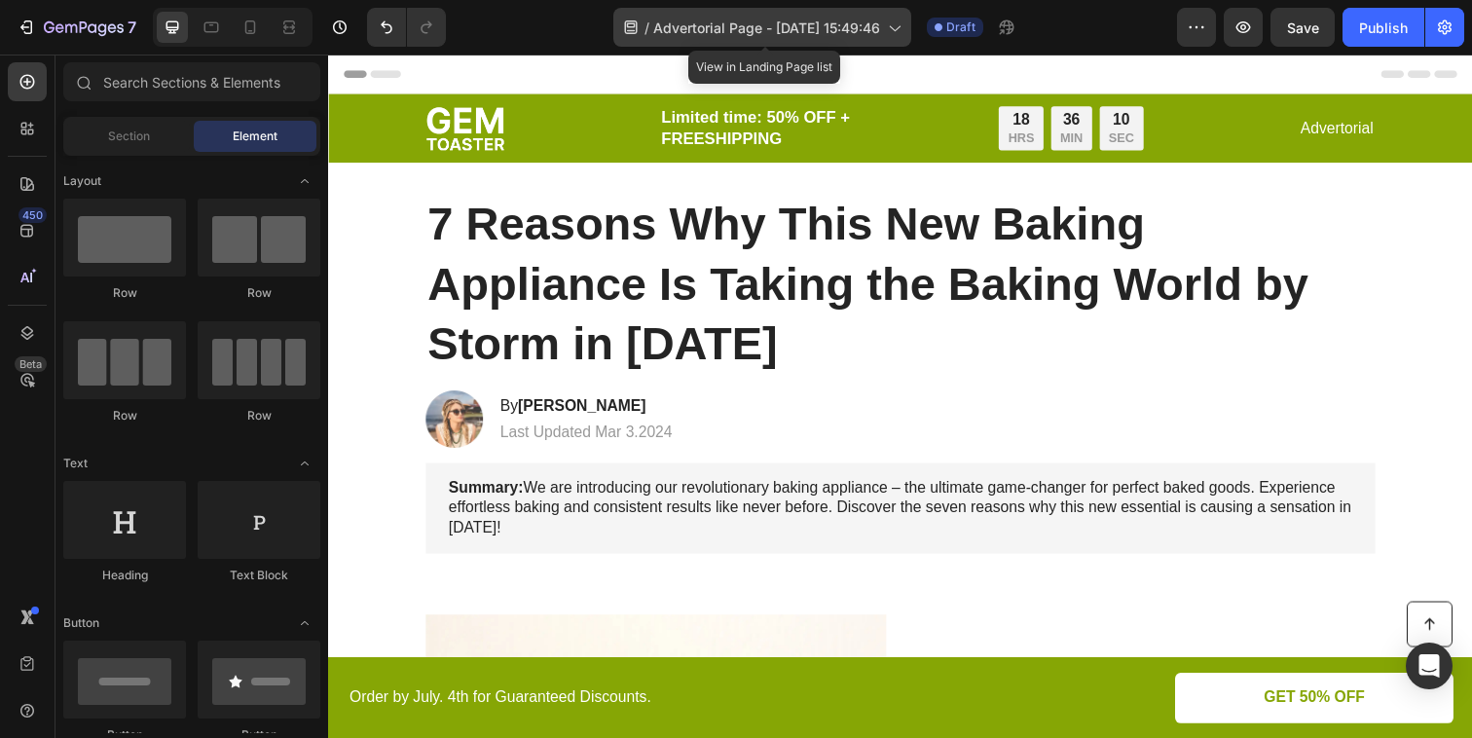
click at [836, 40] on div "/ Advertorial Page - Aug 26, 15:49:46" at bounding box center [762, 27] width 298 height 39
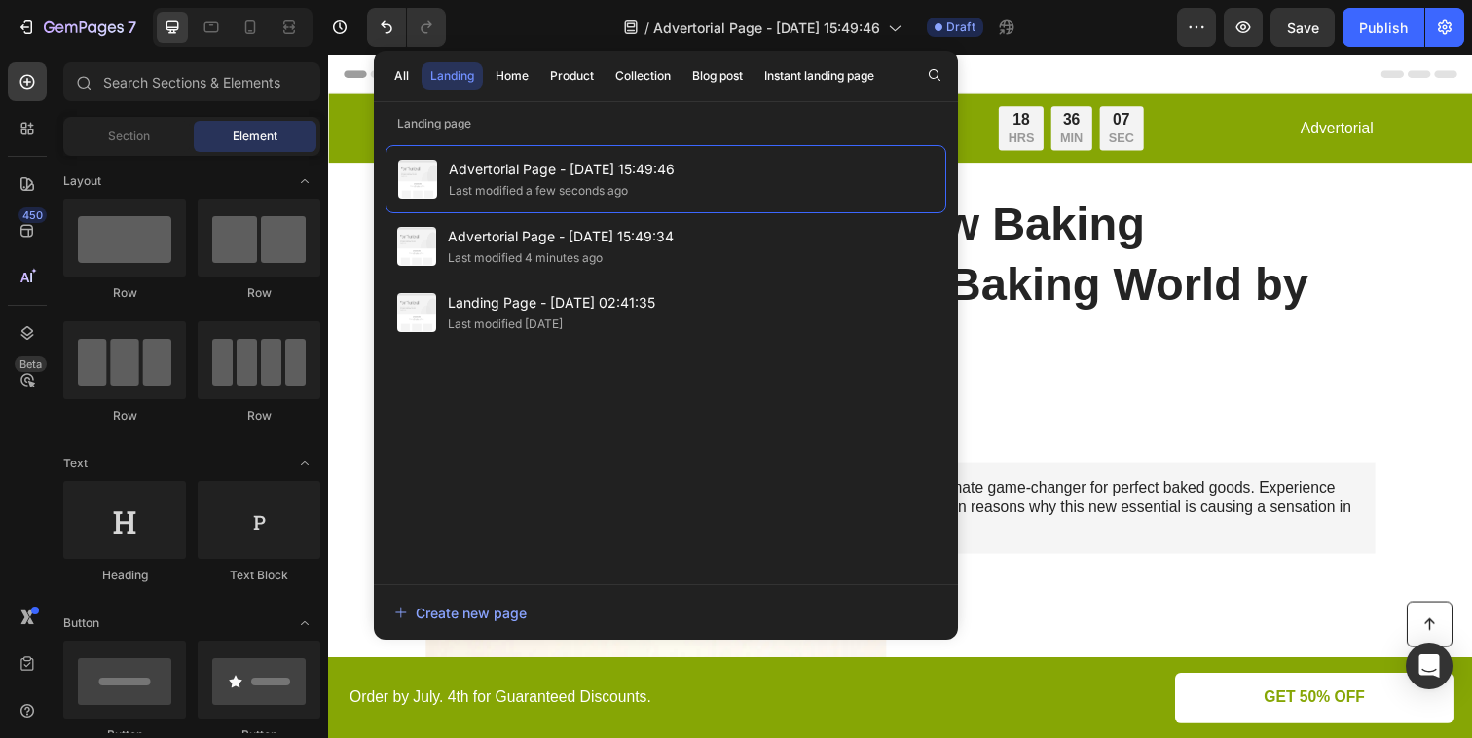
click at [1075, 33] on div "/ Advertorial Page - Aug 26, 15:49:46 Draft" at bounding box center [820, 27] width 716 height 39
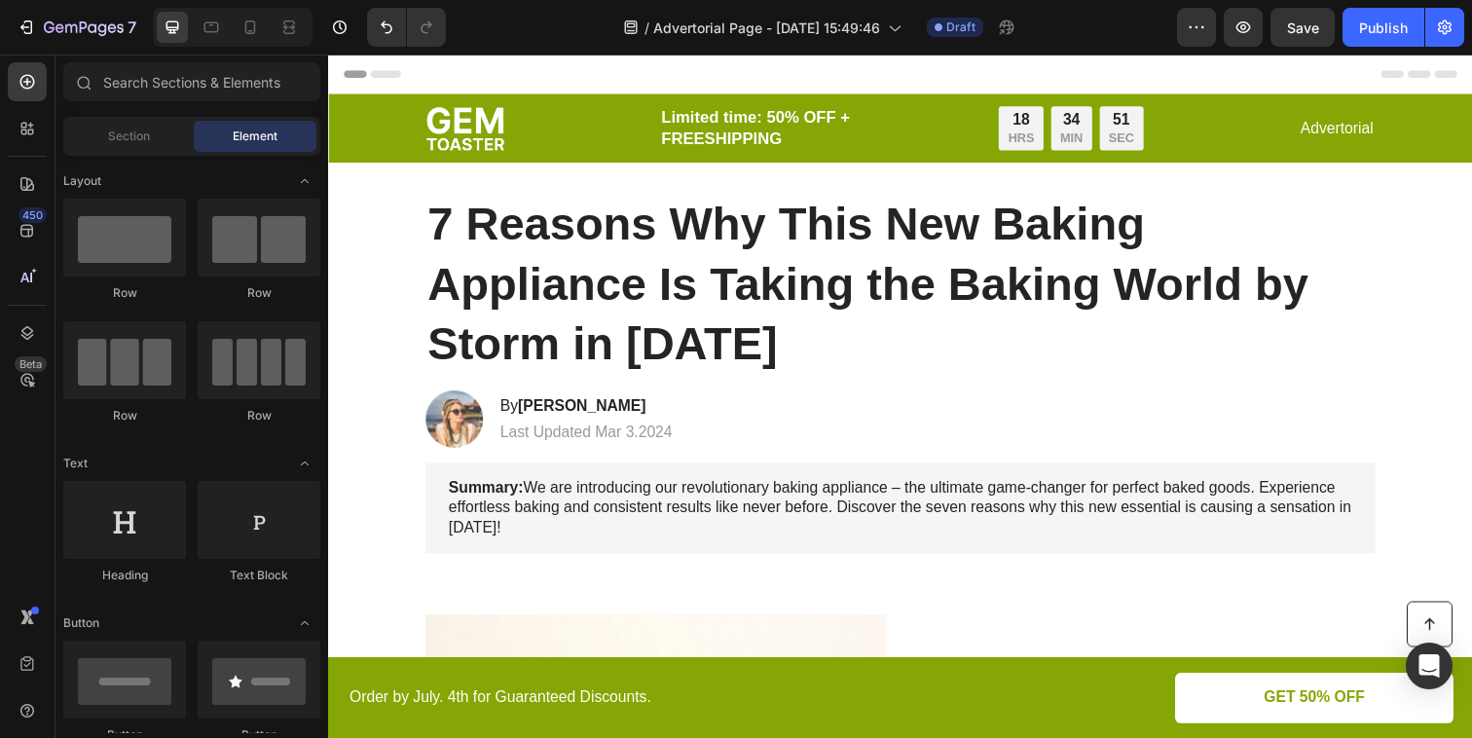
click at [664, 76] on div "Header" at bounding box center [912, 74] width 1137 height 39
click at [395, 71] on span "Header" at bounding box center [386, 73] width 43 height 19
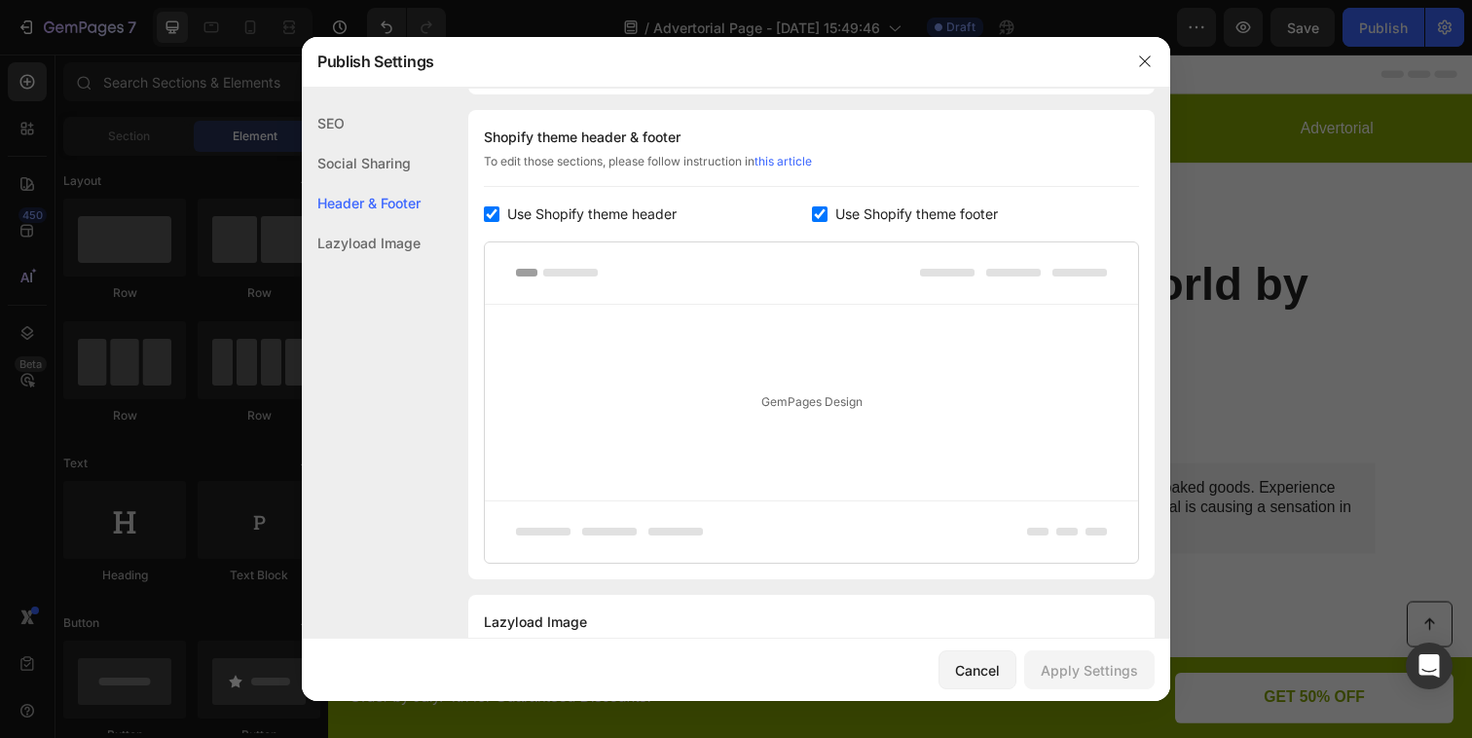
scroll to position [912, 0]
drag, startPoint x: 721, startPoint y: 223, endPoint x: 525, endPoint y: 218, distance: 195.8
click at [526, 218] on div "Shopify theme header & footer To edit those sections, please follow instruction…" at bounding box center [811, 341] width 687 height 469
drag, startPoint x: 1033, startPoint y: 213, endPoint x: 881, endPoint y: 213, distance: 151.9
click at [881, 213] on div "Use Shopify theme footer" at bounding box center [976, 211] width 328 height 23
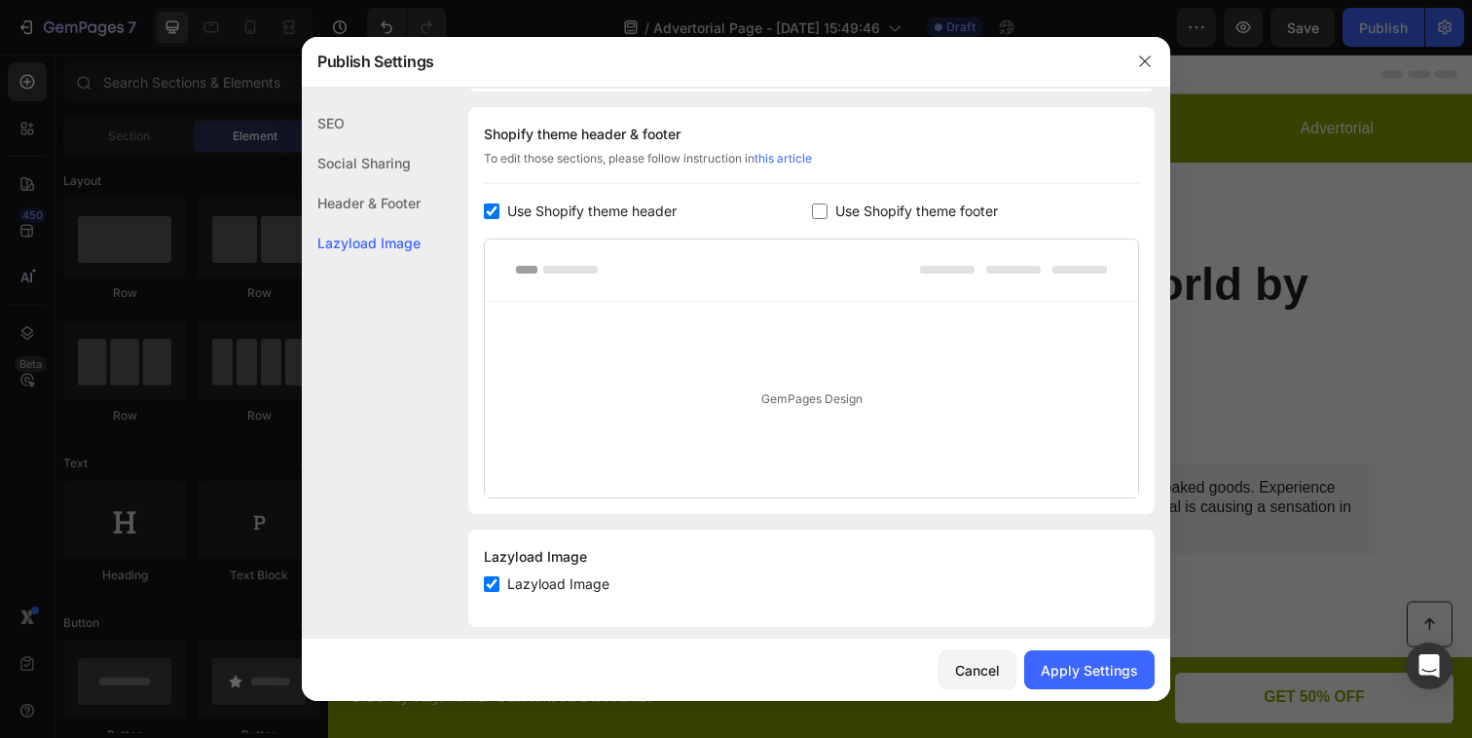
click at [836, 216] on span "Use Shopify theme footer" at bounding box center [917, 211] width 163 height 23
checkbox input "true"
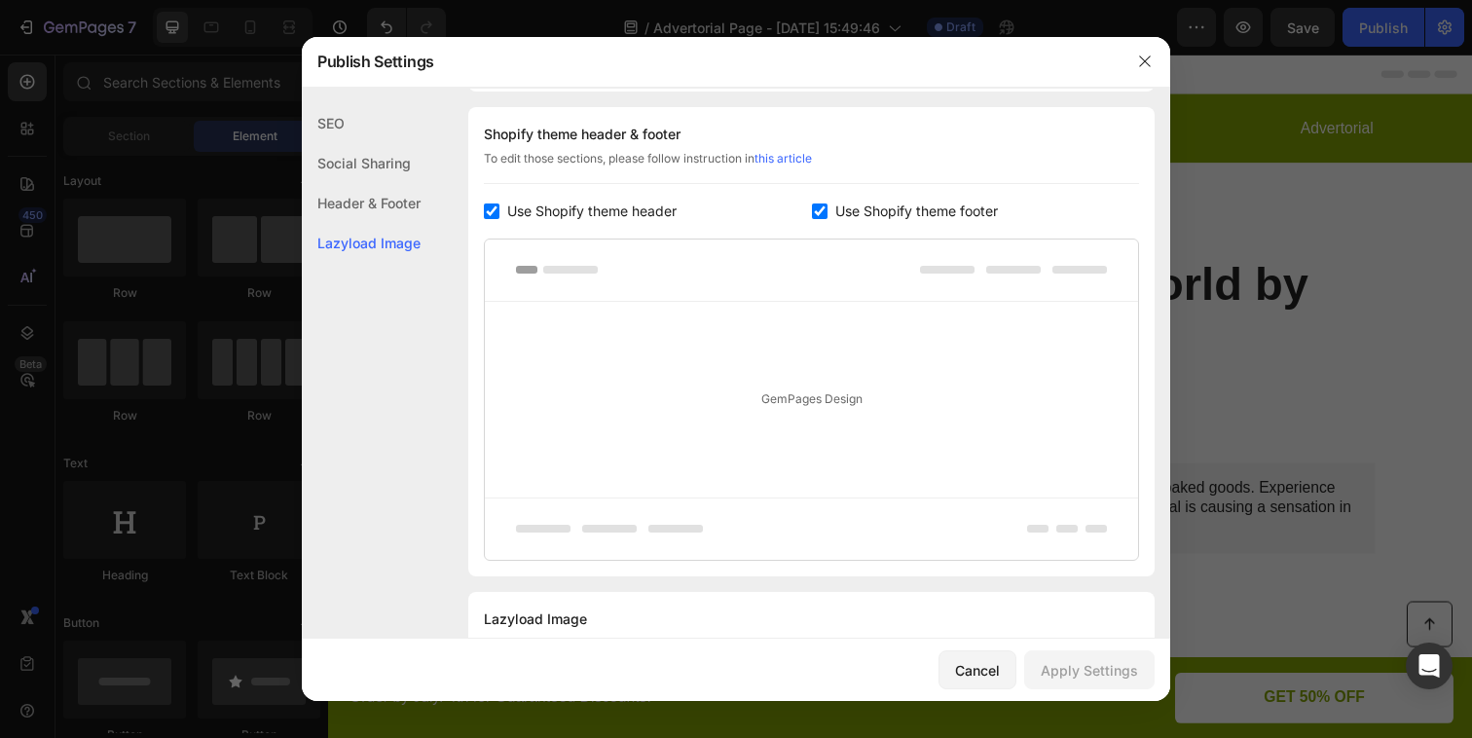
click at [591, 211] on span "Use Shopify theme header" at bounding box center [591, 211] width 169 height 23
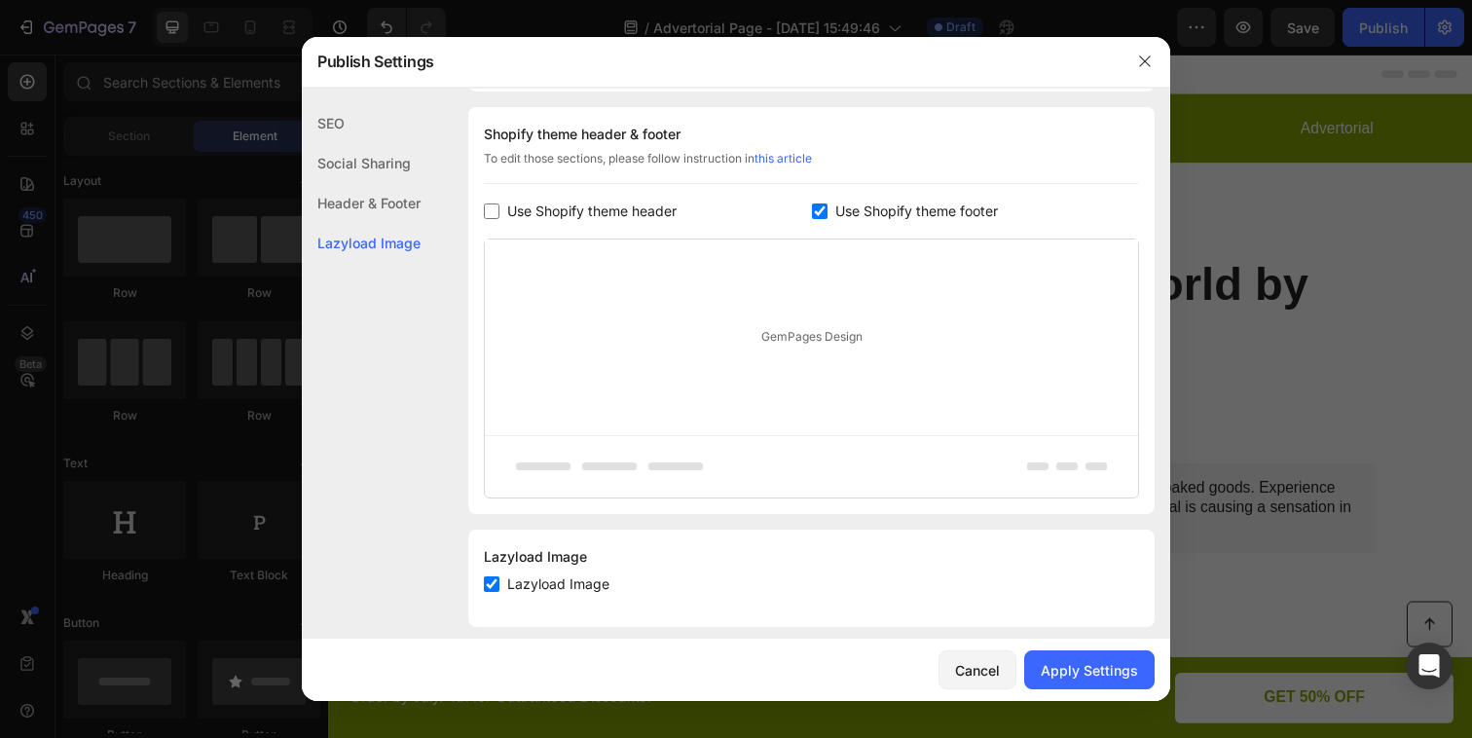
click at [591, 211] on span "Use Shopify theme header" at bounding box center [591, 211] width 169 height 23
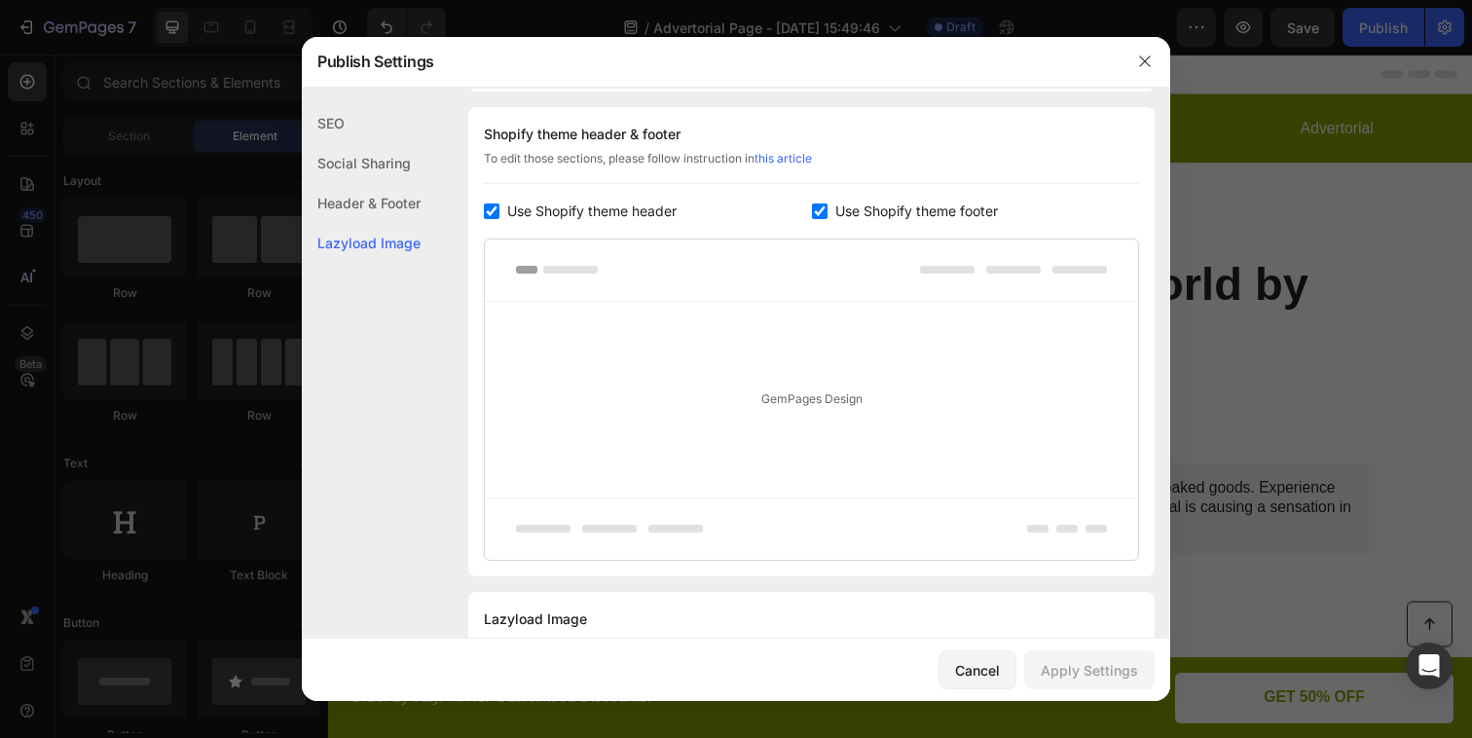
click at [628, 209] on span "Use Shopify theme header" at bounding box center [591, 211] width 169 height 23
checkbox input "false"
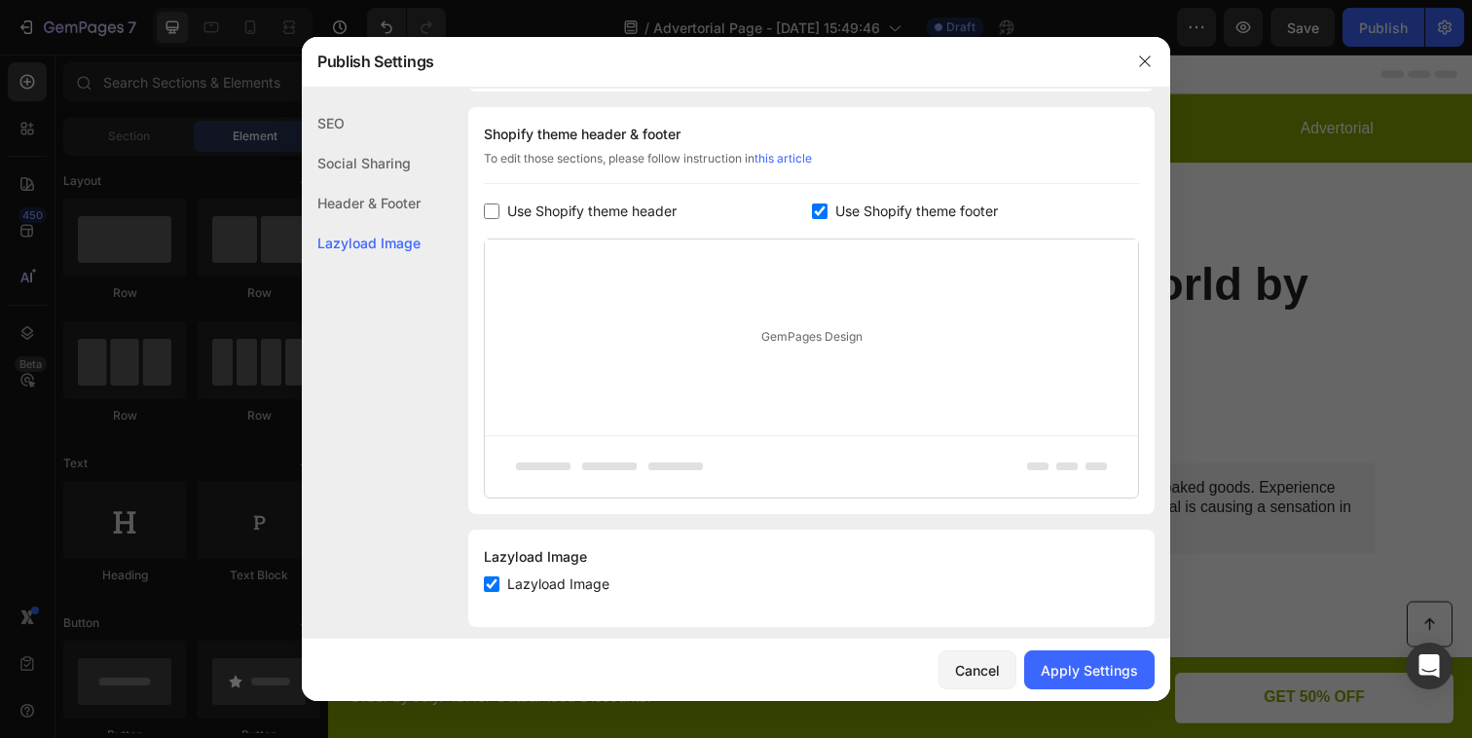
click at [813, 202] on div "Use Shopify theme footer" at bounding box center [976, 211] width 328 height 23
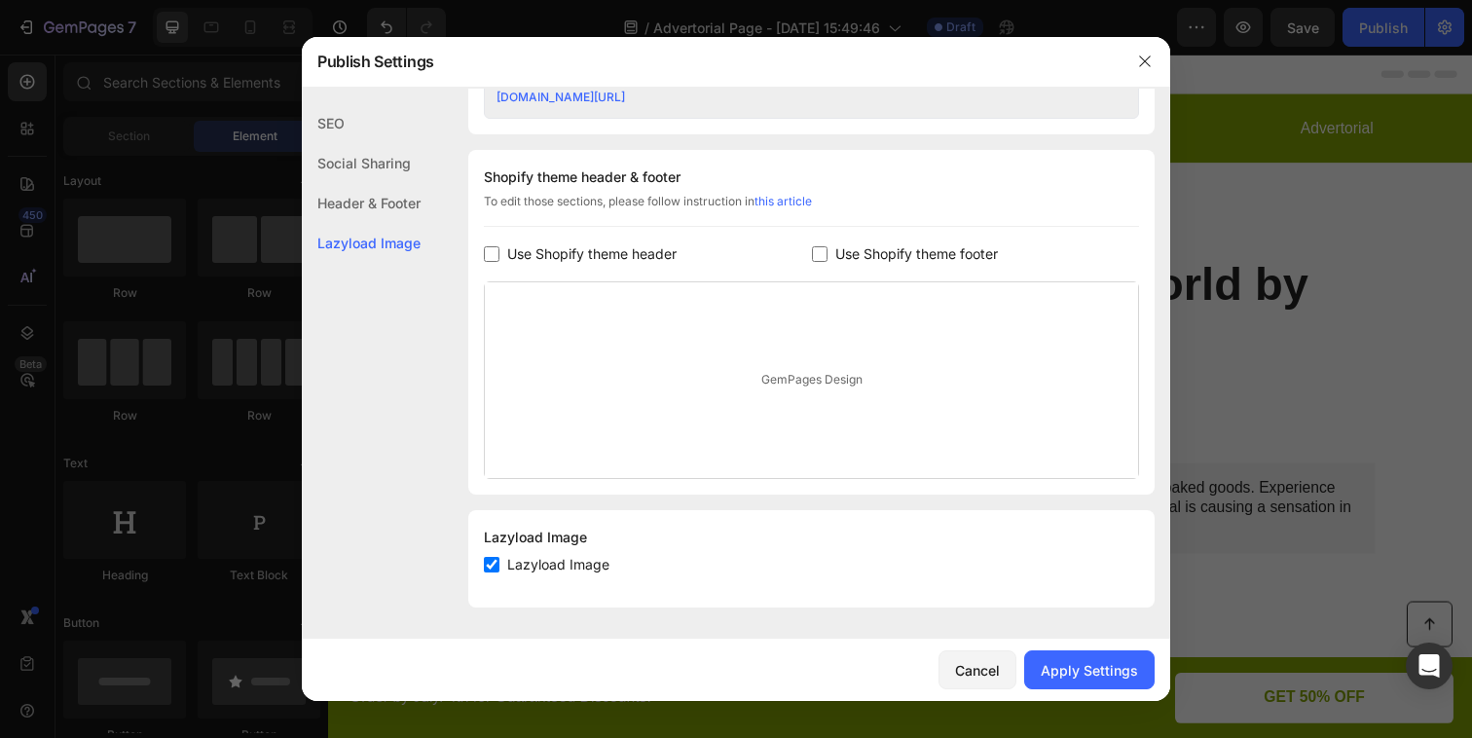
scroll to position [870, 0]
click at [858, 261] on span "Use Shopify theme footer" at bounding box center [917, 253] width 163 height 23
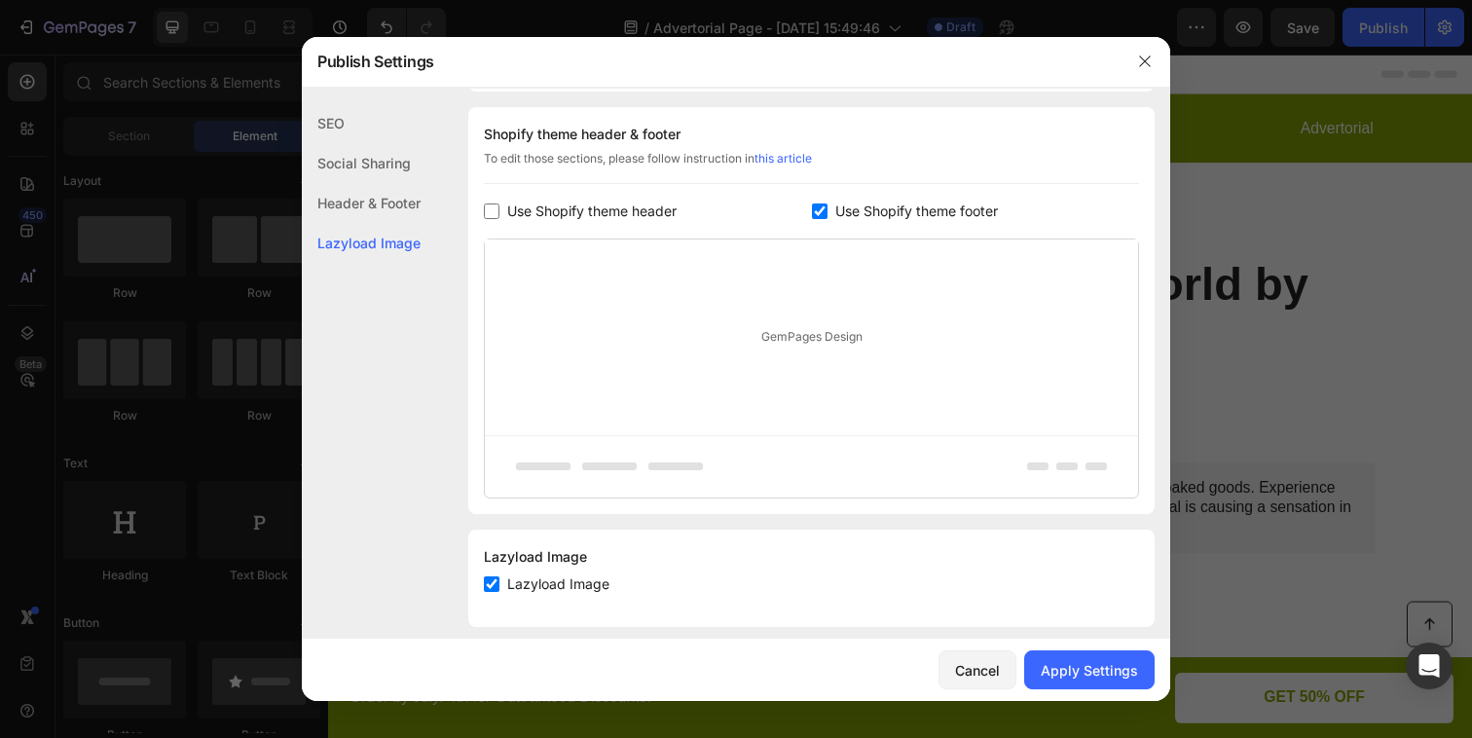
click at [863, 214] on span "Use Shopify theme footer" at bounding box center [917, 211] width 163 height 23
checkbox input "false"
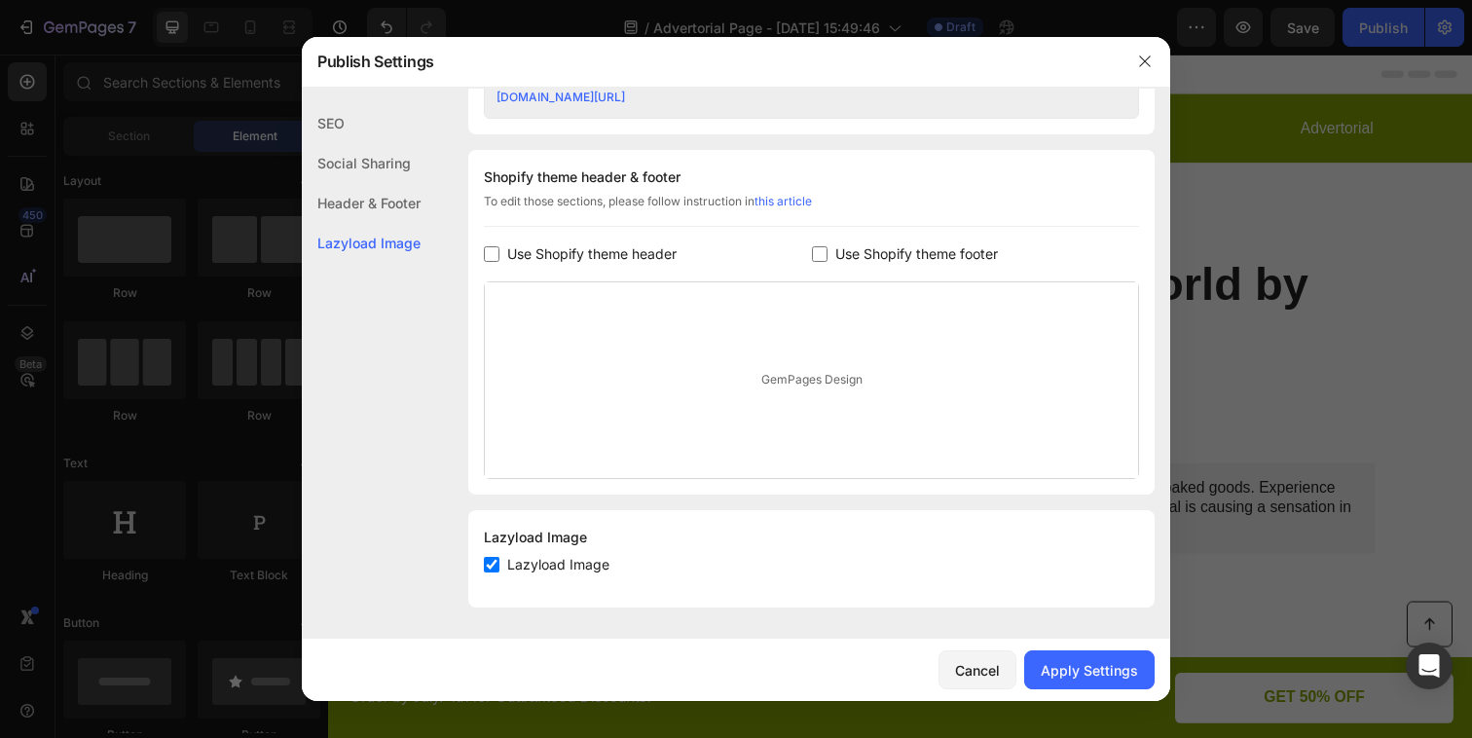
scroll to position [870, 0]
click at [595, 570] on span "Lazyload Image" at bounding box center [558, 564] width 102 height 23
checkbox input "true"
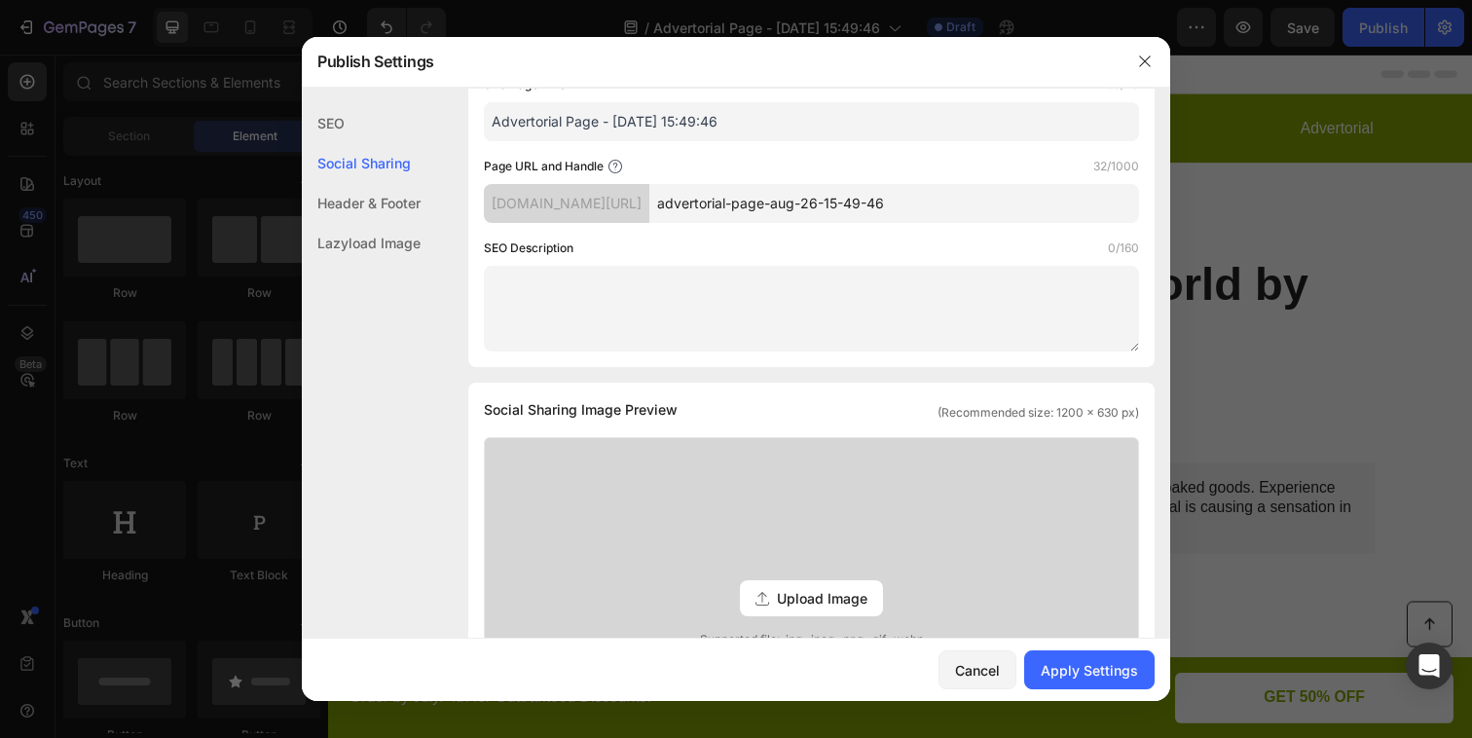
scroll to position [0, 0]
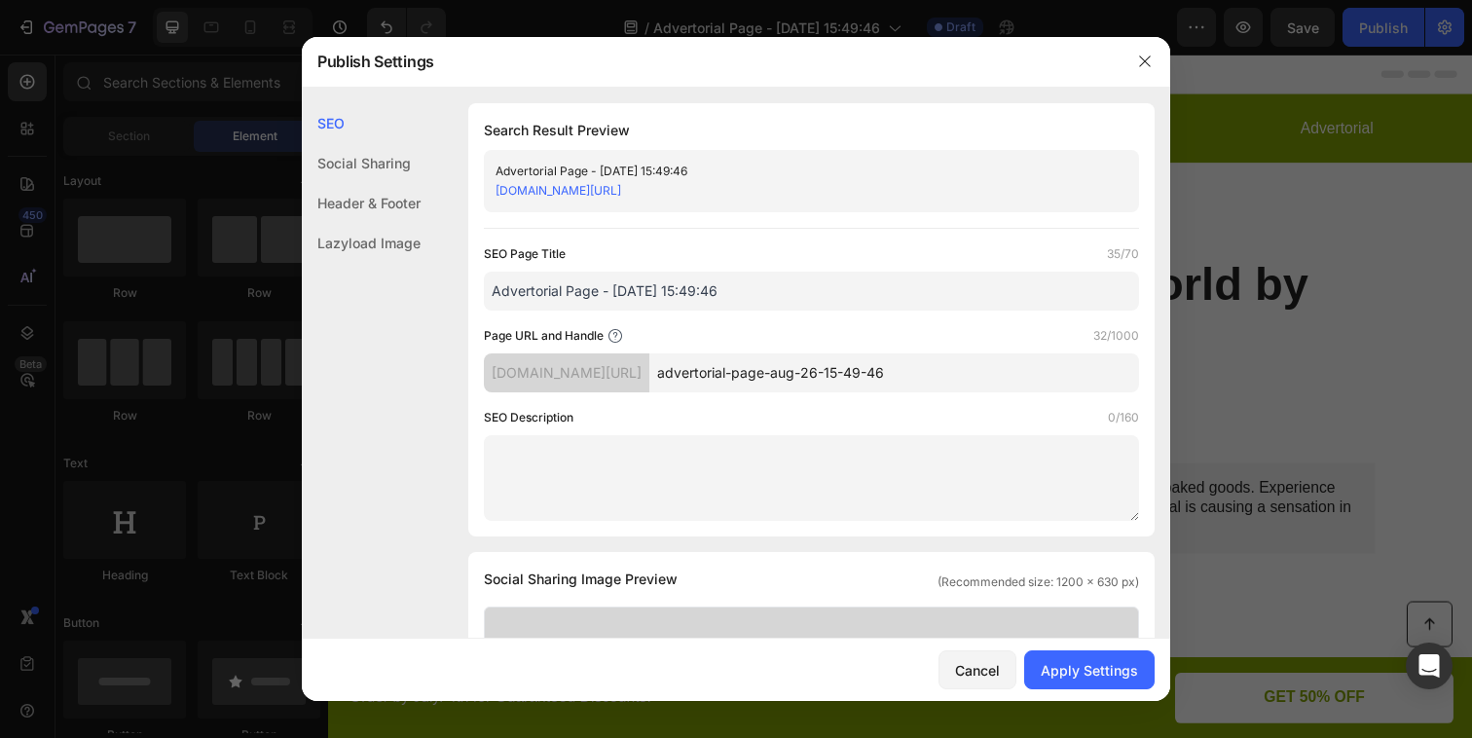
click at [395, 183] on div "Social Sharing" at bounding box center [361, 203] width 119 height 40
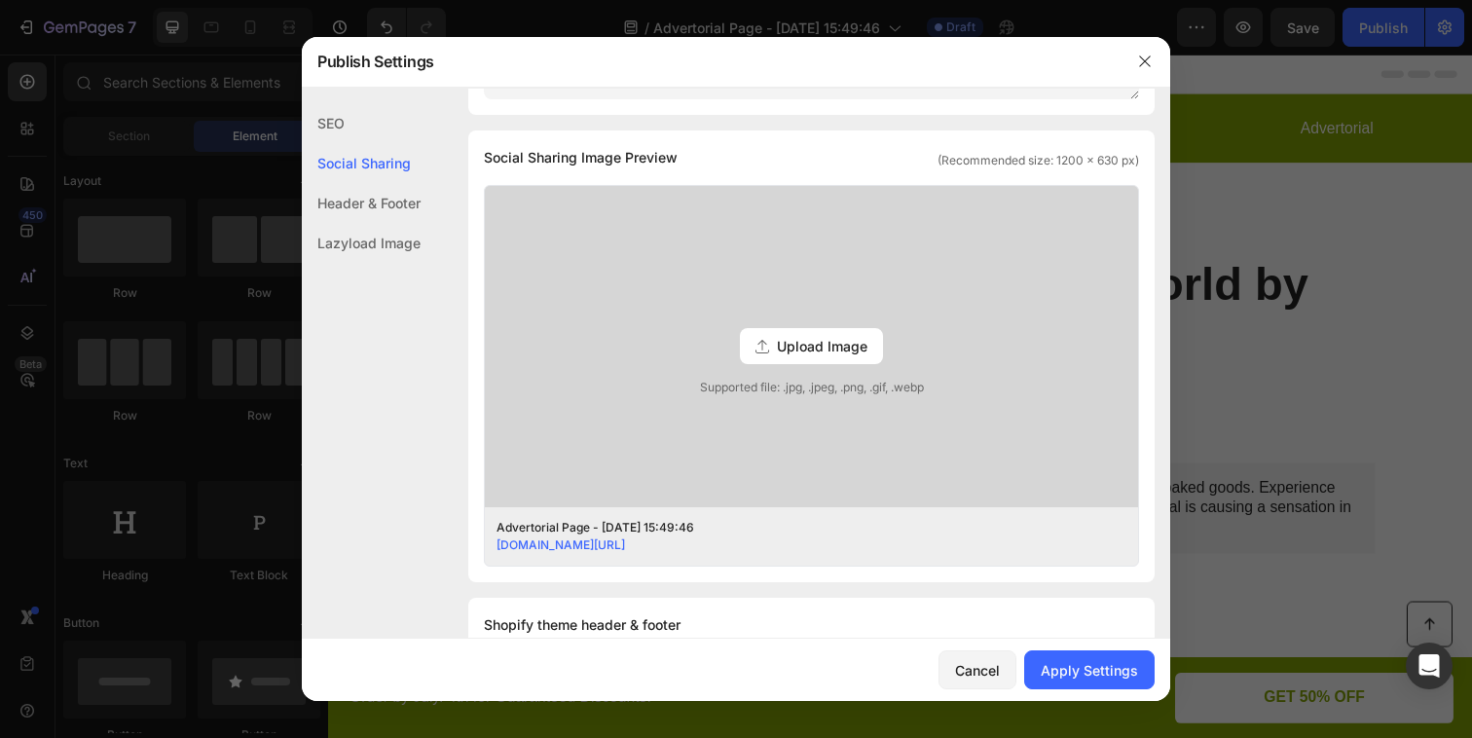
scroll to position [445, 0]
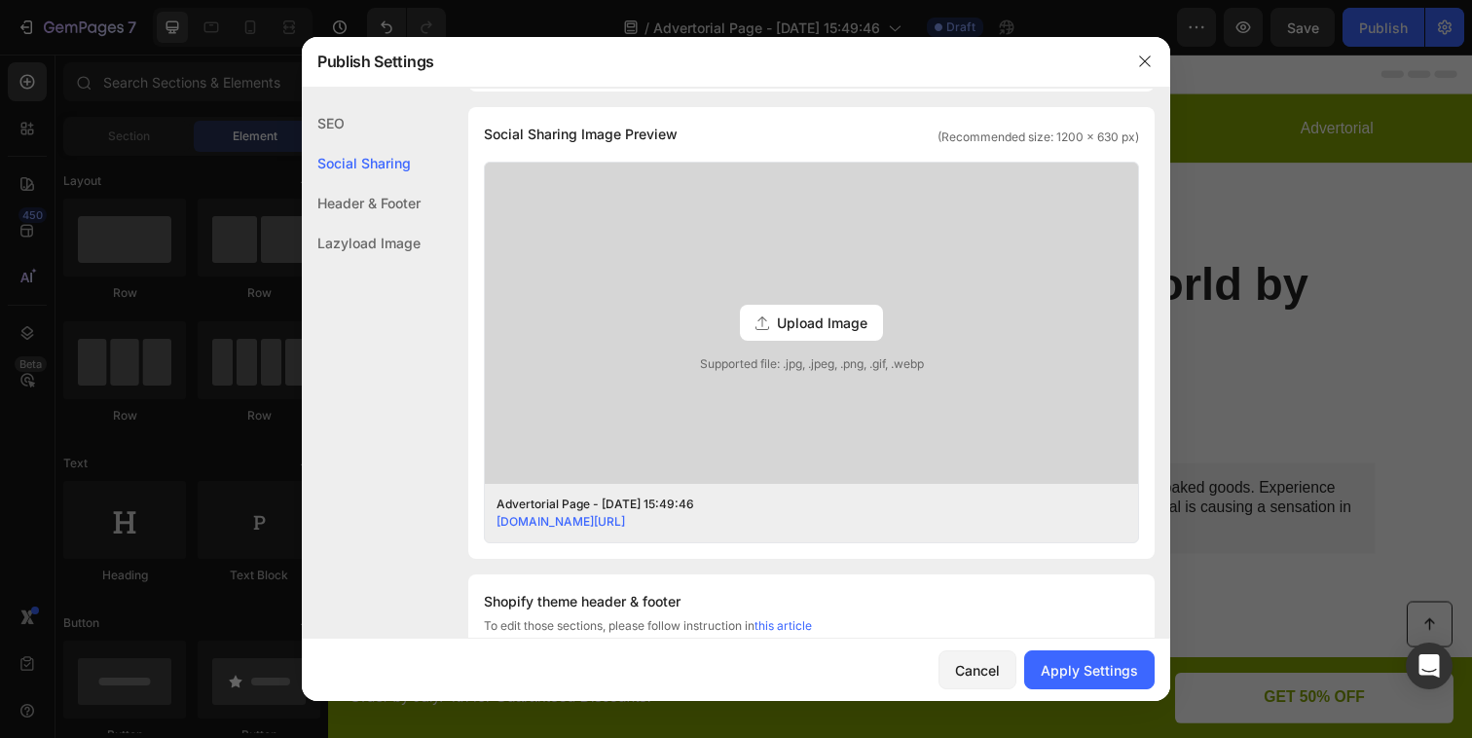
click at [394, 223] on div "Header & Footer" at bounding box center [361, 243] width 119 height 40
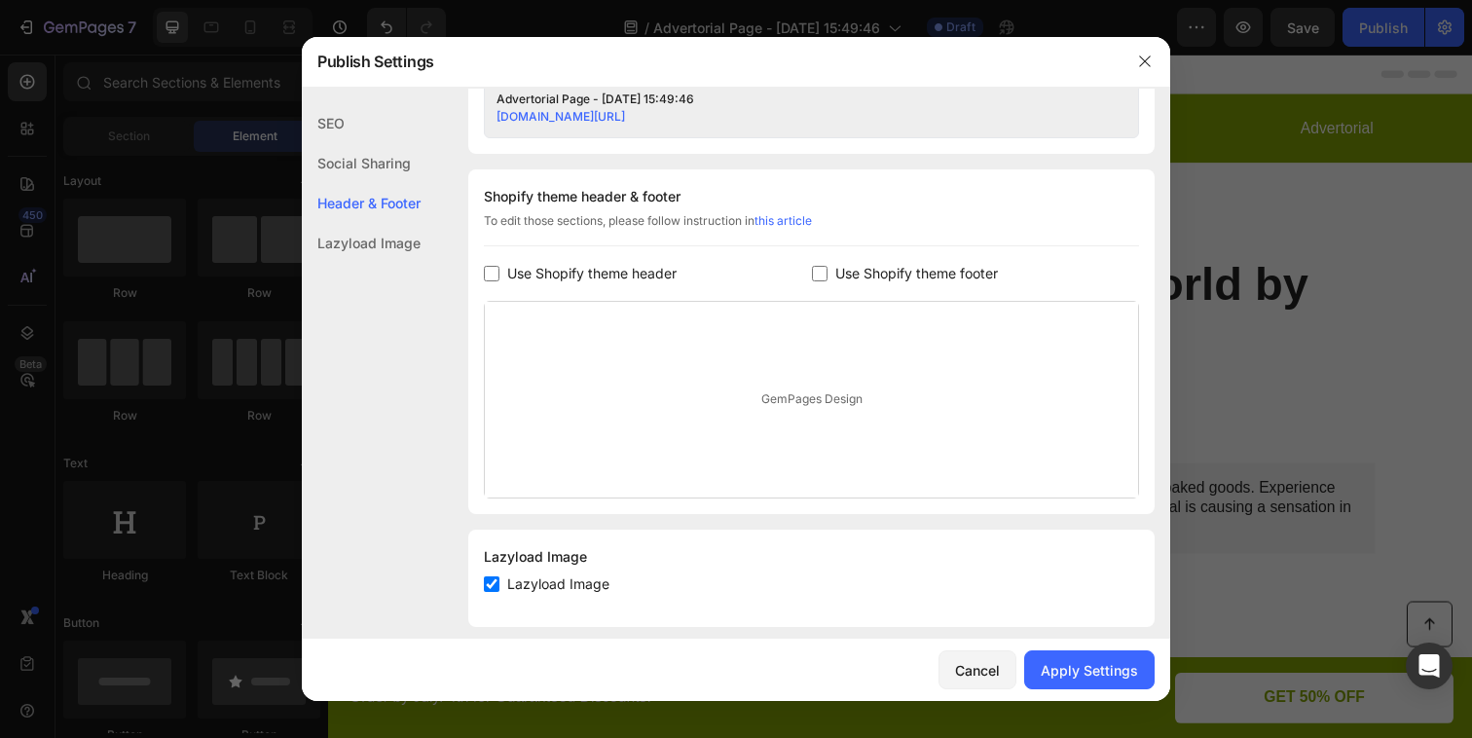
scroll to position [870, 0]
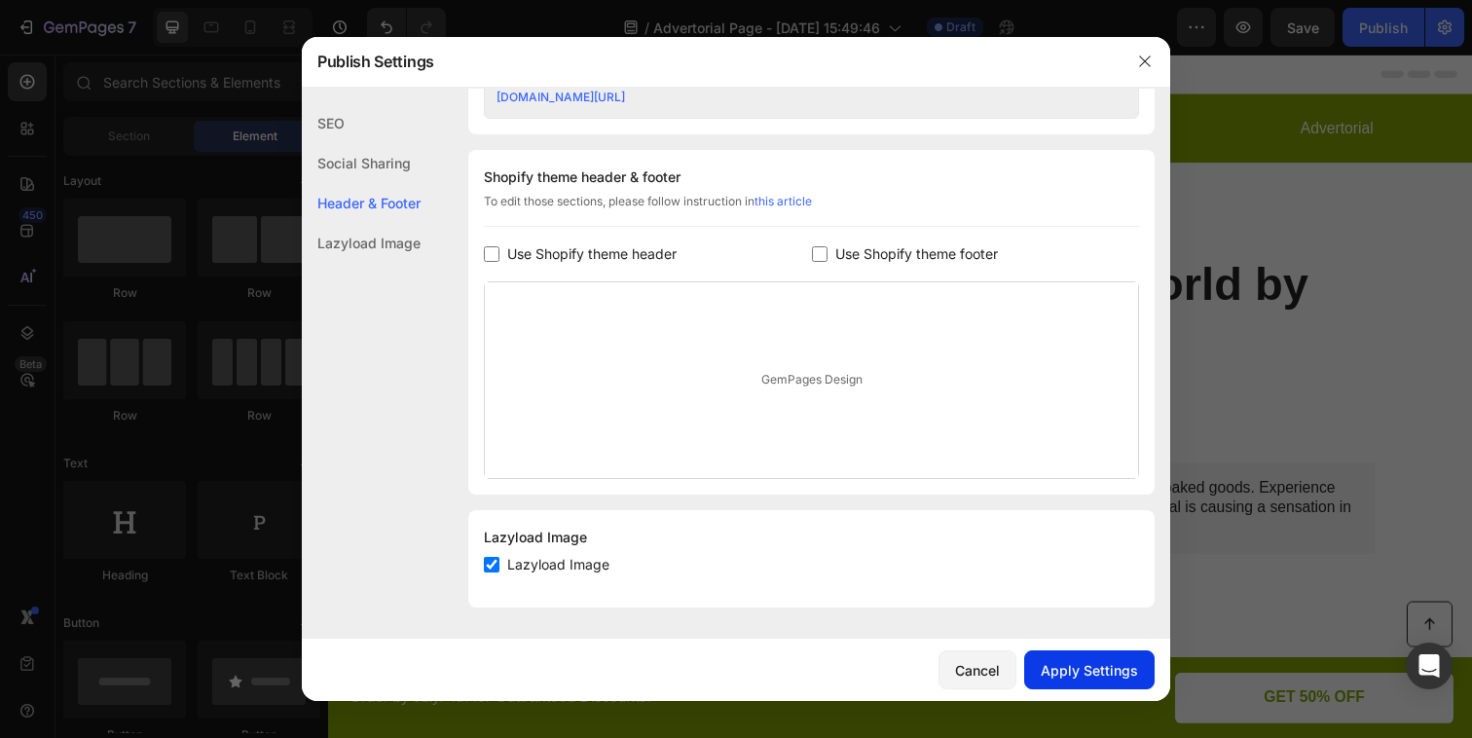
click at [1096, 680] on button "Apply Settings" at bounding box center [1089, 669] width 130 height 39
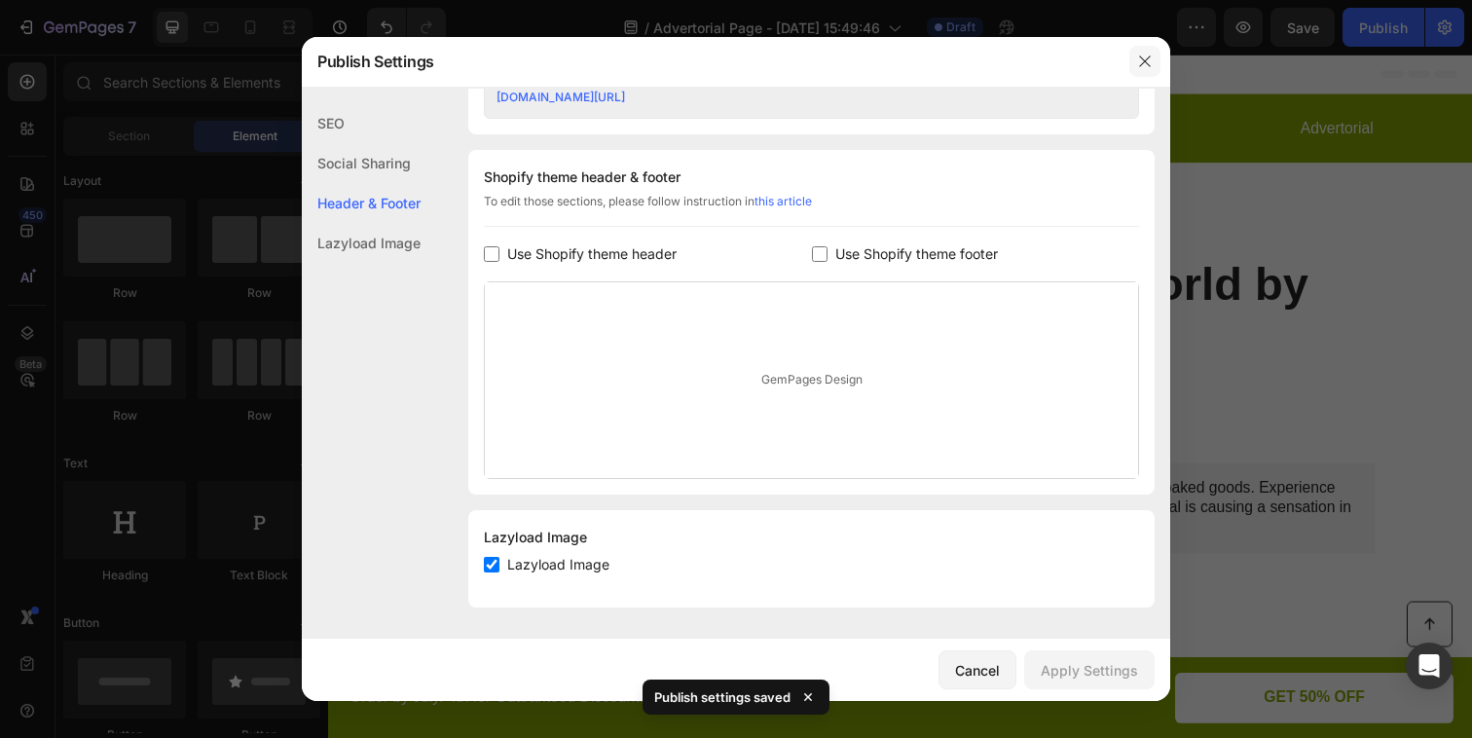
click at [1147, 74] on button "button" at bounding box center [1145, 61] width 31 height 31
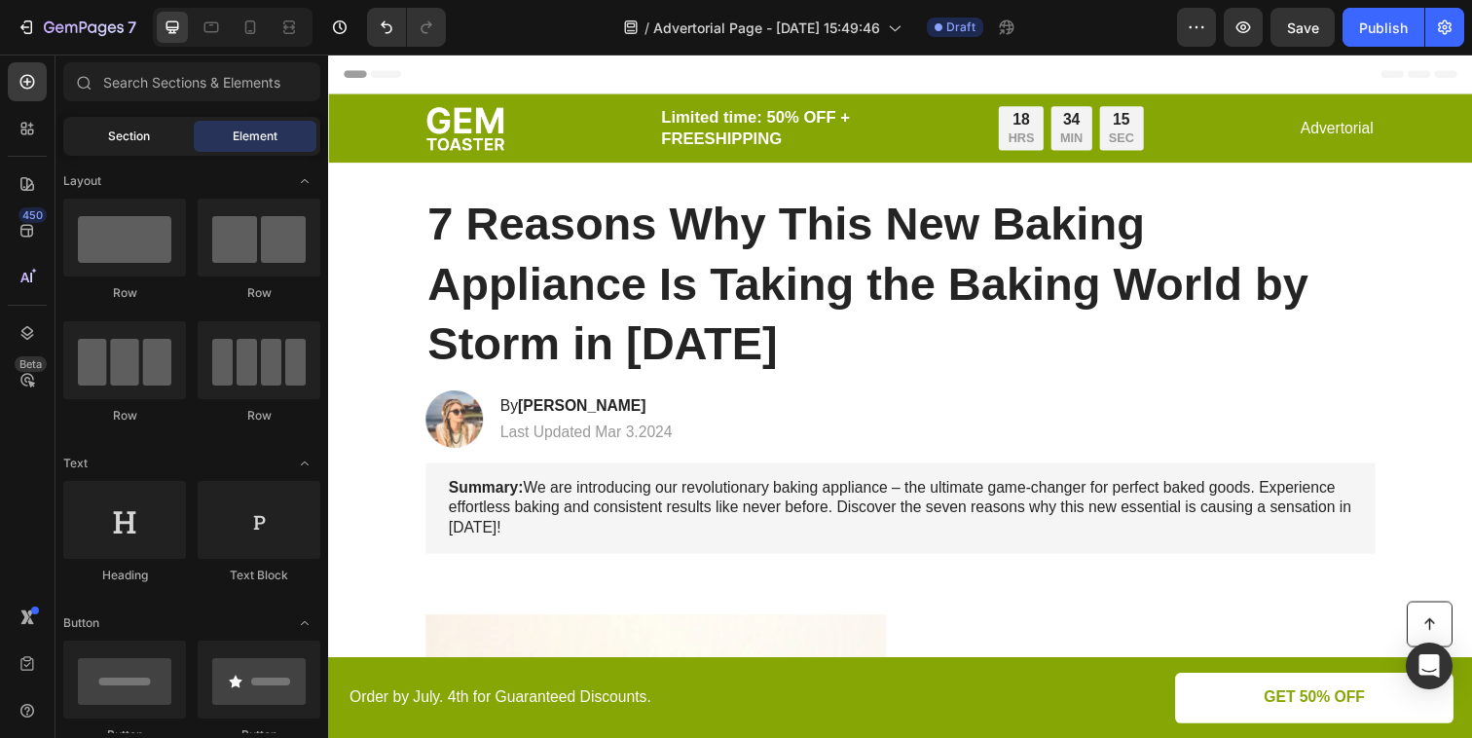
click at [149, 151] on div "Section" at bounding box center [128, 136] width 123 height 31
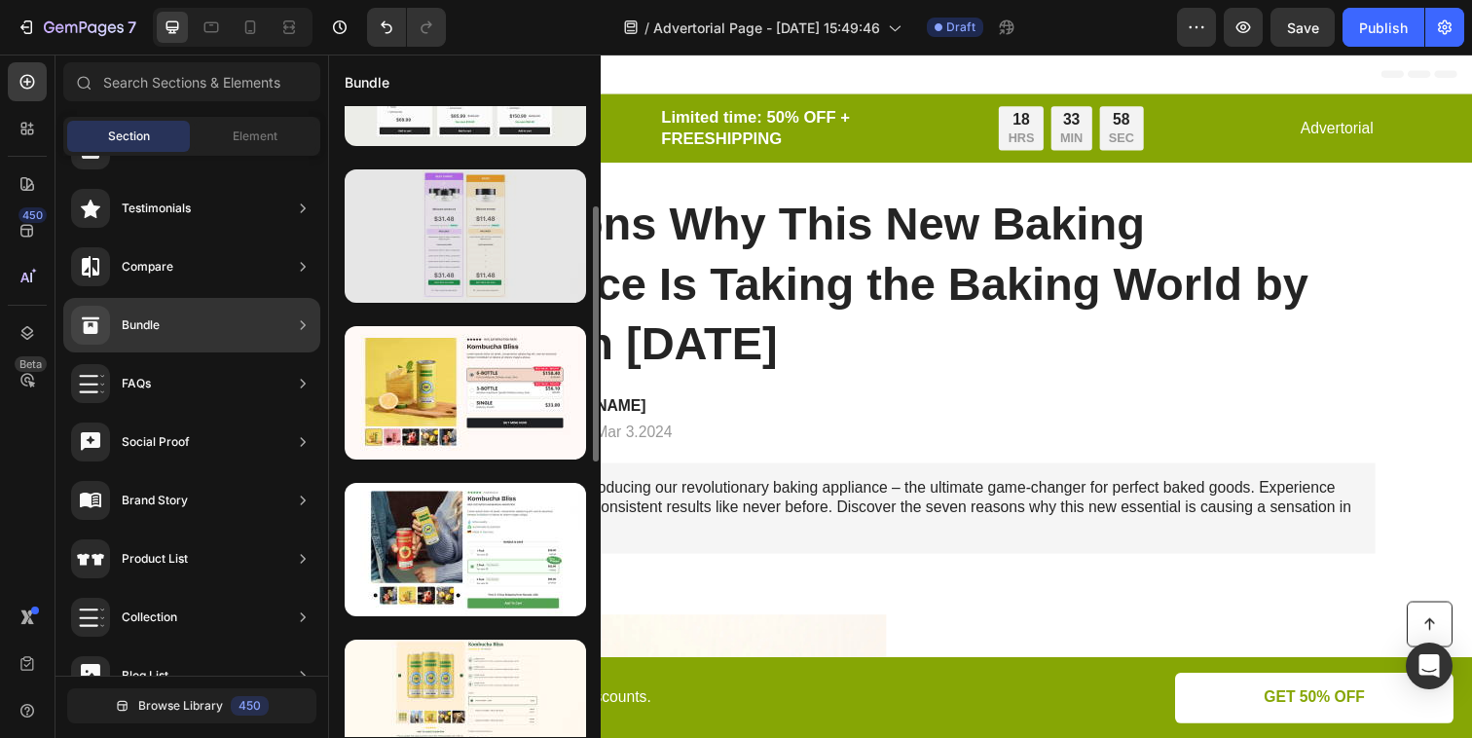
scroll to position [419, 0]
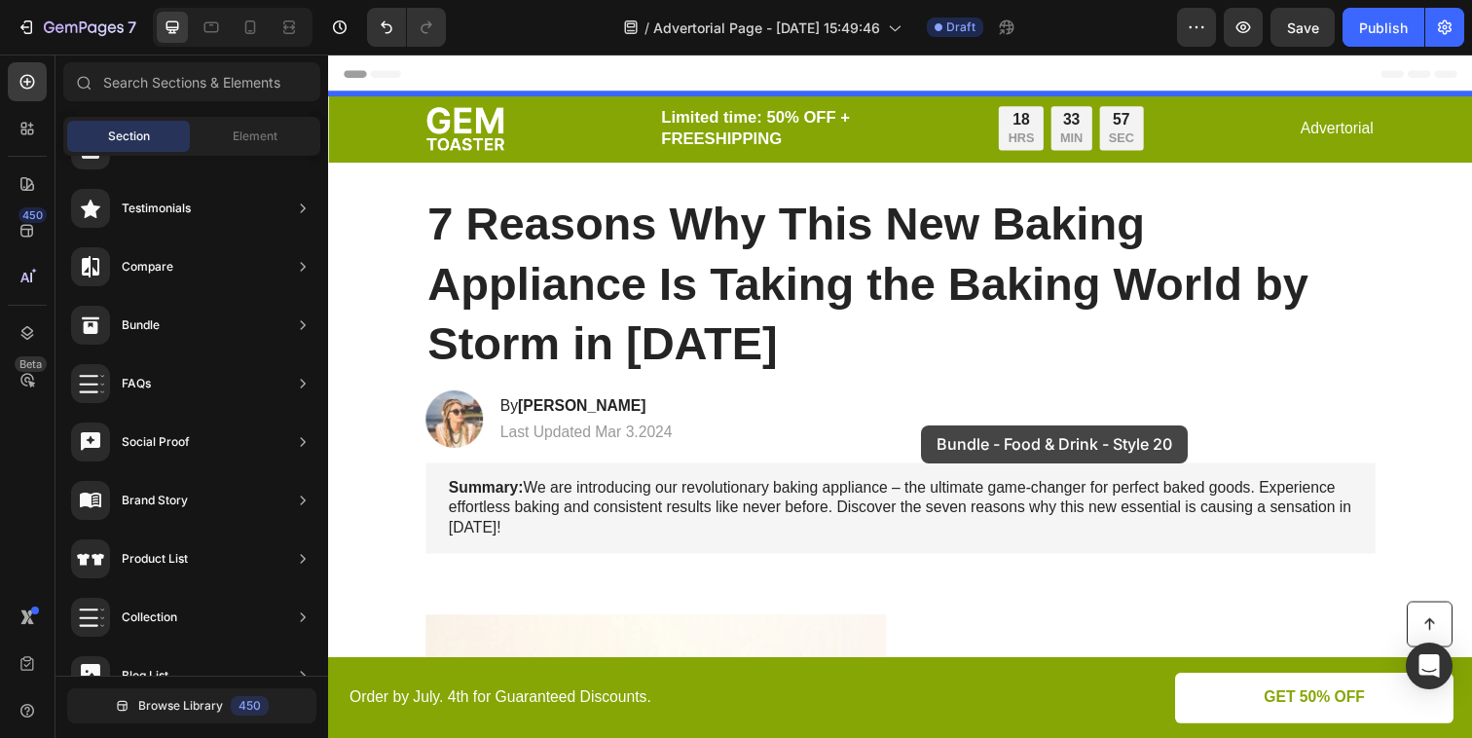
drag, startPoint x: 804, startPoint y: 605, endPoint x: 933, endPoint y: 433, distance: 214.2
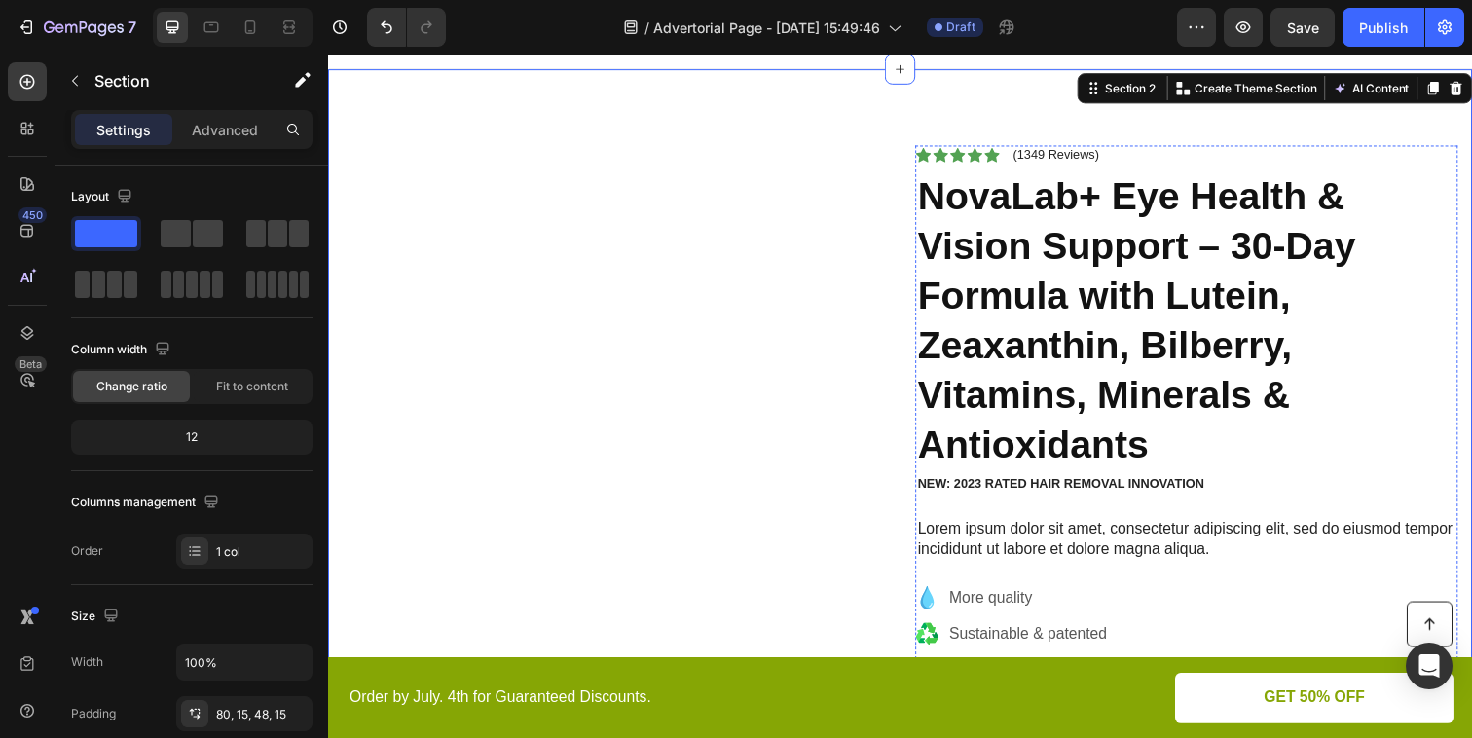
scroll to position [0, 0]
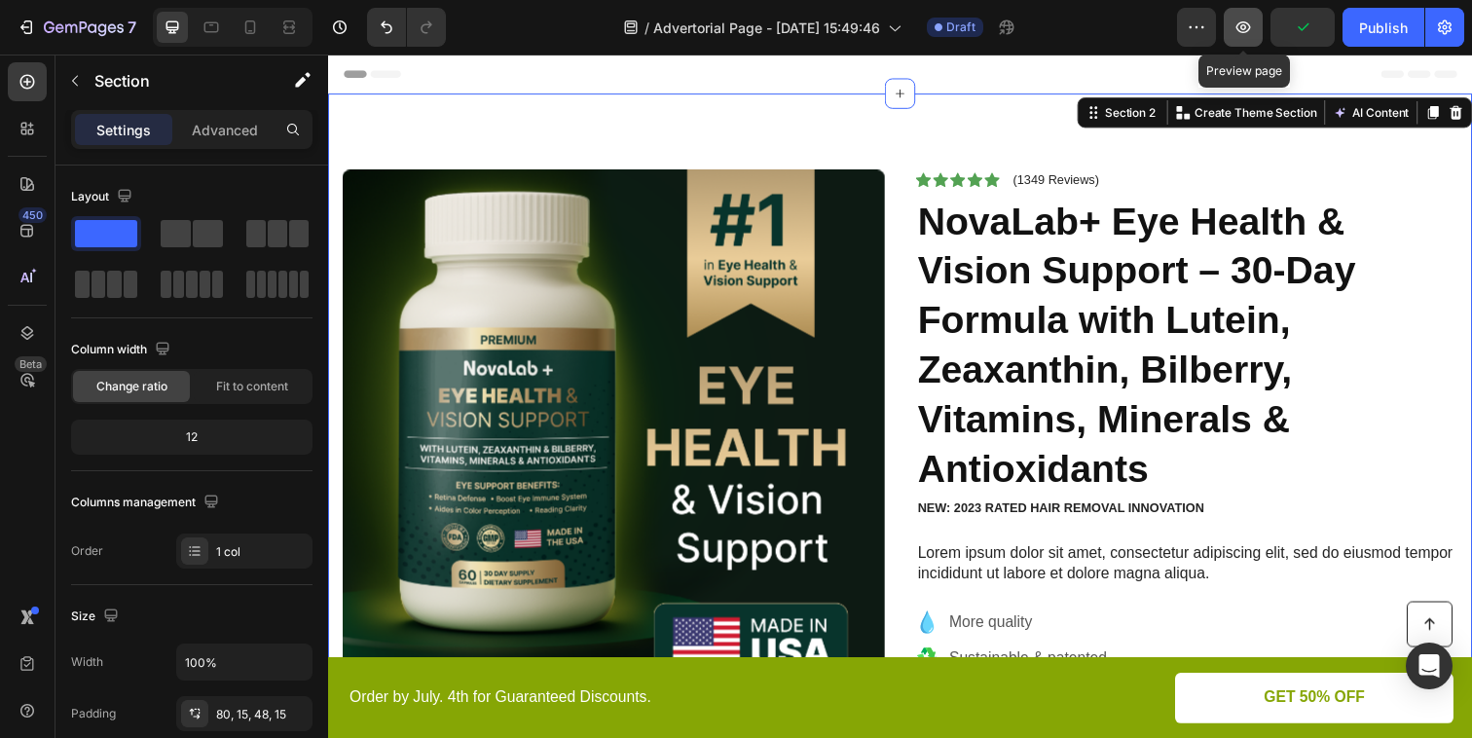
click at [1259, 34] on button "button" at bounding box center [1243, 27] width 39 height 39
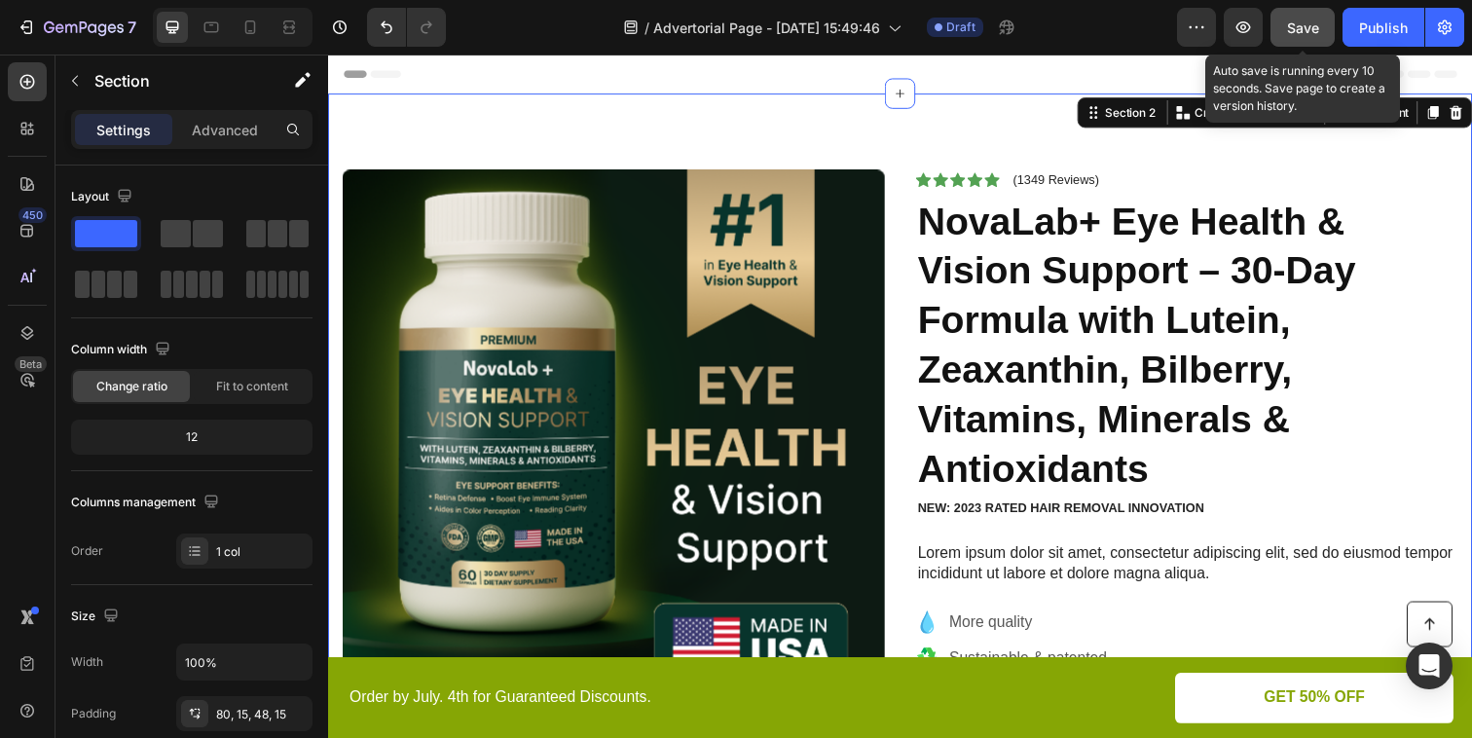
click at [1307, 25] on span "Save" at bounding box center [1303, 27] width 32 height 17
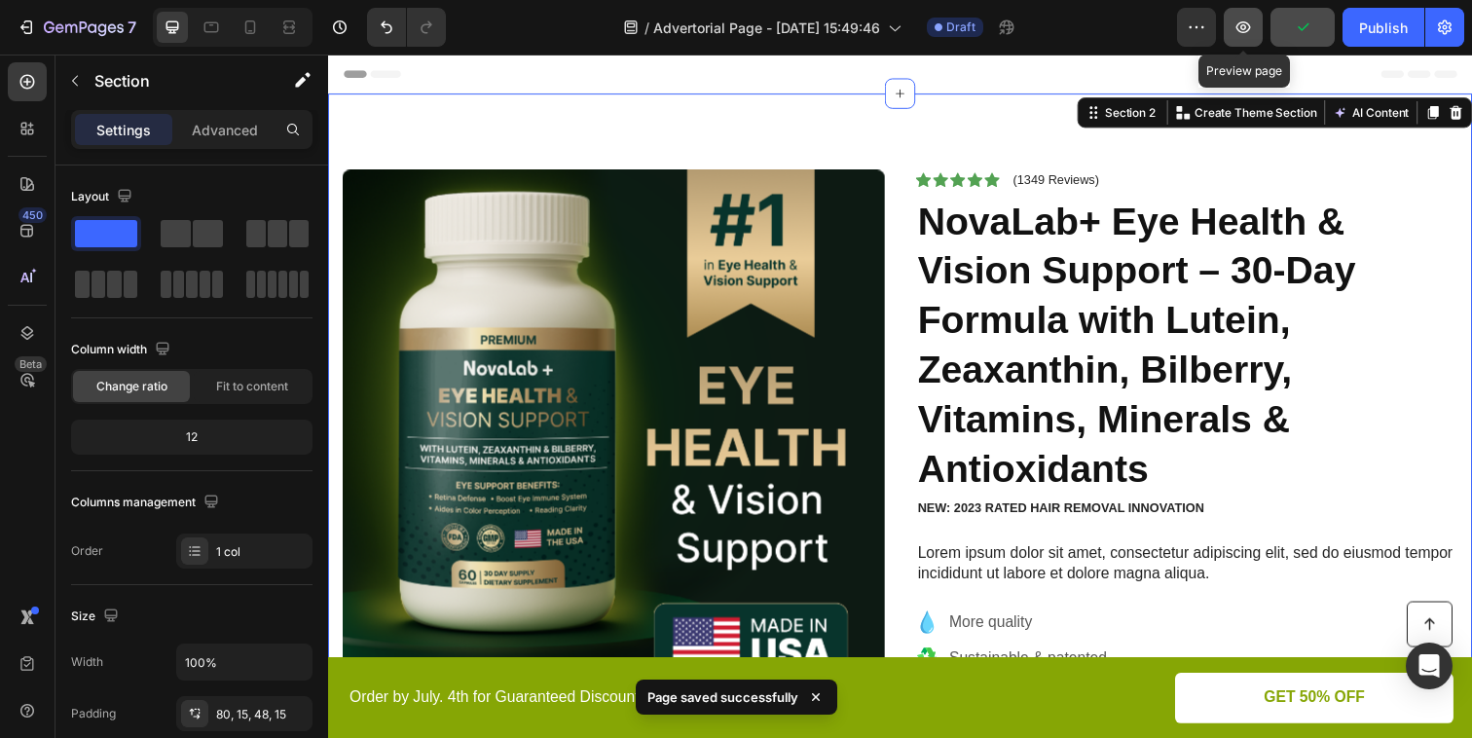
click at [1252, 16] on button "button" at bounding box center [1243, 27] width 39 height 39
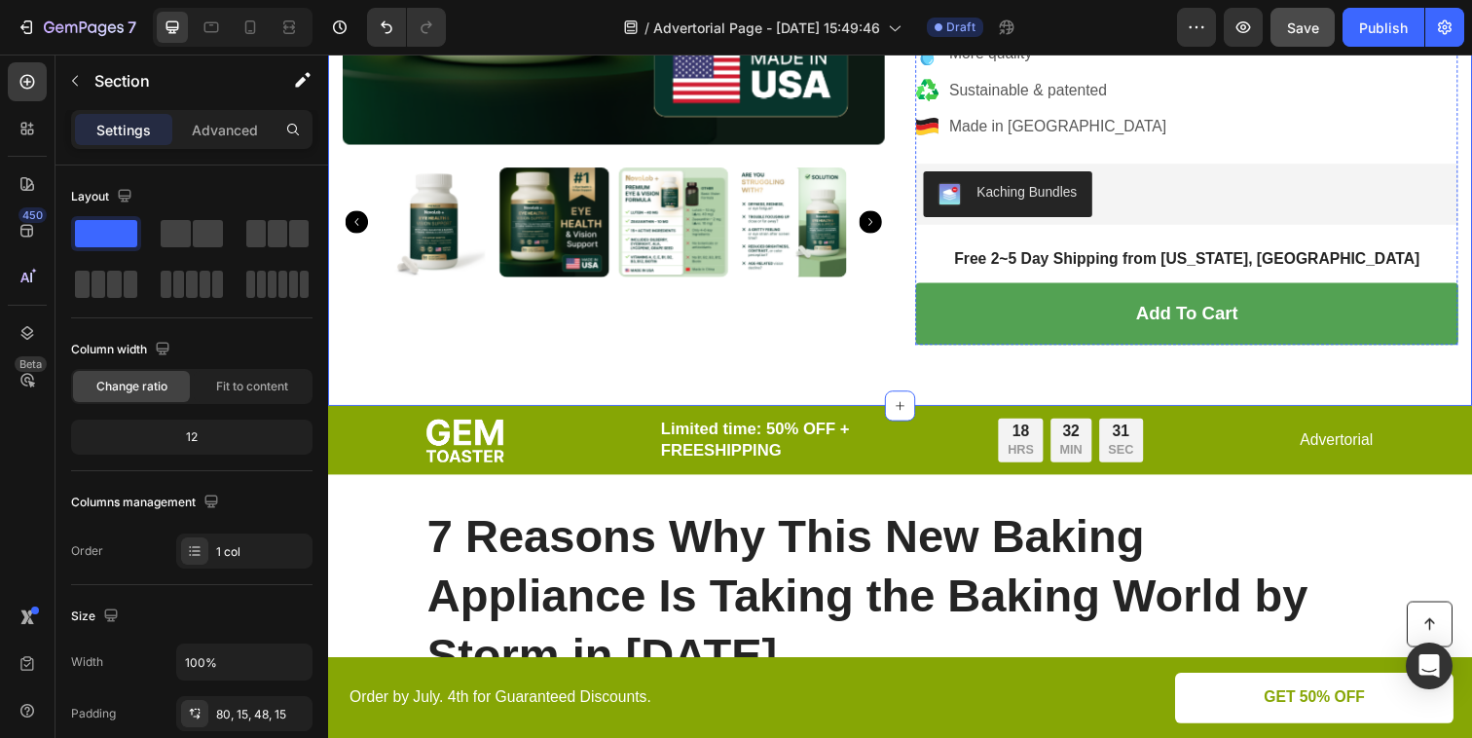
scroll to position [579, 0]
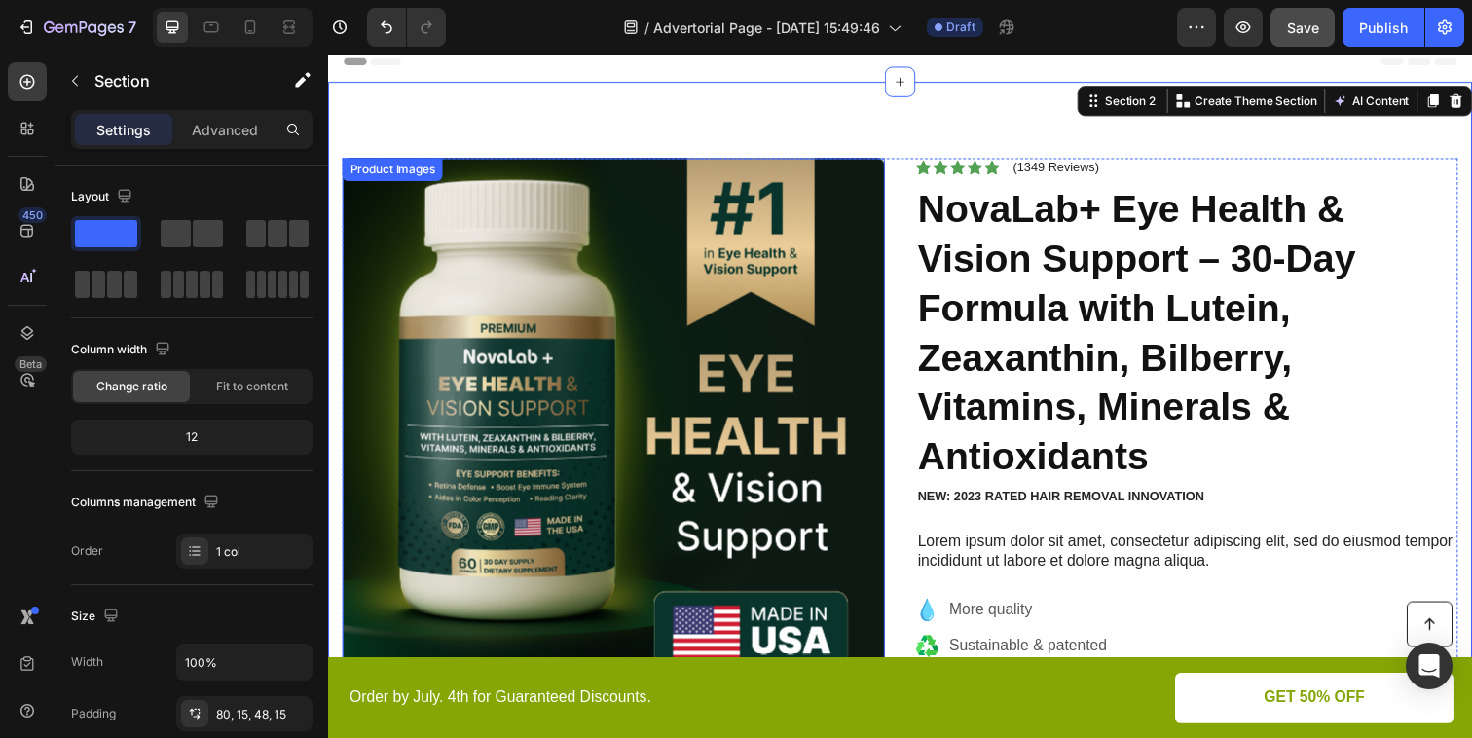
scroll to position [0, 0]
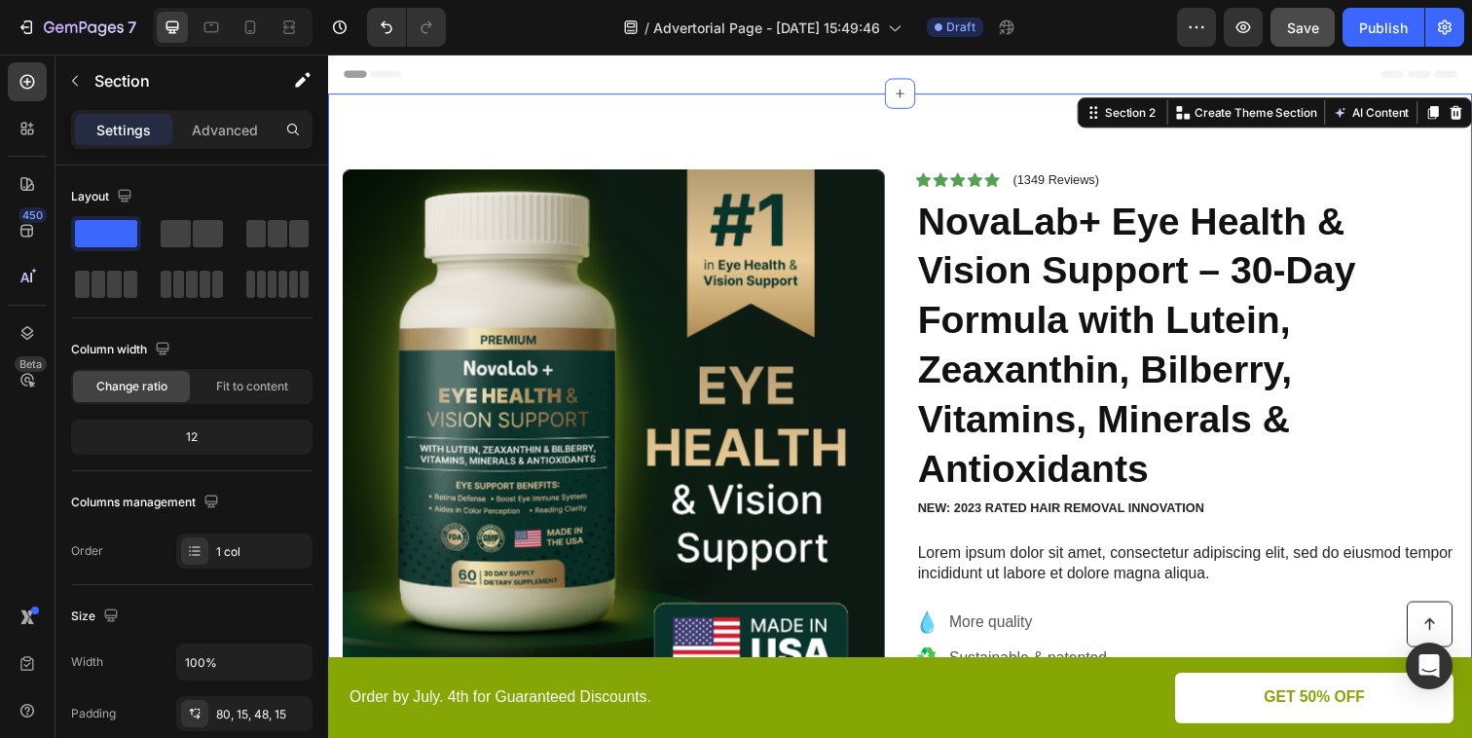
click at [943, 136] on div "Product Images Icon Icon Icon Icon Icon Icon List (1349 Reviews) Text Block Row…" at bounding box center [912, 543] width 1169 height 899
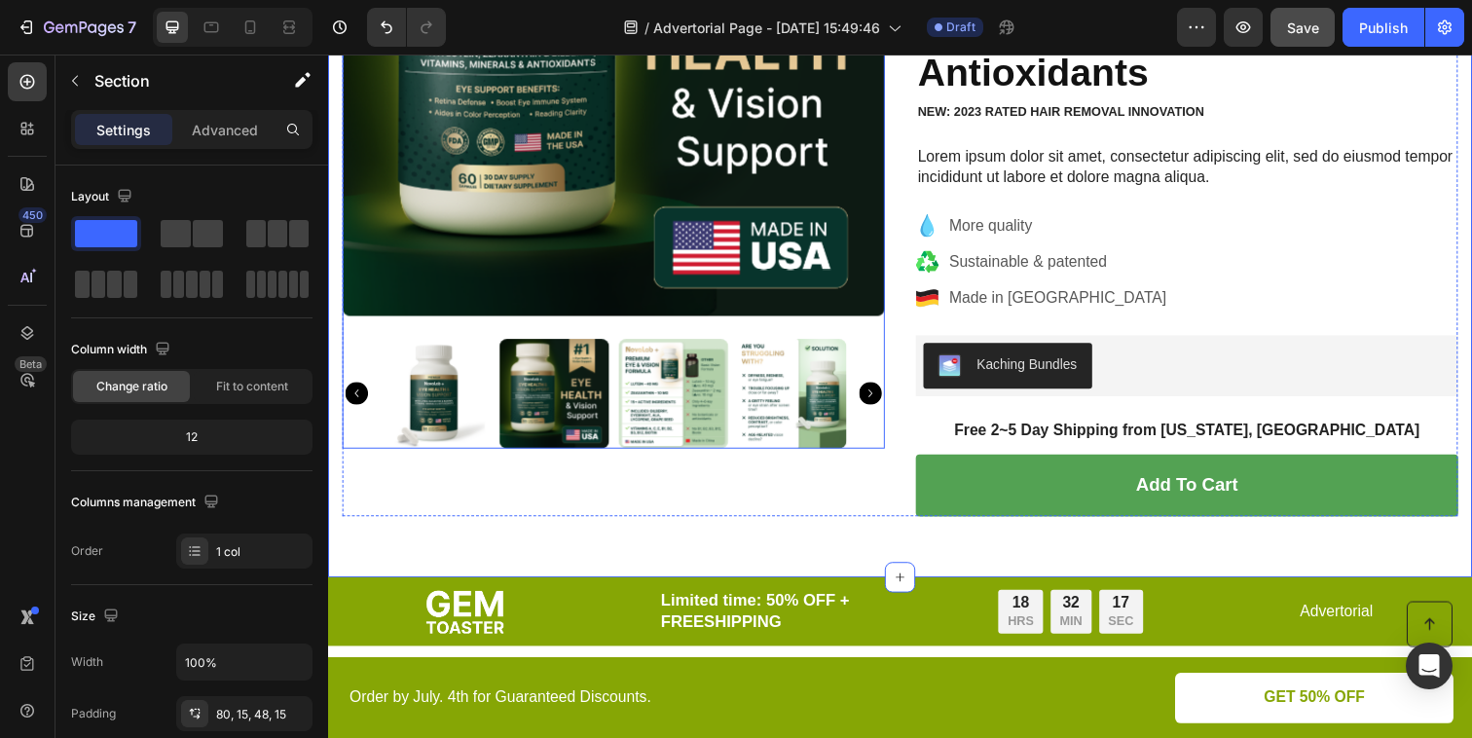
scroll to position [290, 0]
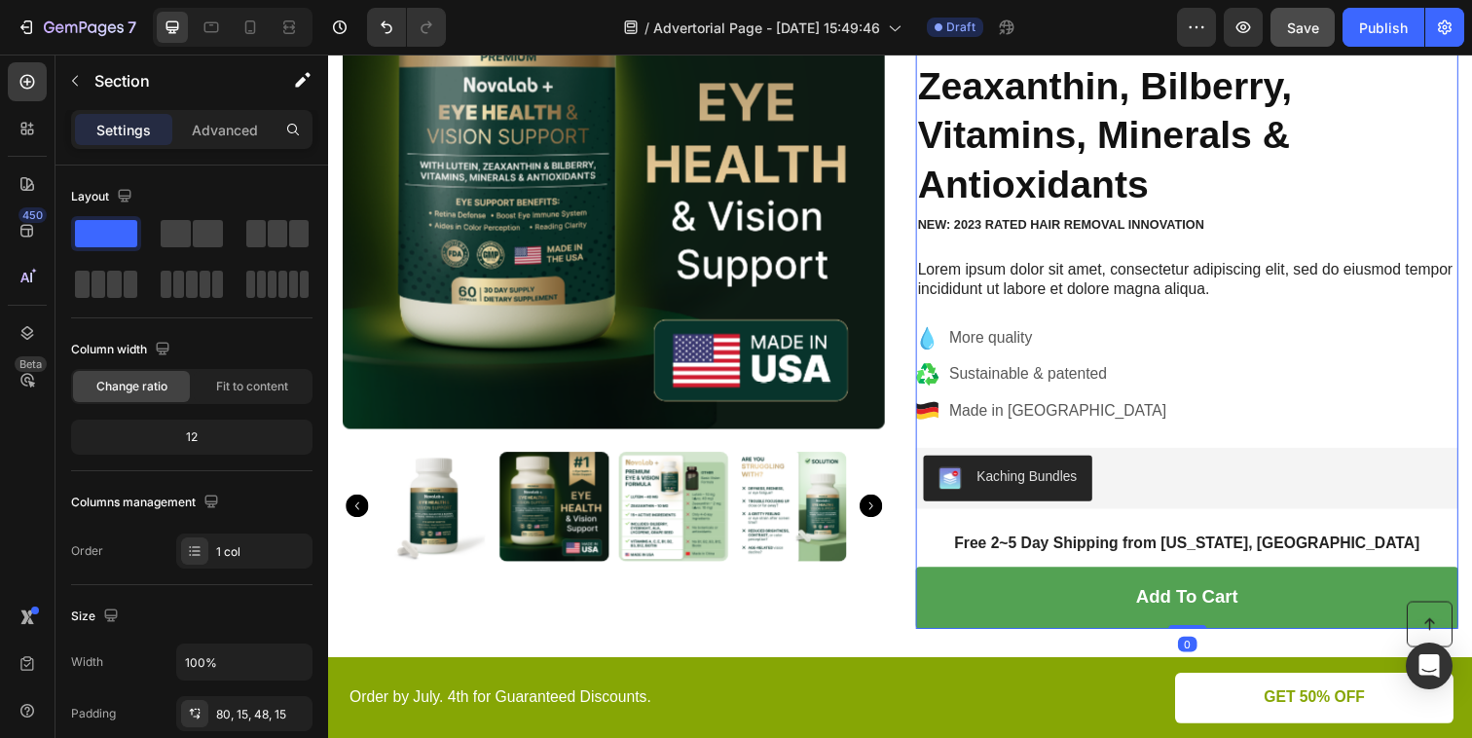
click at [1113, 313] on div "Icon Icon Icon Icon Icon Icon List (1349 Reviews) Text Block Row NovaLab+ Eye H…" at bounding box center [1205, 261] width 554 height 759
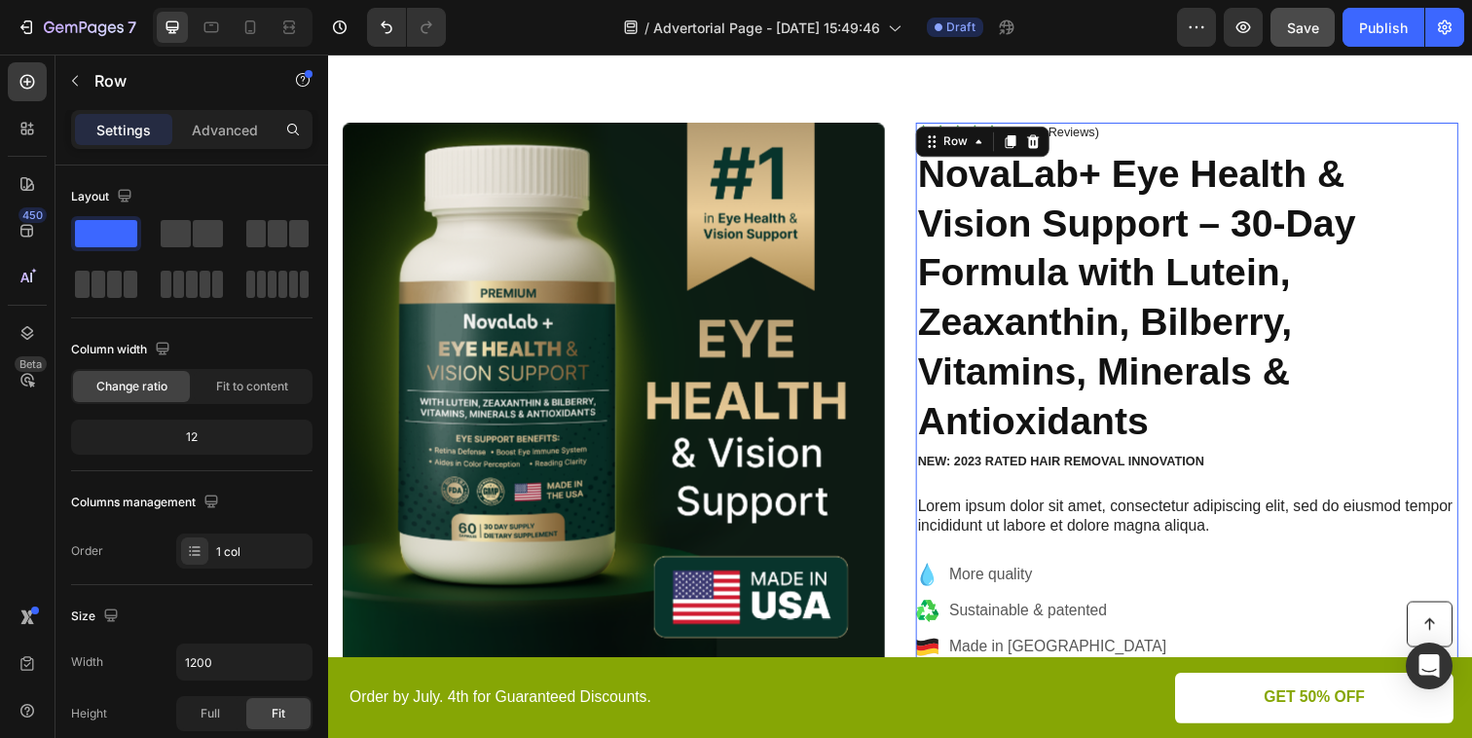
scroll to position [0, 0]
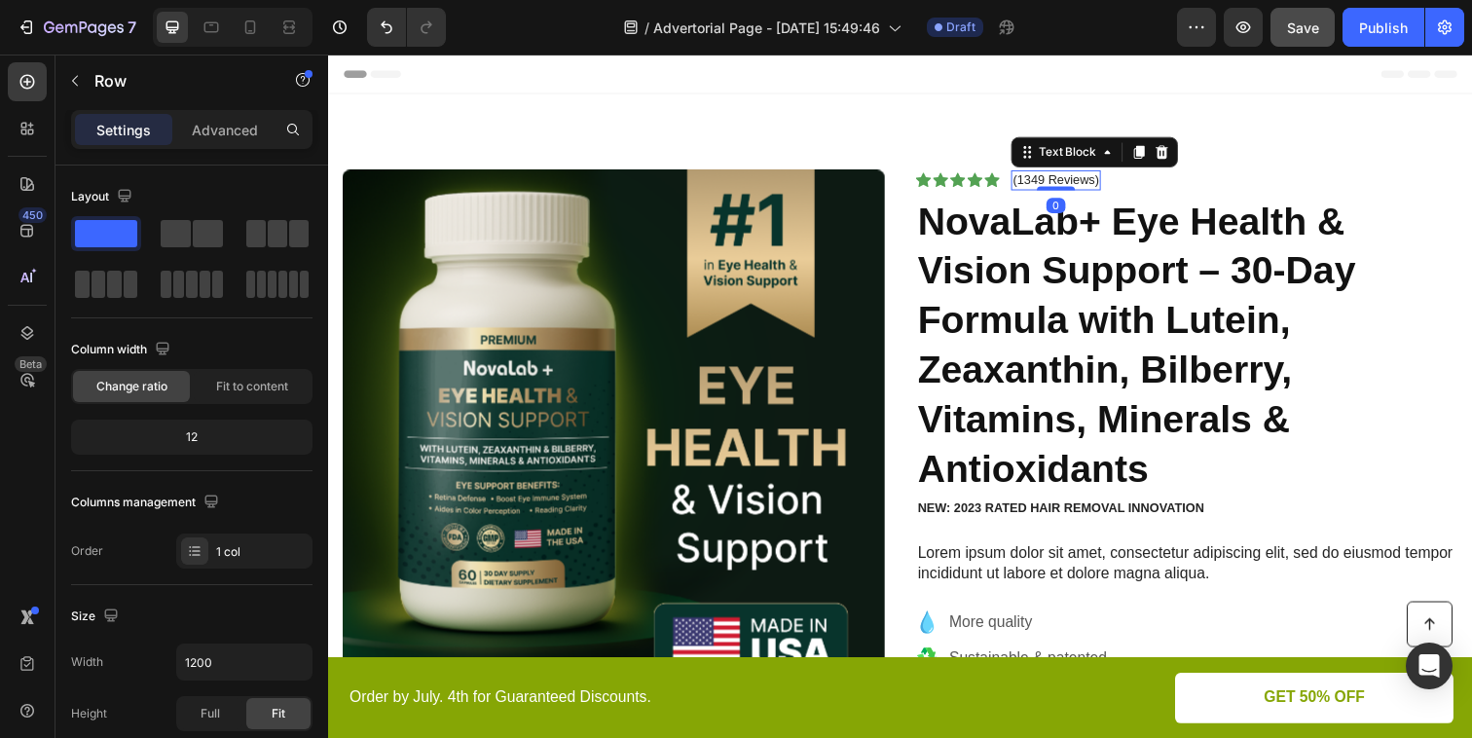
click at [1086, 187] on p "(1349 Reviews)" at bounding box center [1071, 182] width 88 height 17
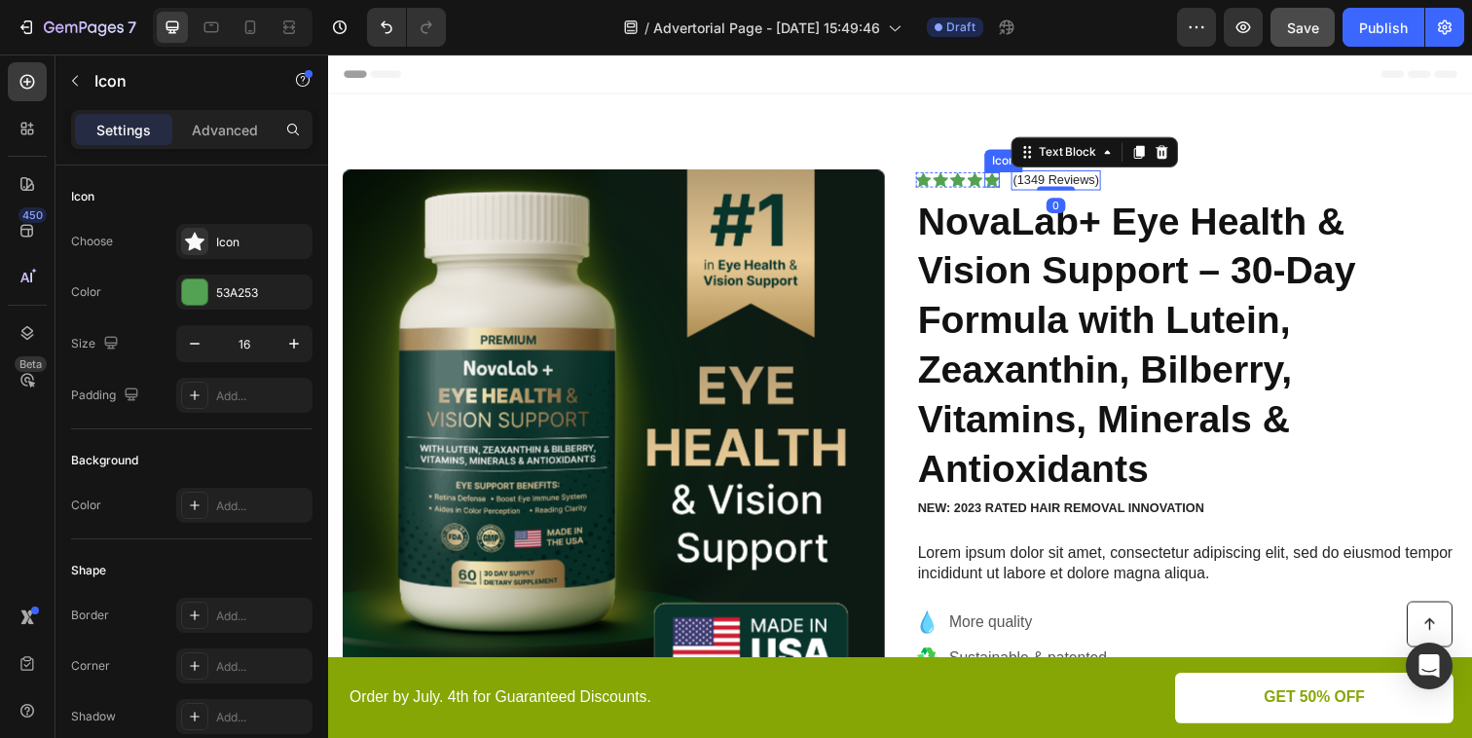
click at [1005, 182] on div "Icon" at bounding box center [1006, 182] width 16 height 16
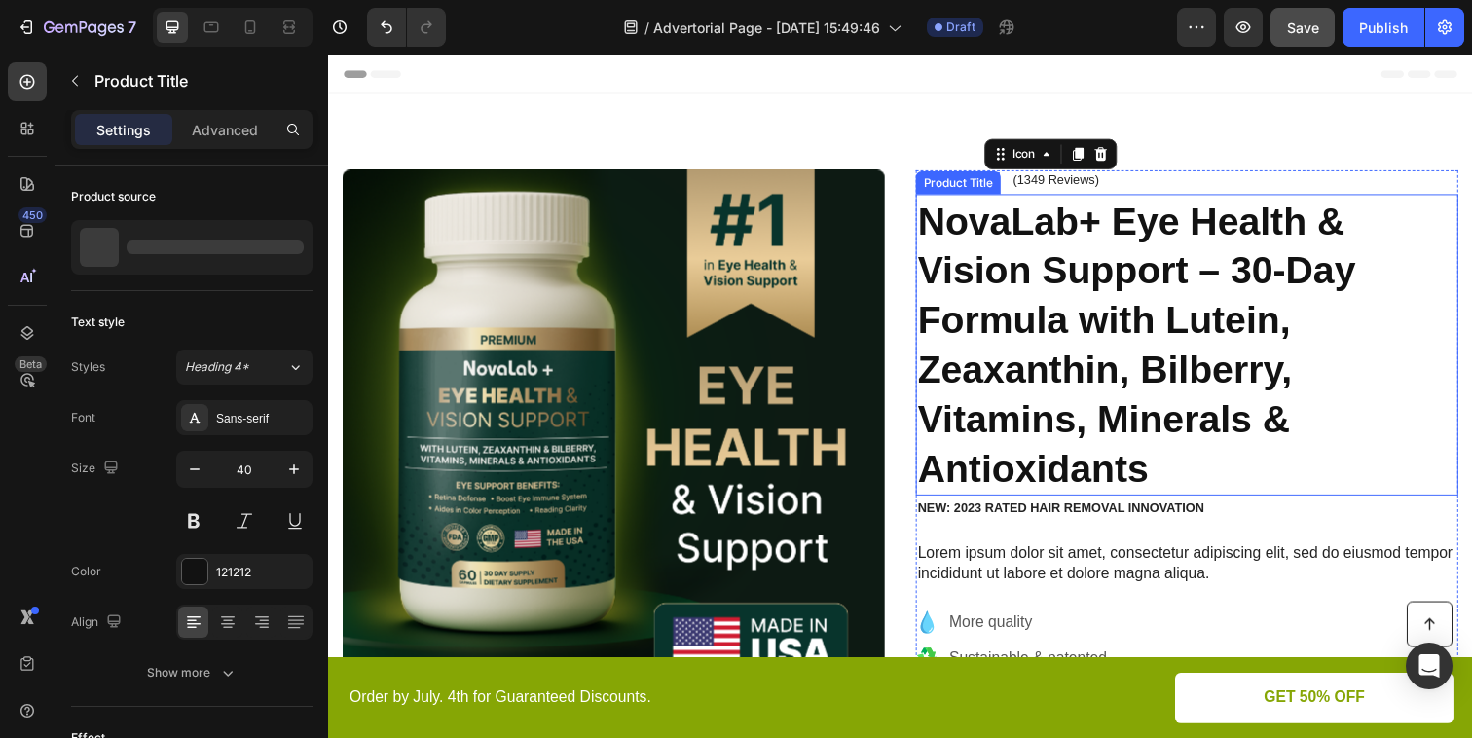
click at [985, 263] on h1 "NovaLab+ Eye Health & Vision Support – 30-Day Formula with Lutein, Zeaxanthin, …" at bounding box center [1205, 351] width 554 height 308
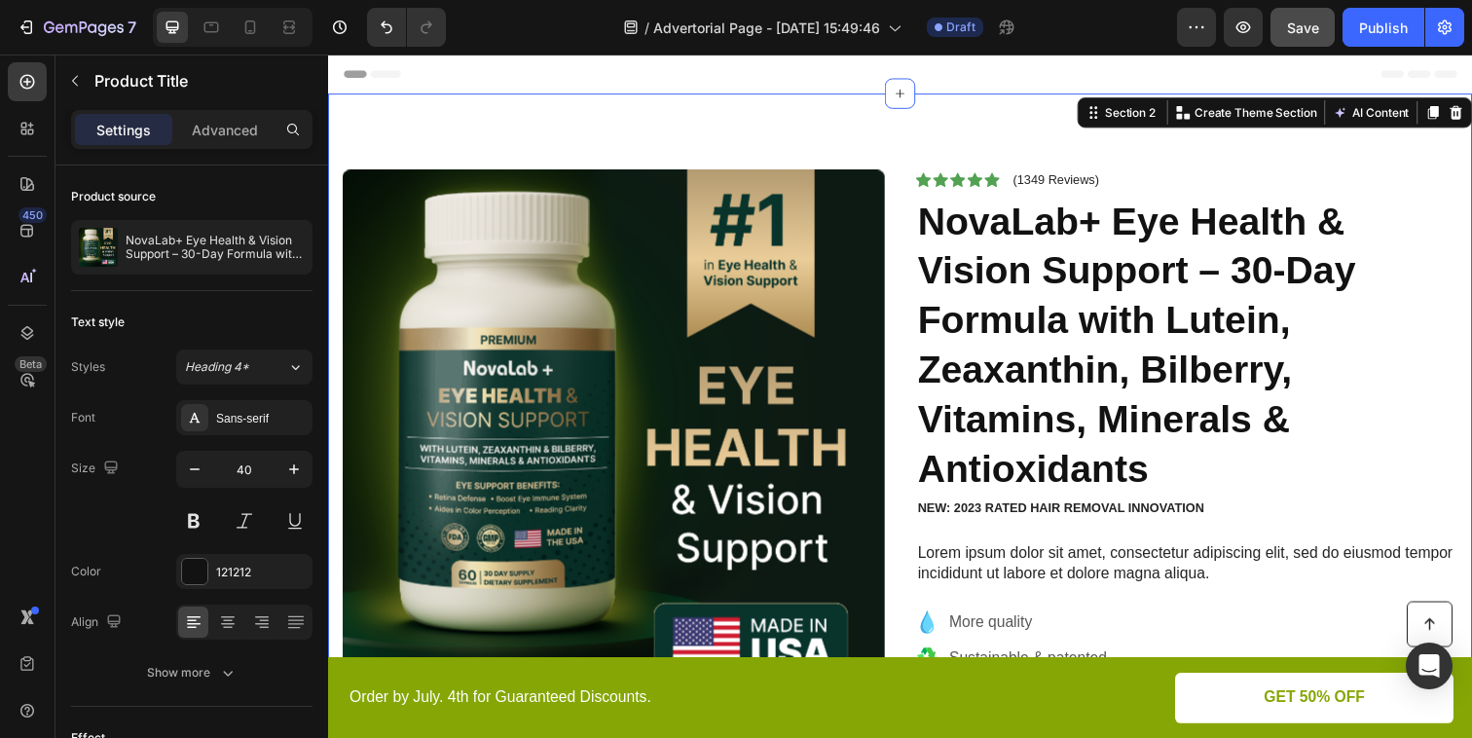
click at [957, 142] on div "Product Images Icon Icon Icon Icon Icon Icon List (1349 Reviews) Text Block Row…" at bounding box center [912, 543] width 1169 height 899
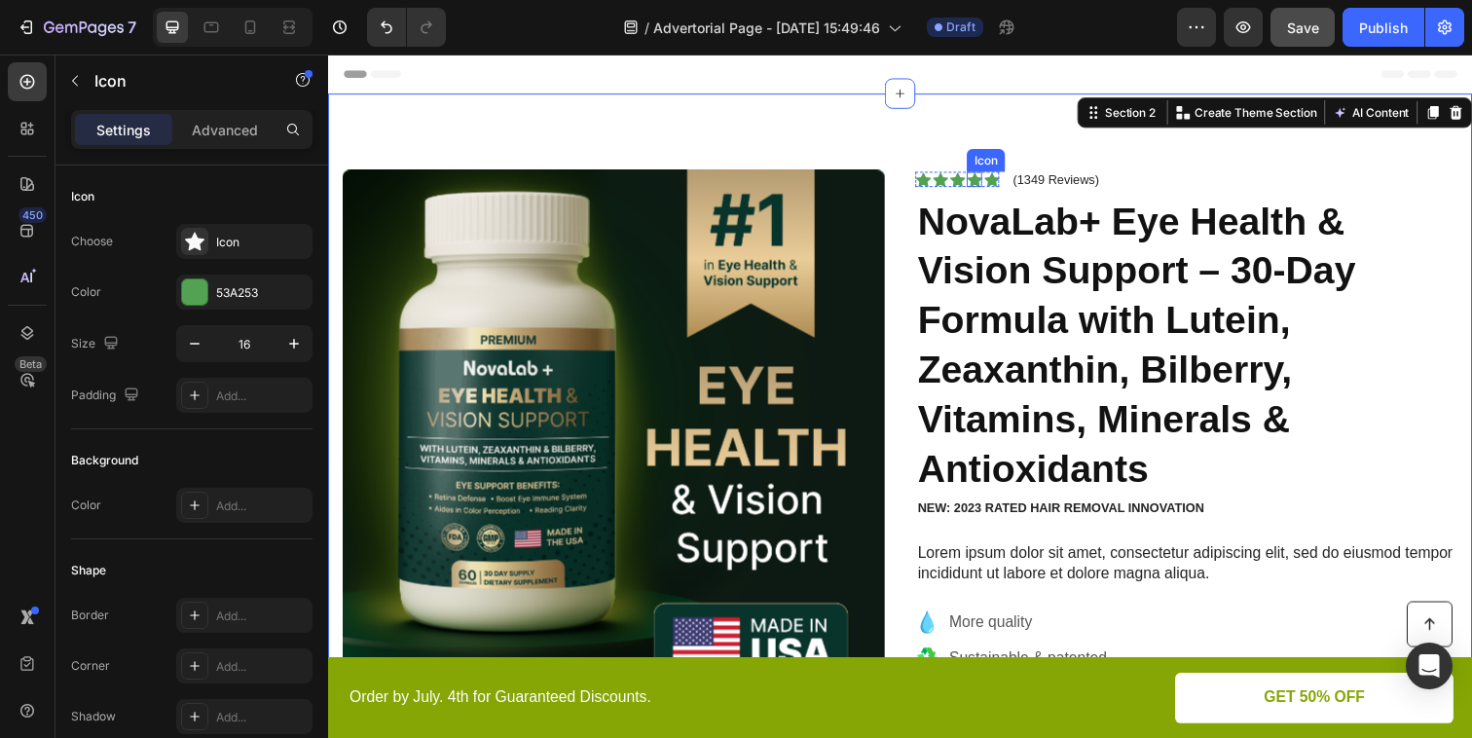
click at [984, 184] on div "Icon" at bounding box center [989, 182] width 16 height 16
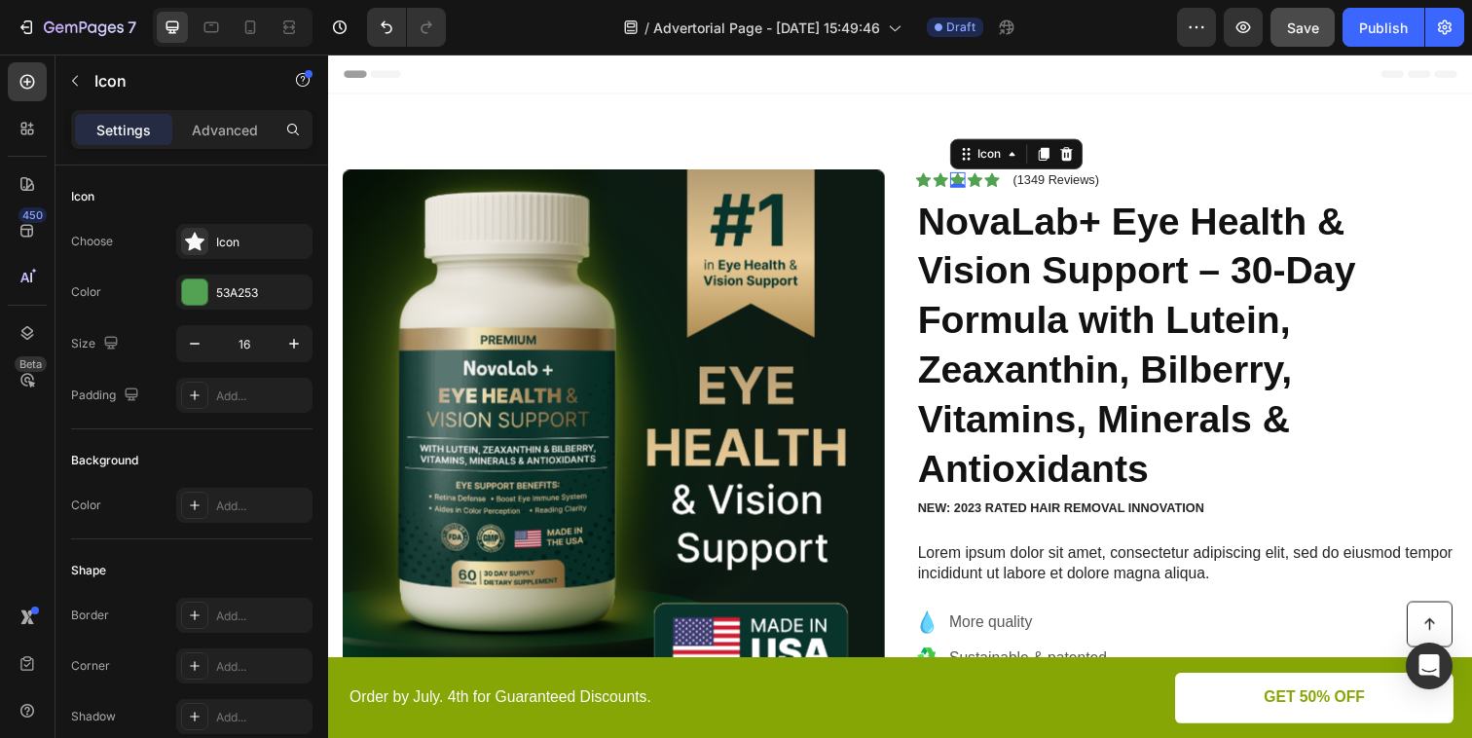
click at [969, 184] on div "Icon 0" at bounding box center [971, 182] width 16 height 16
click at [969, 242] on h1 "NovaLab+ Eye Health & Vision Support – 30-Day Formula with Lutein, Zeaxanthin, …" at bounding box center [1205, 351] width 554 height 308
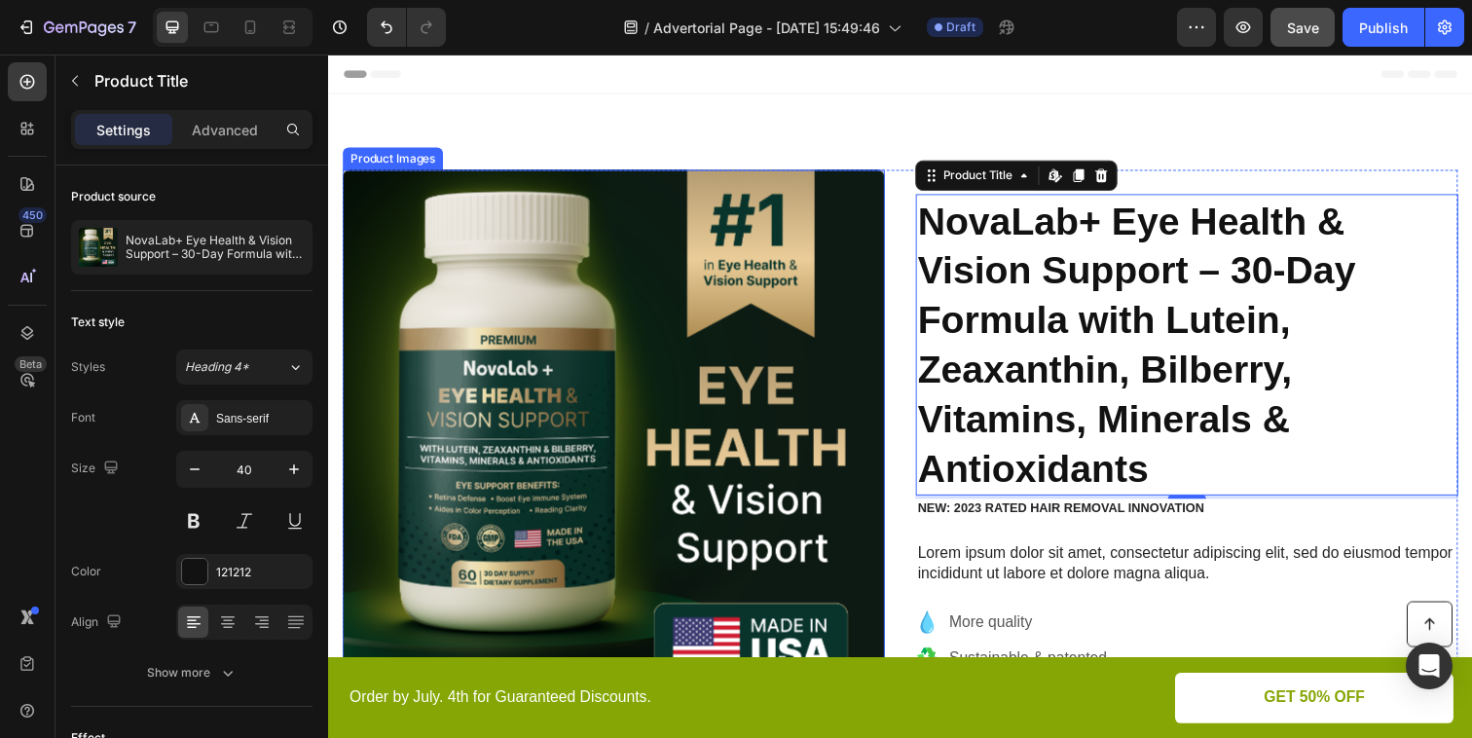
click at [584, 396] on img at bounding box center [620, 449] width 554 height 554
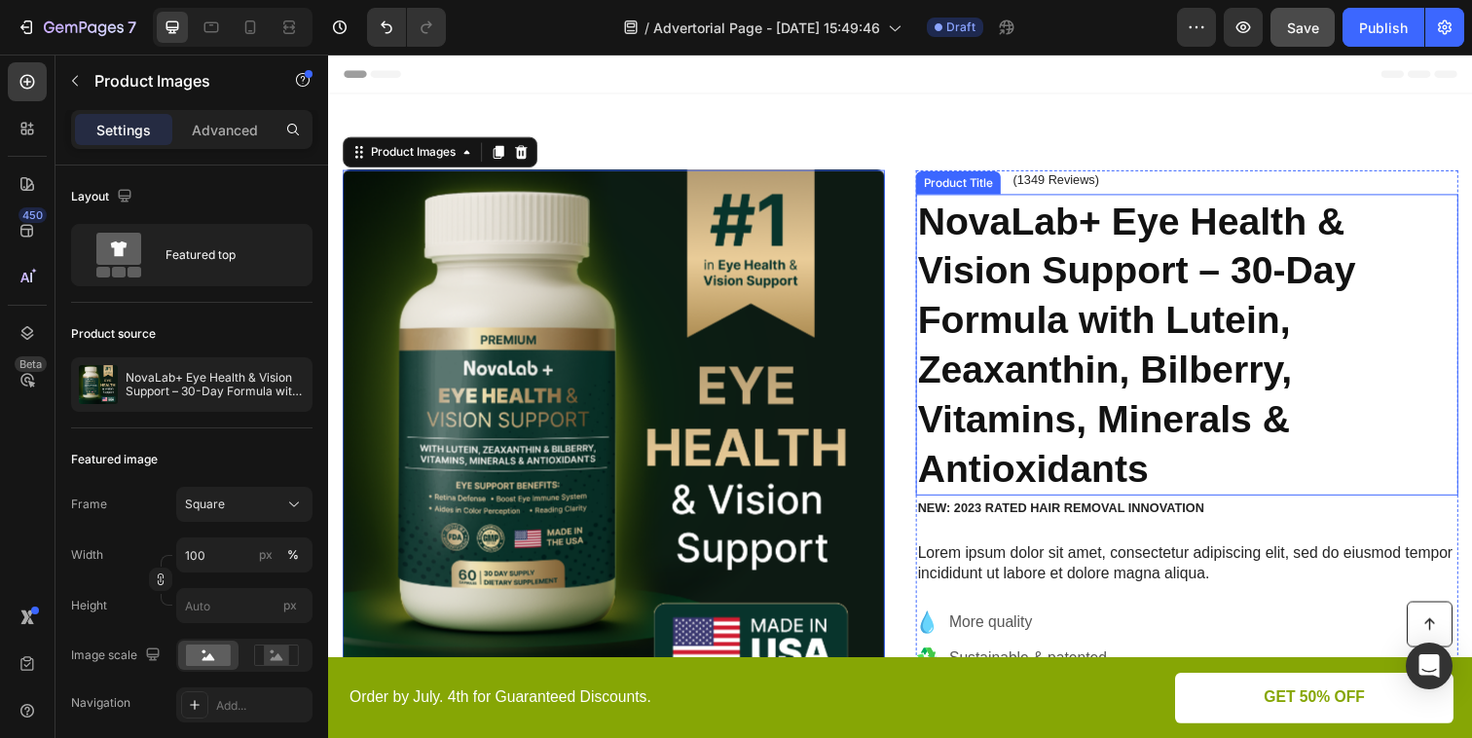
click at [987, 358] on h1 "NovaLab+ Eye Health & Vision Support – 30-Day Formula with Lutein, Zeaxanthin, …" at bounding box center [1205, 351] width 554 height 308
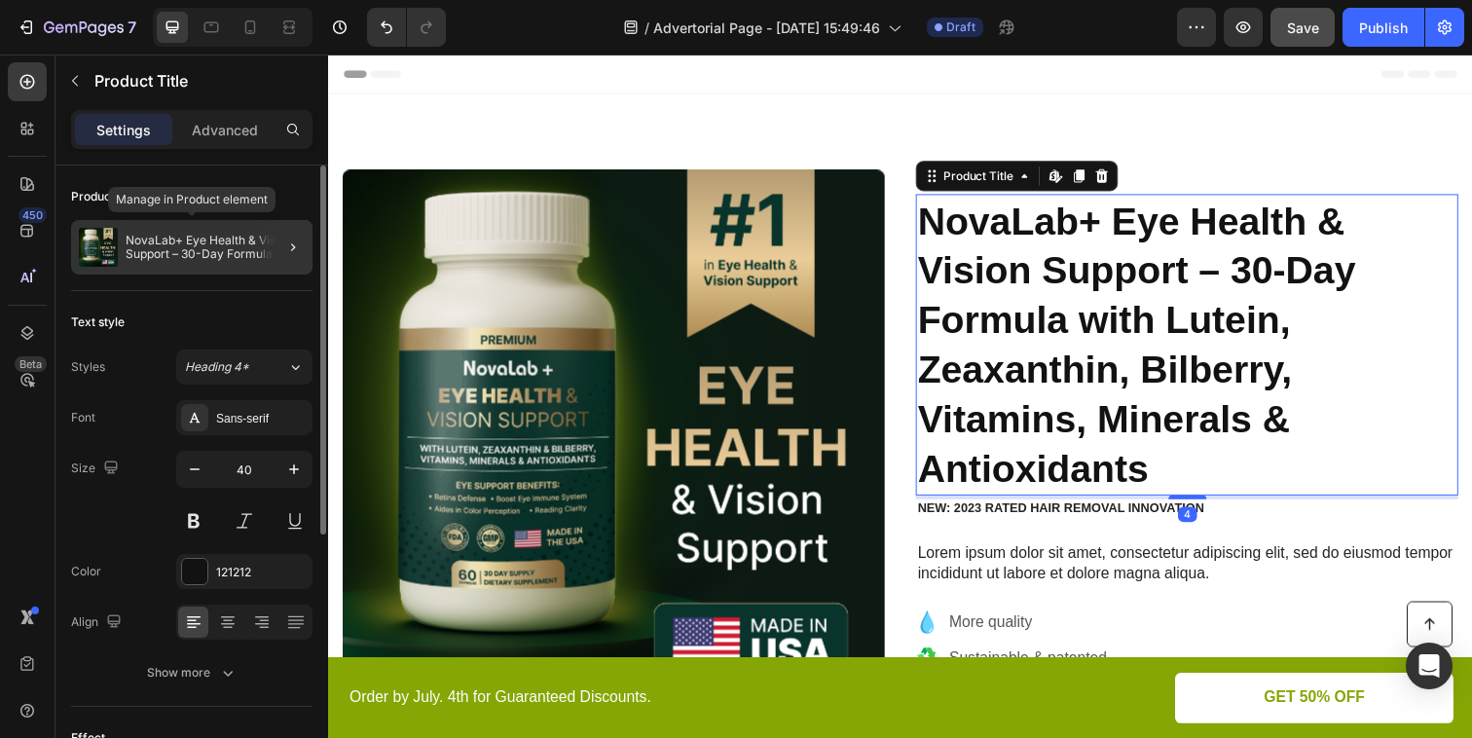
click at [222, 245] on p "NovaLab+ Eye Health & Vision Support – 30-Day Formula with Lutein, Zeaxanthin, …" at bounding box center [215, 247] width 179 height 27
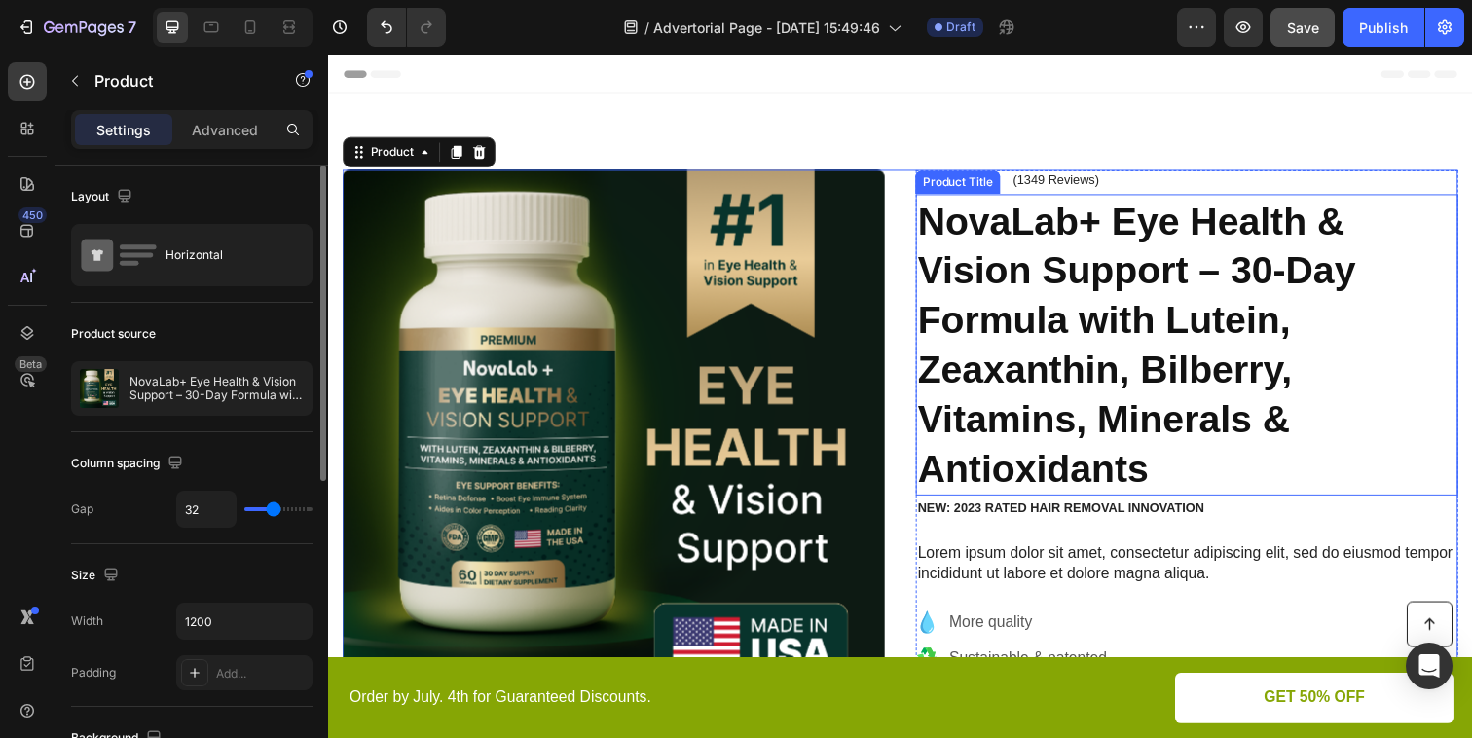
click at [979, 330] on h1 "NovaLab+ Eye Health & Vision Support – 30-Day Formula with Lutein, Zeaxanthin, …" at bounding box center [1205, 351] width 554 height 308
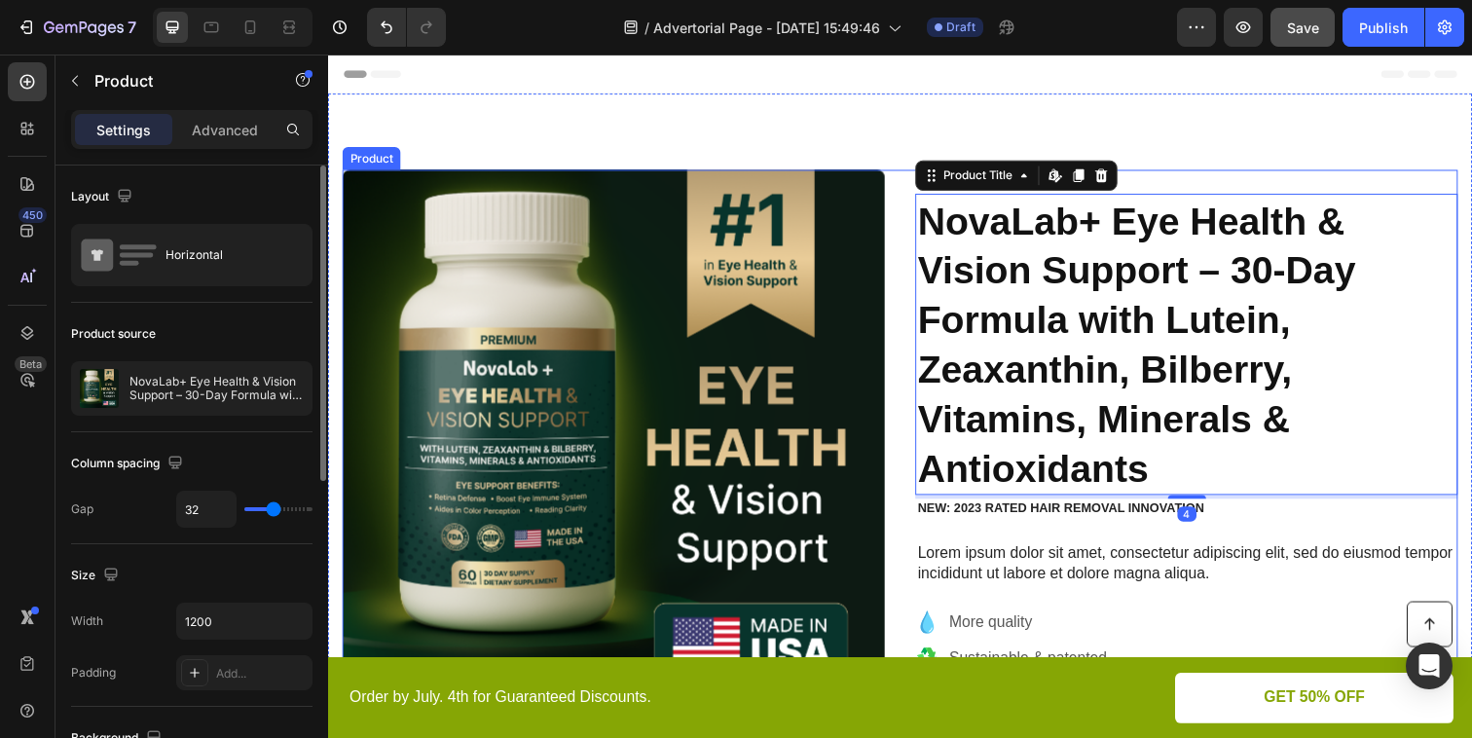
click at [921, 331] on div "Product Images Icon Icon Icon Icon Icon Icon List (1349 Reviews) Text Block Row…" at bounding box center [912, 551] width 1139 height 759
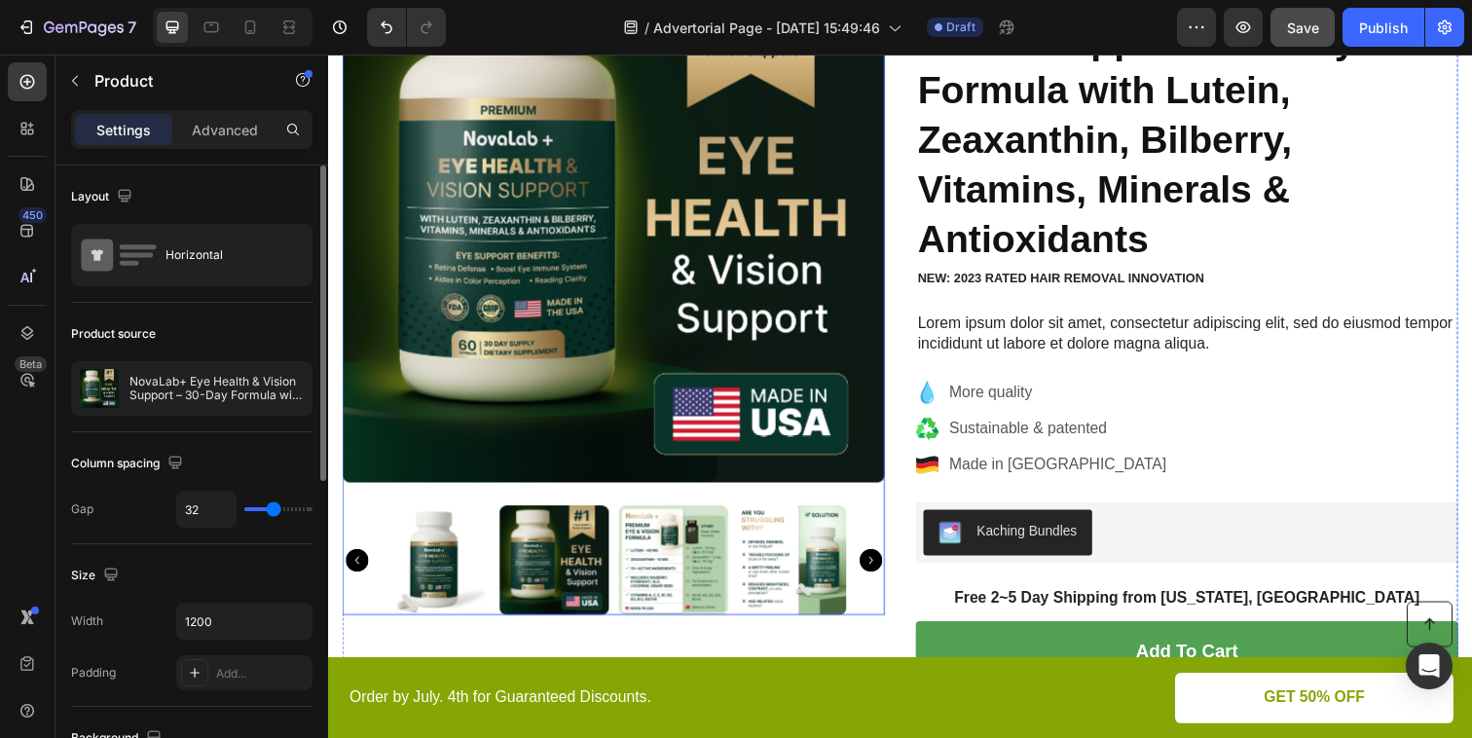
scroll to position [40, 0]
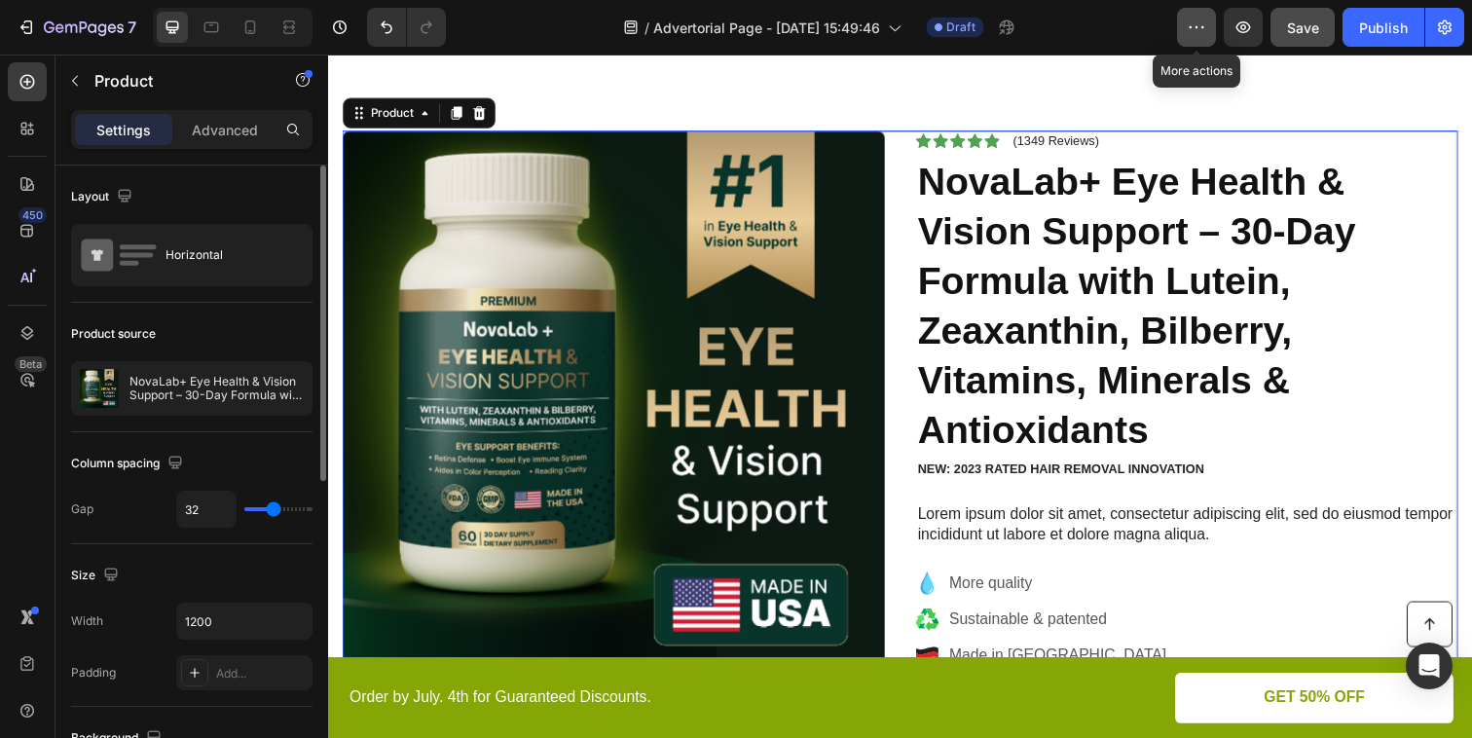
click at [1200, 34] on icon "button" at bounding box center [1196, 27] width 19 height 19
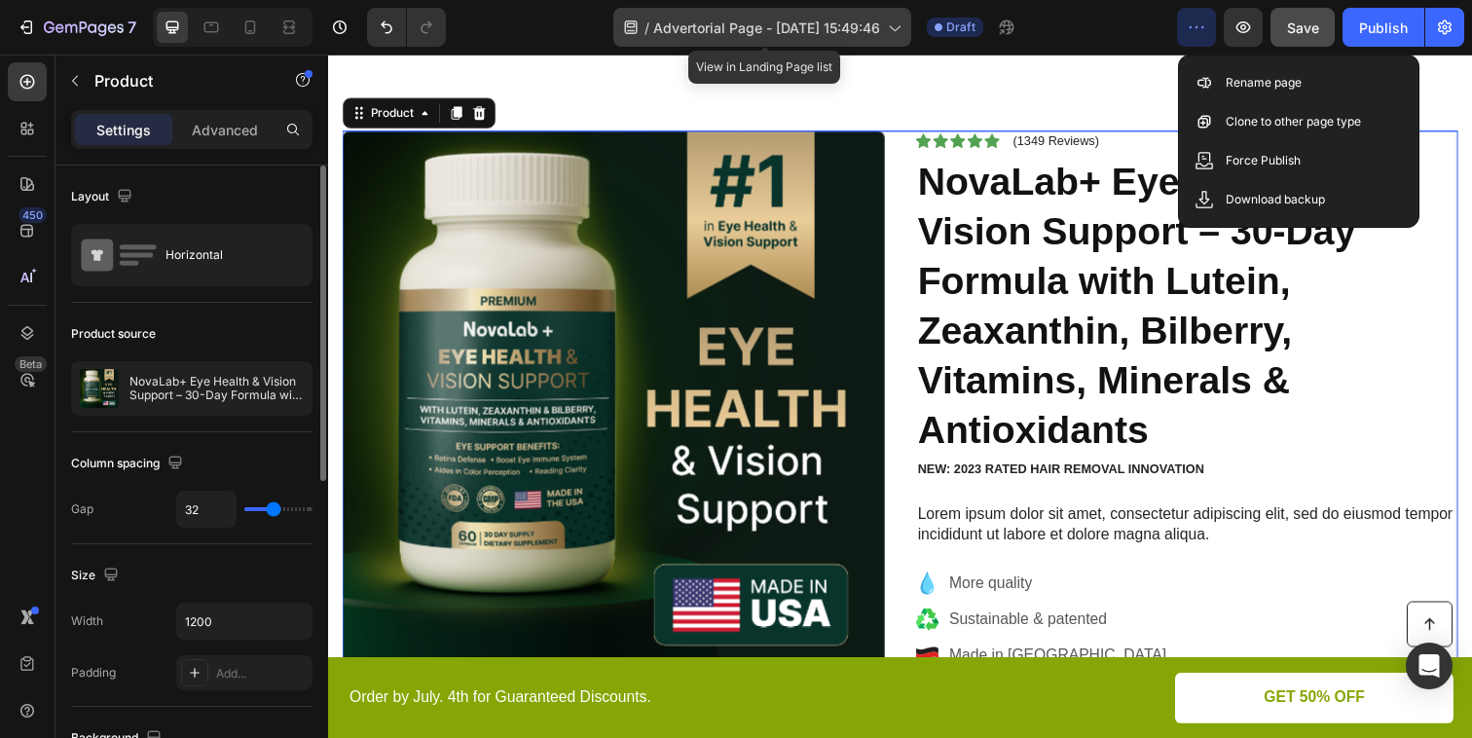
click at [911, 22] on div "/ Advertorial Page - Aug 26, 15:49:46" at bounding box center [762, 27] width 298 height 39
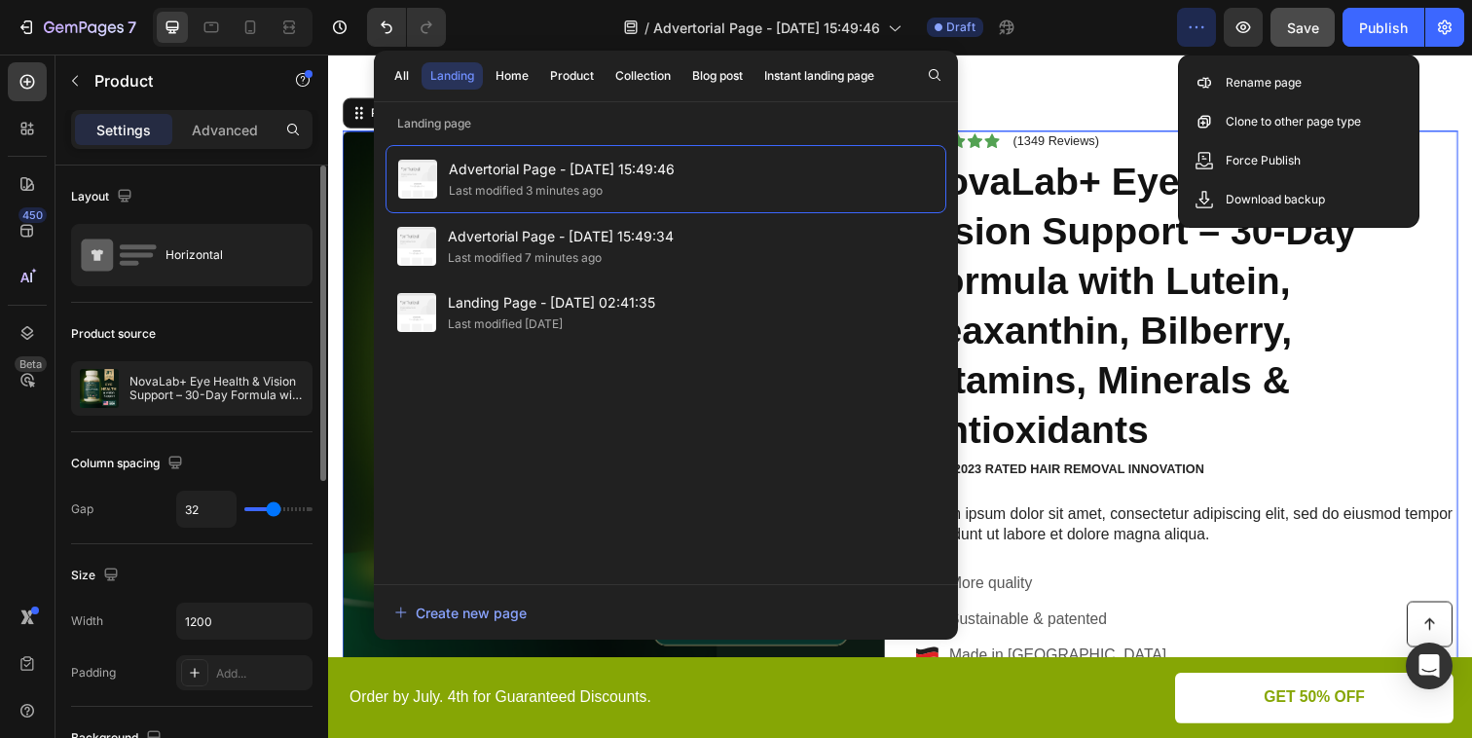
click at [1079, 55] on div "7 / Advertorial Page - Aug 26, 15:49:46 Draft Preview Save Publish" at bounding box center [736, 28] width 1472 height 56
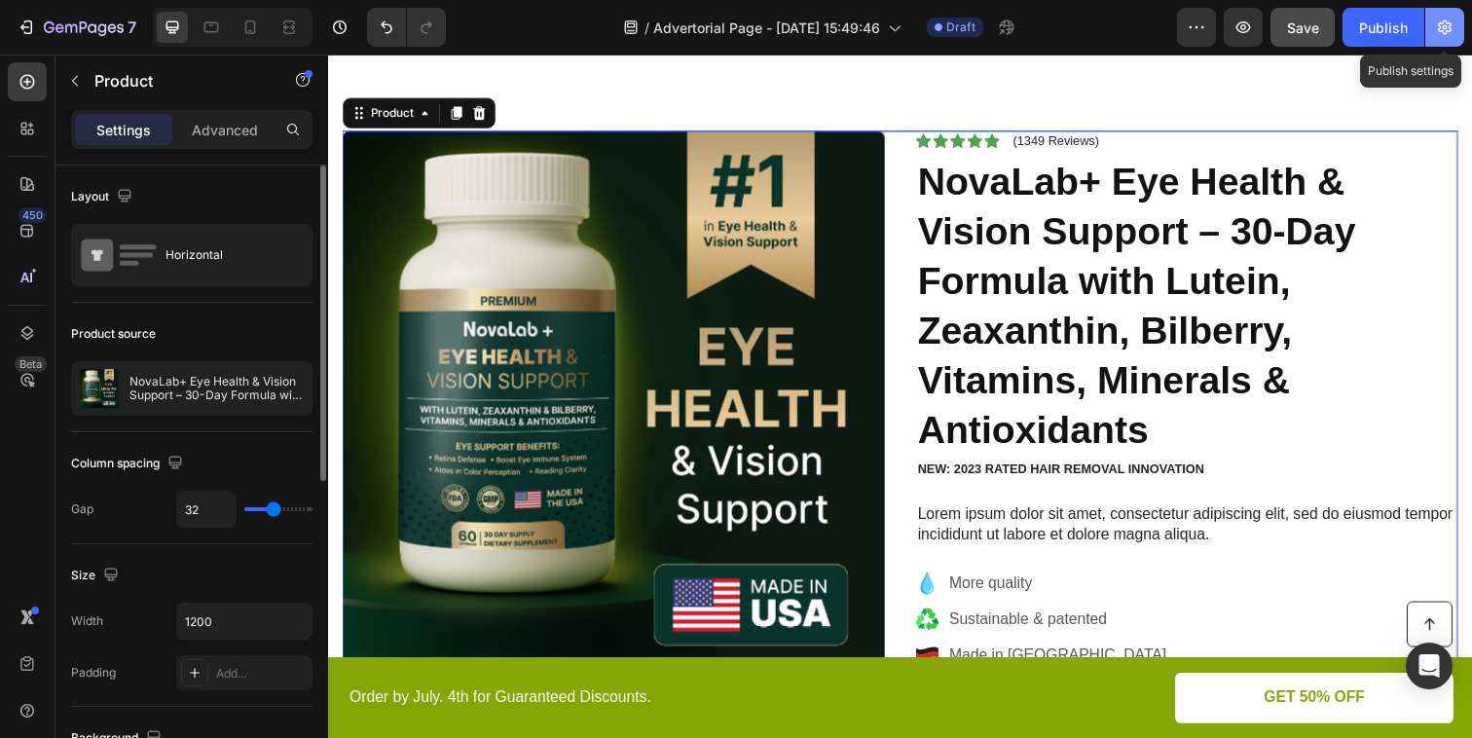
click at [1445, 16] on button "button" at bounding box center [1445, 27] width 39 height 39
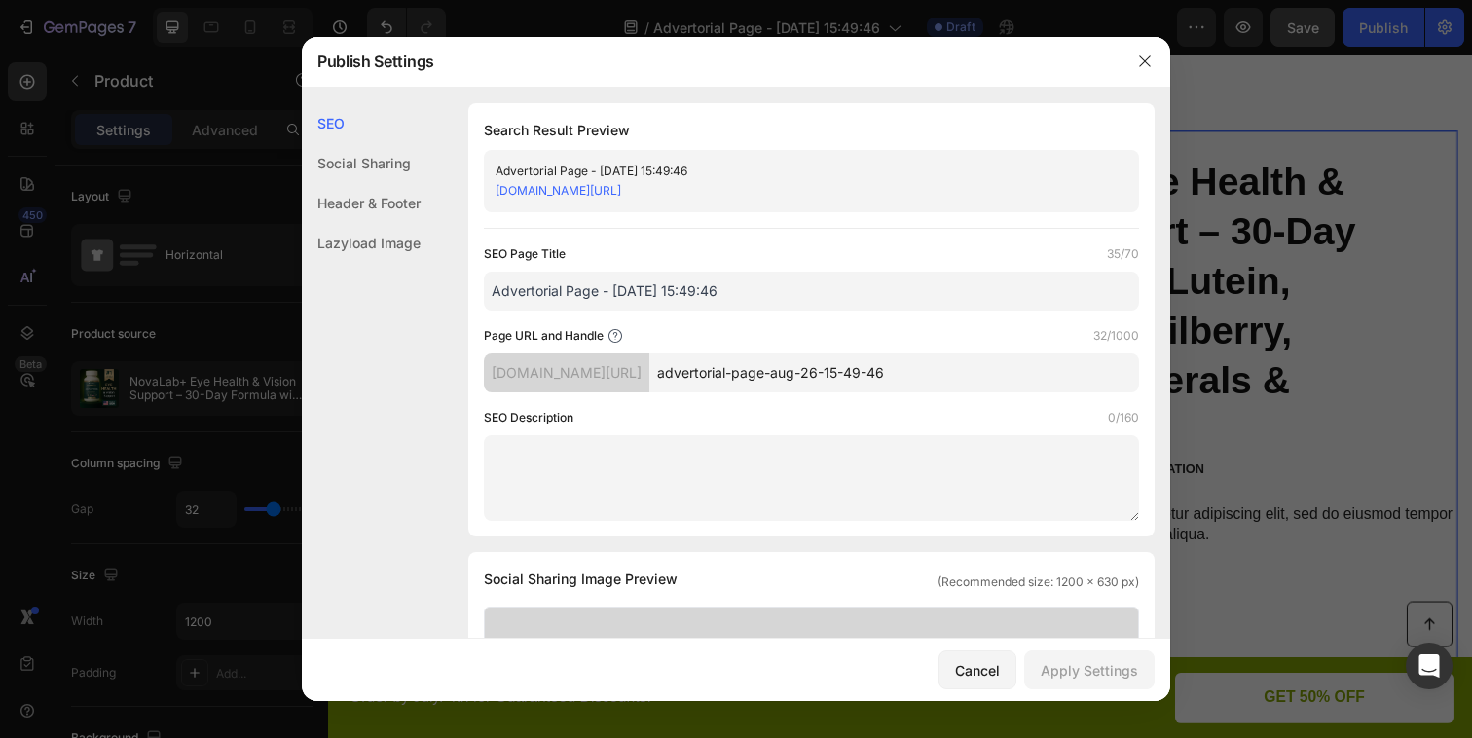
click at [621, 193] on link "6tn1u1-im.myshopify.com/pages/advertorial-page-aug-26-15-49-46" at bounding box center [559, 190] width 126 height 15
click at [1149, 69] on button "button" at bounding box center [1145, 61] width 31 height 31
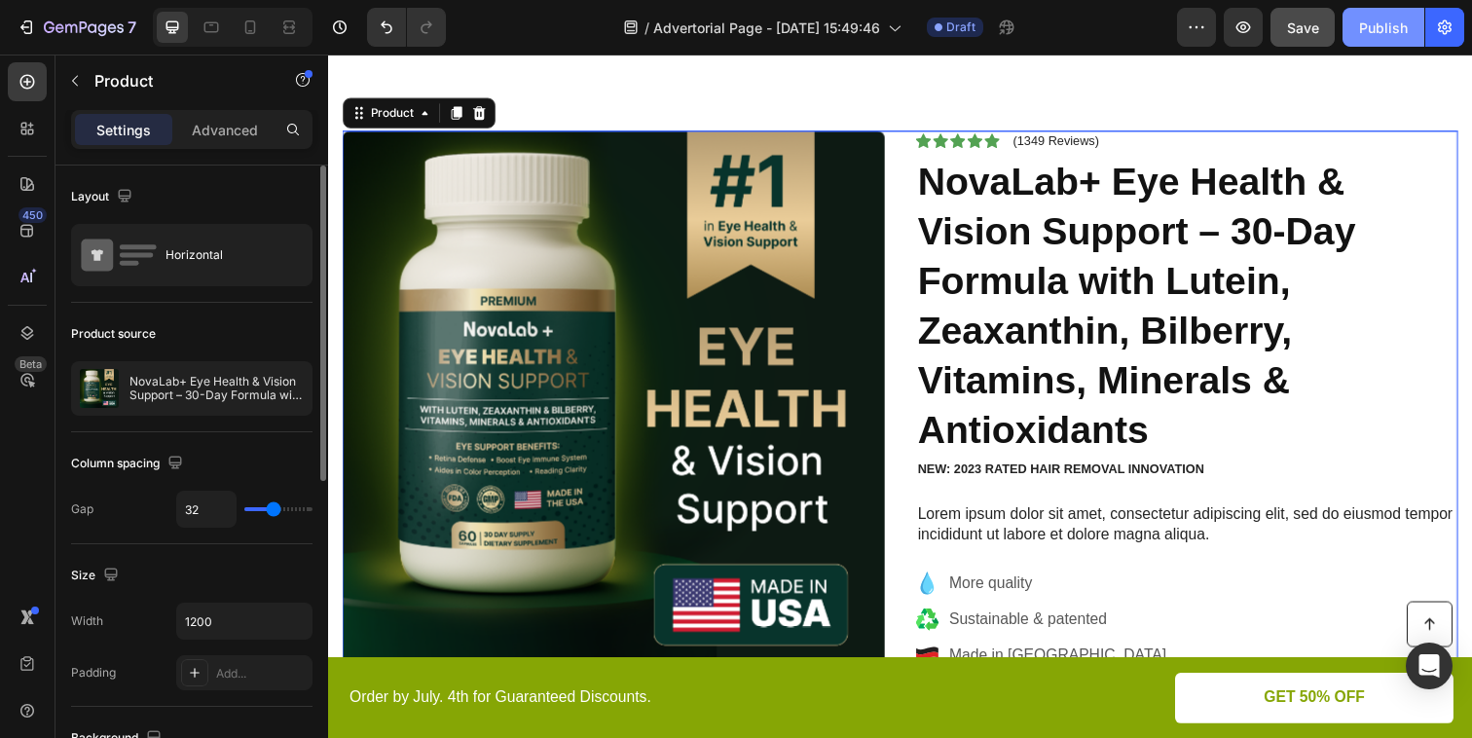
click at [1364, 27] on div "Publish" at bounding box center [1383, 28] width 49 height 20
